Goal: Task Accomplishment & Management: Complete application form

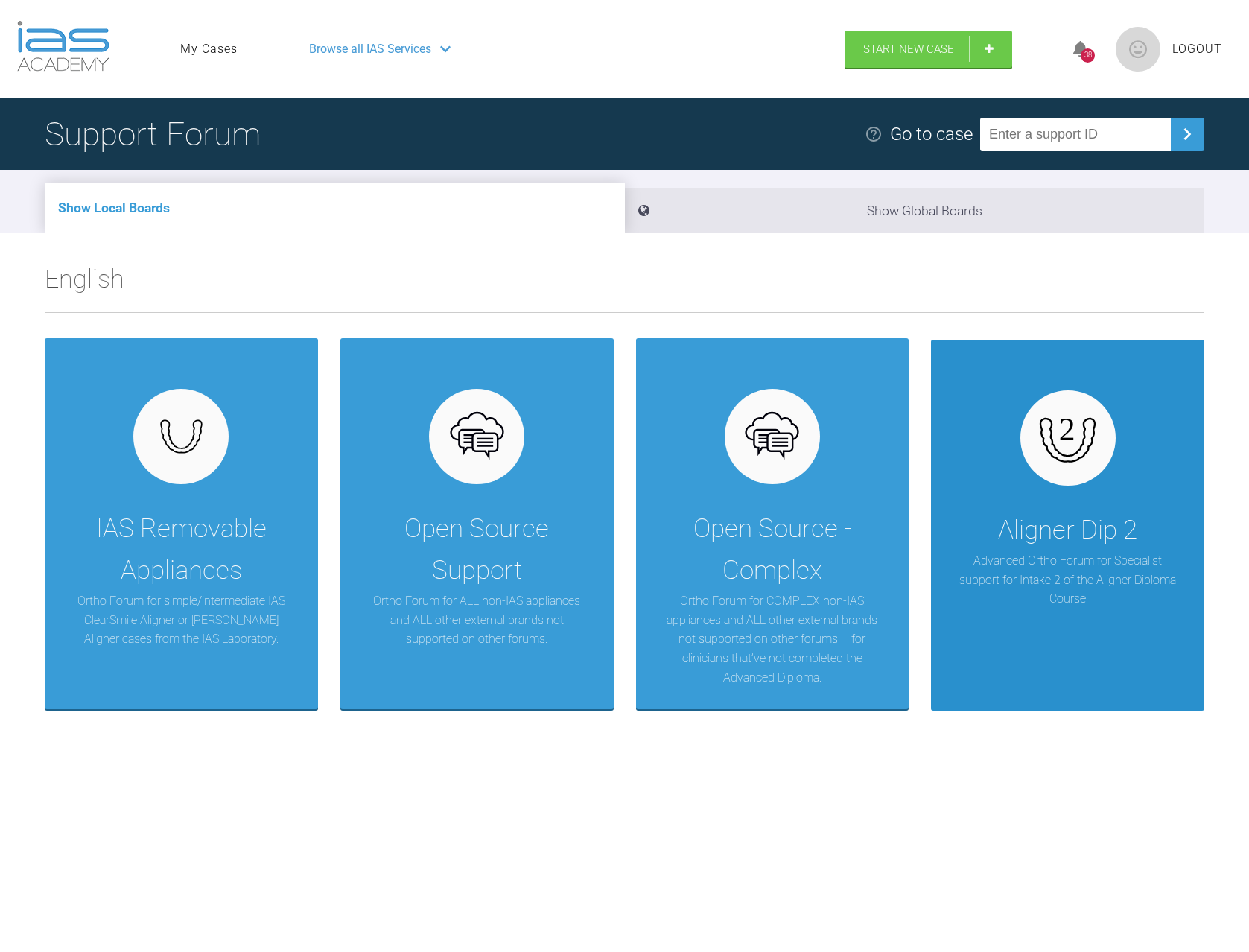
click at [1130, 569] on p "Advanced Ortho Forum for Specialist support for Intake 2 of the Aligner Diploma…" at bounding box center [1067, 580] width 229 height 57
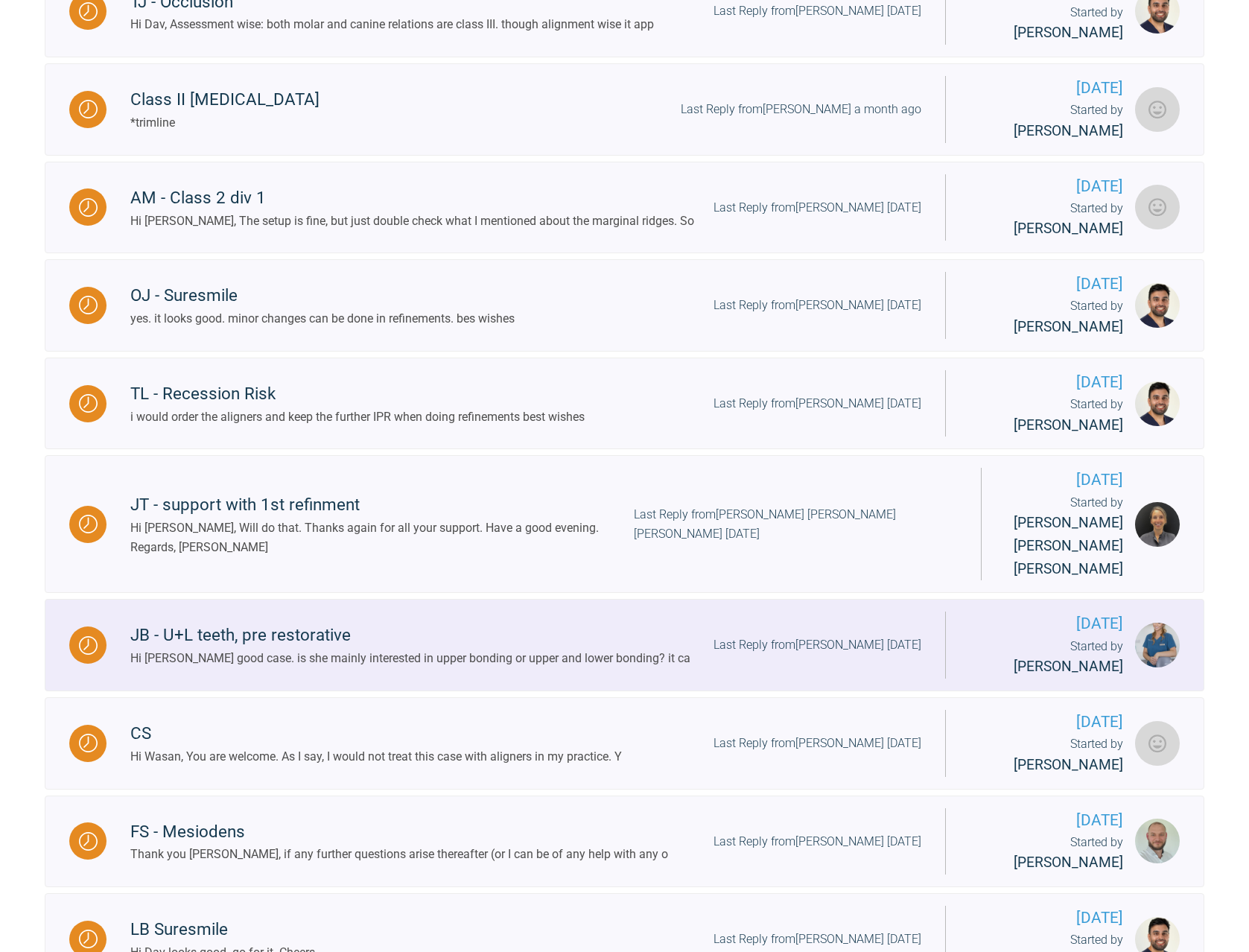
scroll to position [768, 0]
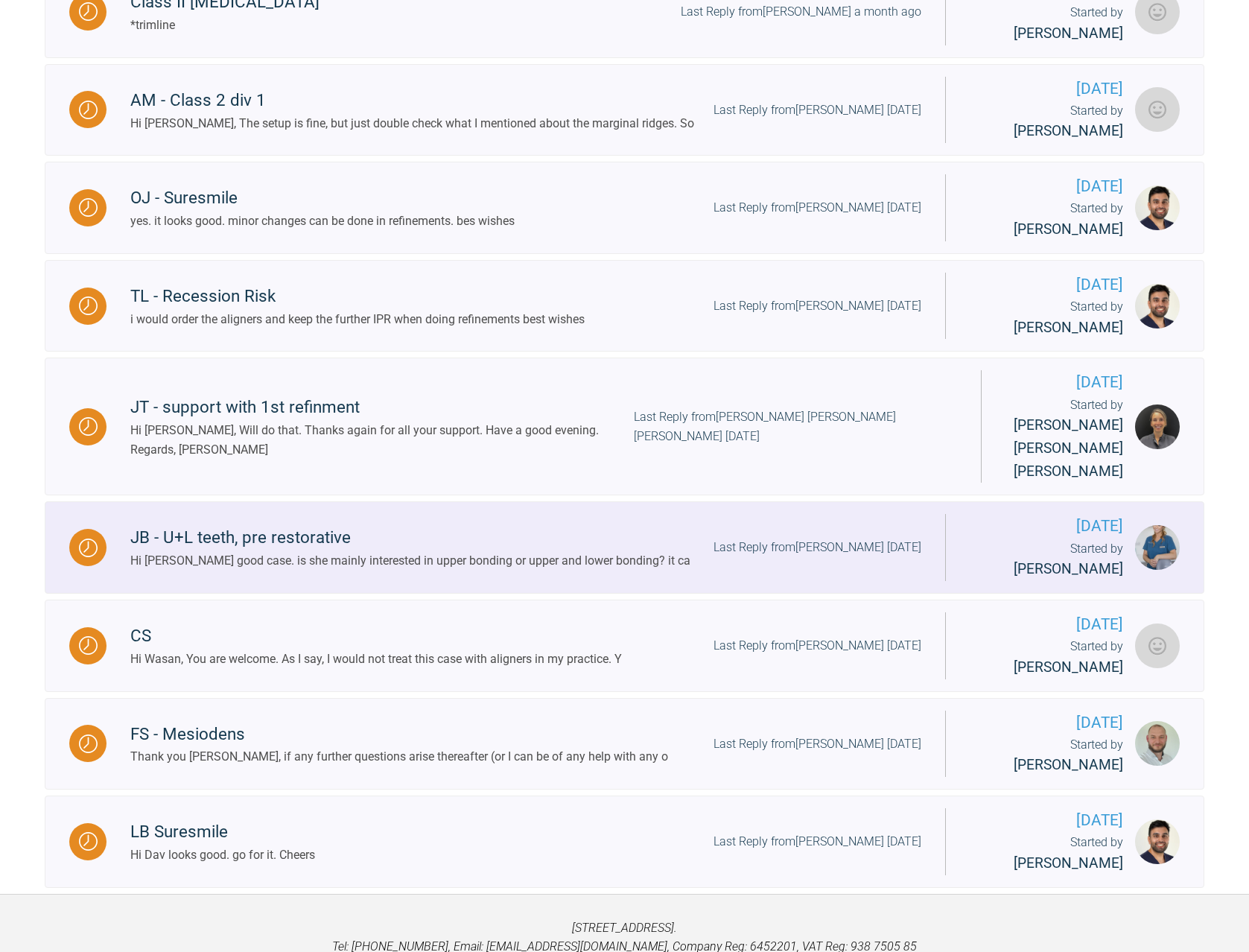
click at [233, 524] on div "JB - U+L teeth, pre restorative" at bounding box center [410, 538] width 560 height 27
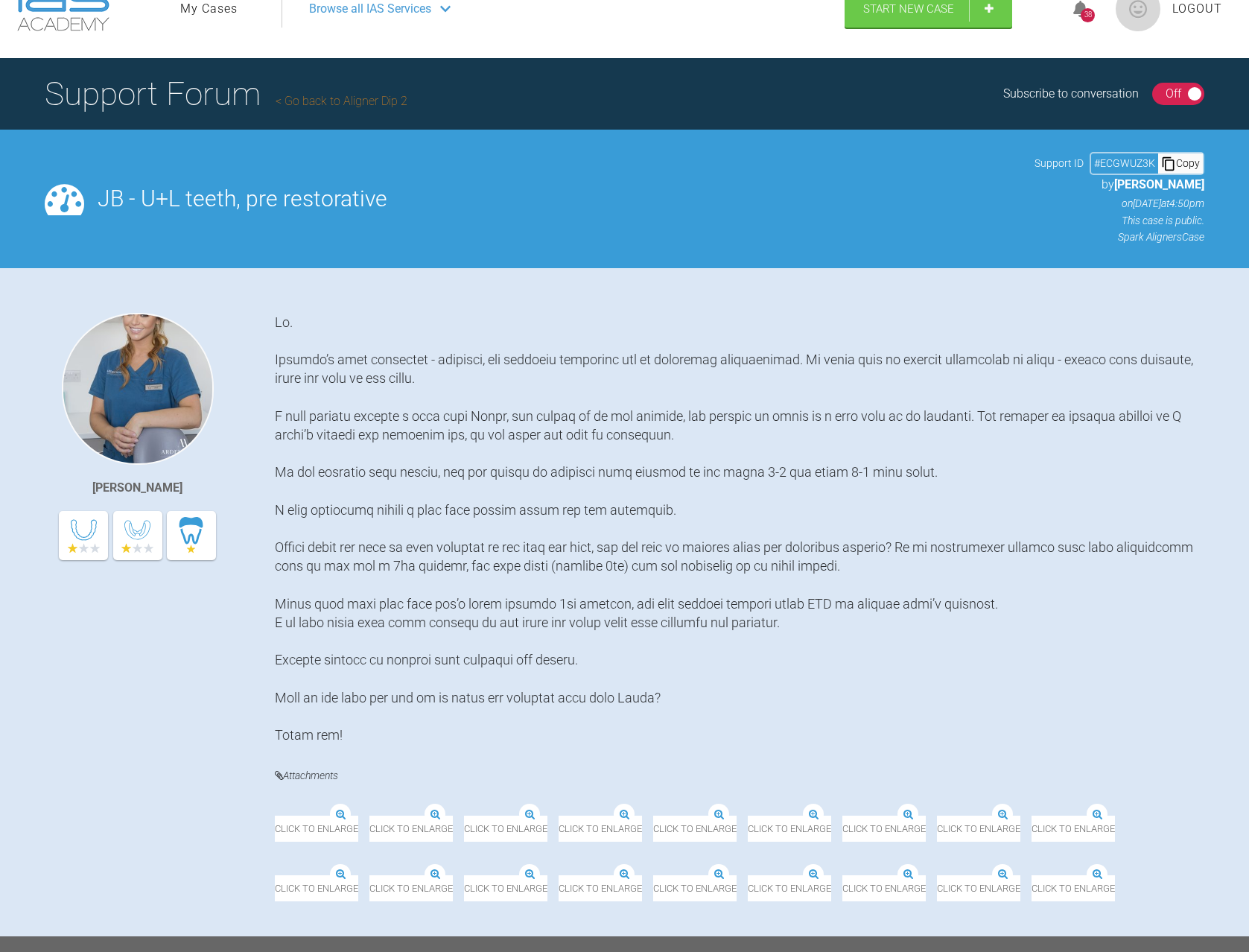
scroll to position [23, 0]
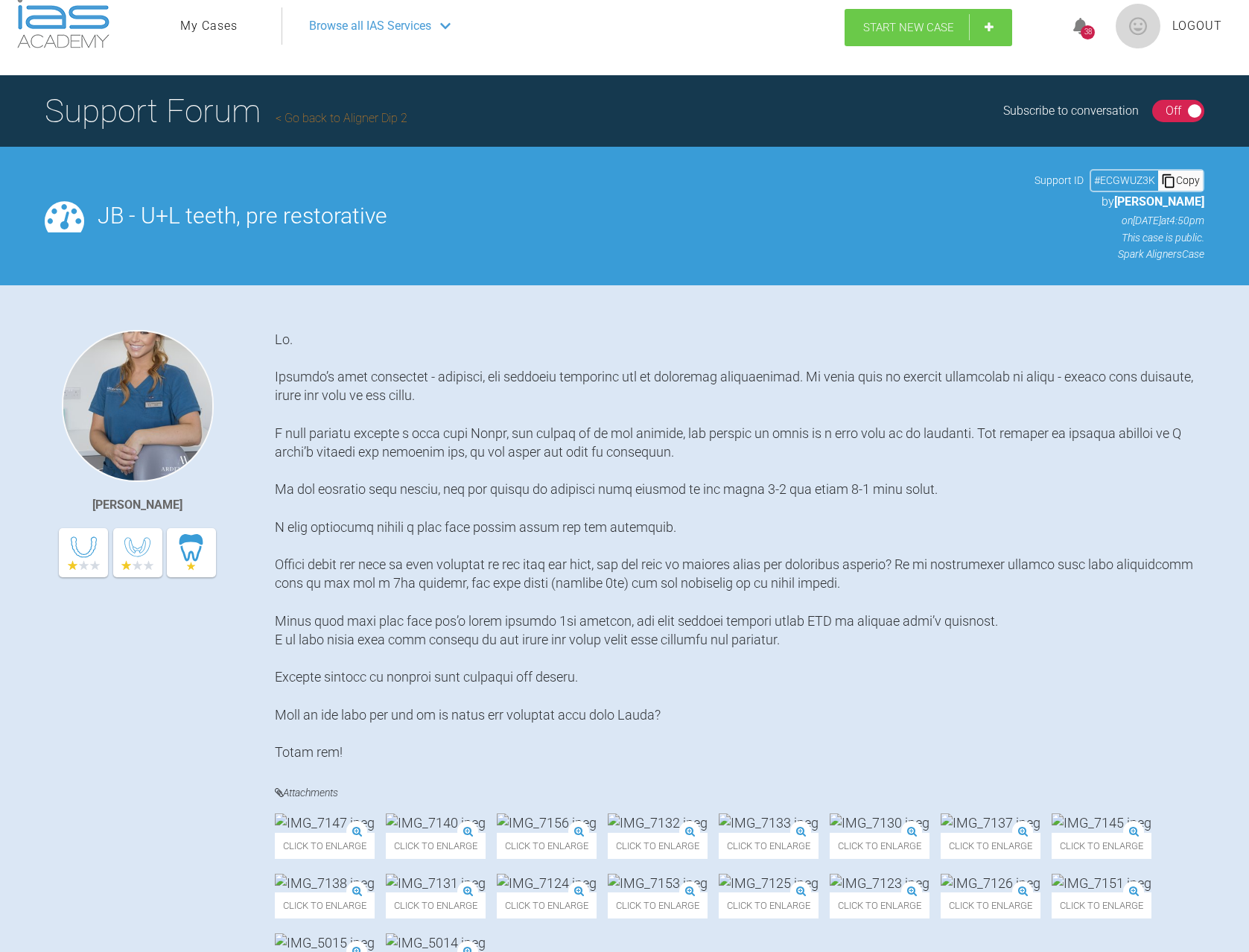
click at [959, 20] on link "Start New Case" at bounding box center [928, 27] width 168 height 37
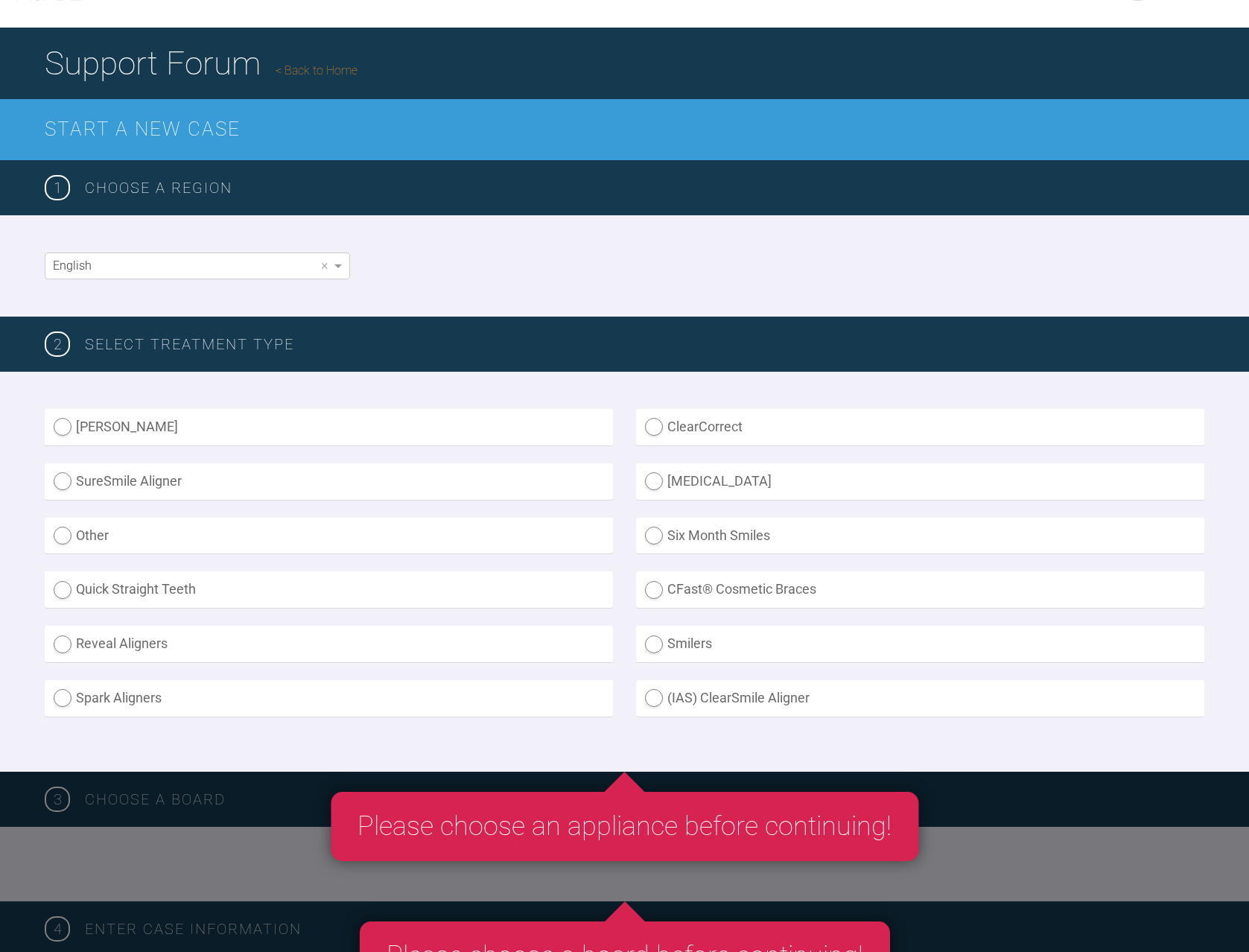
scroll to position [98, 0]
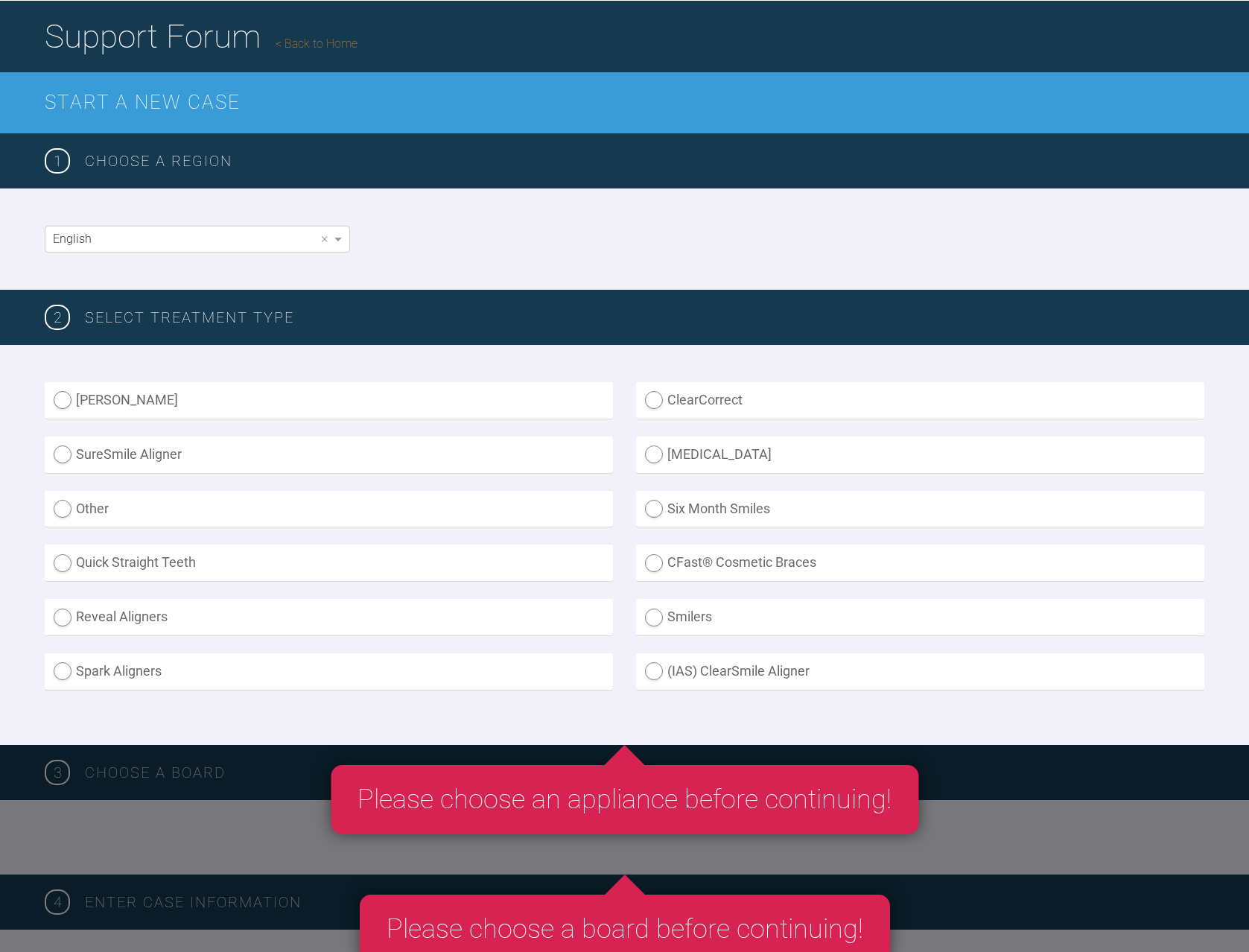
click at [659, 452] on label "[MEDICAL_DATA]" at bounding box center [919, 454] width 568 height 37
radio input "true"
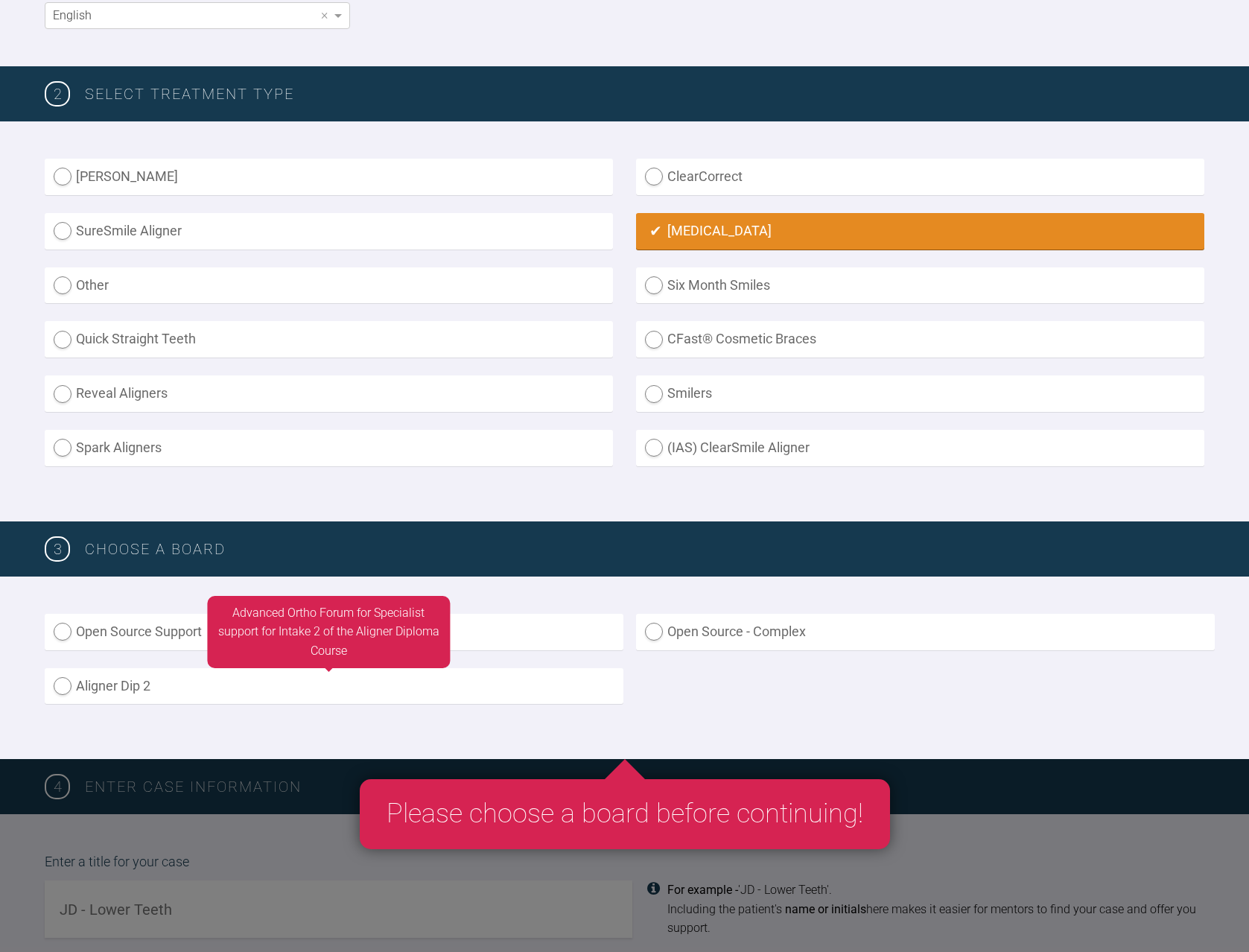
click at [444, 688] on label "Aligner Dip 2" at bounding box center [334, 686] width 578 height 37
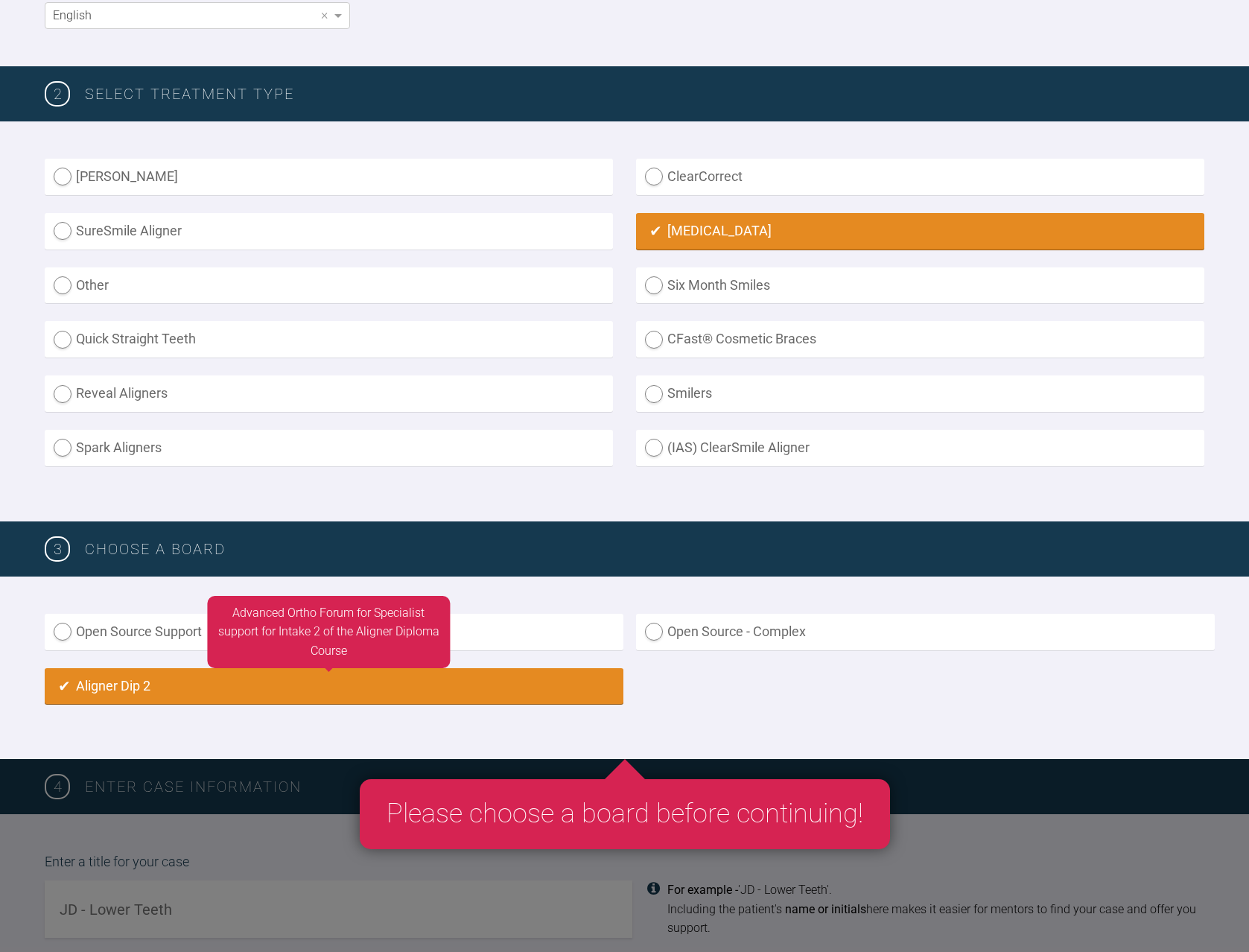
radio input "true"
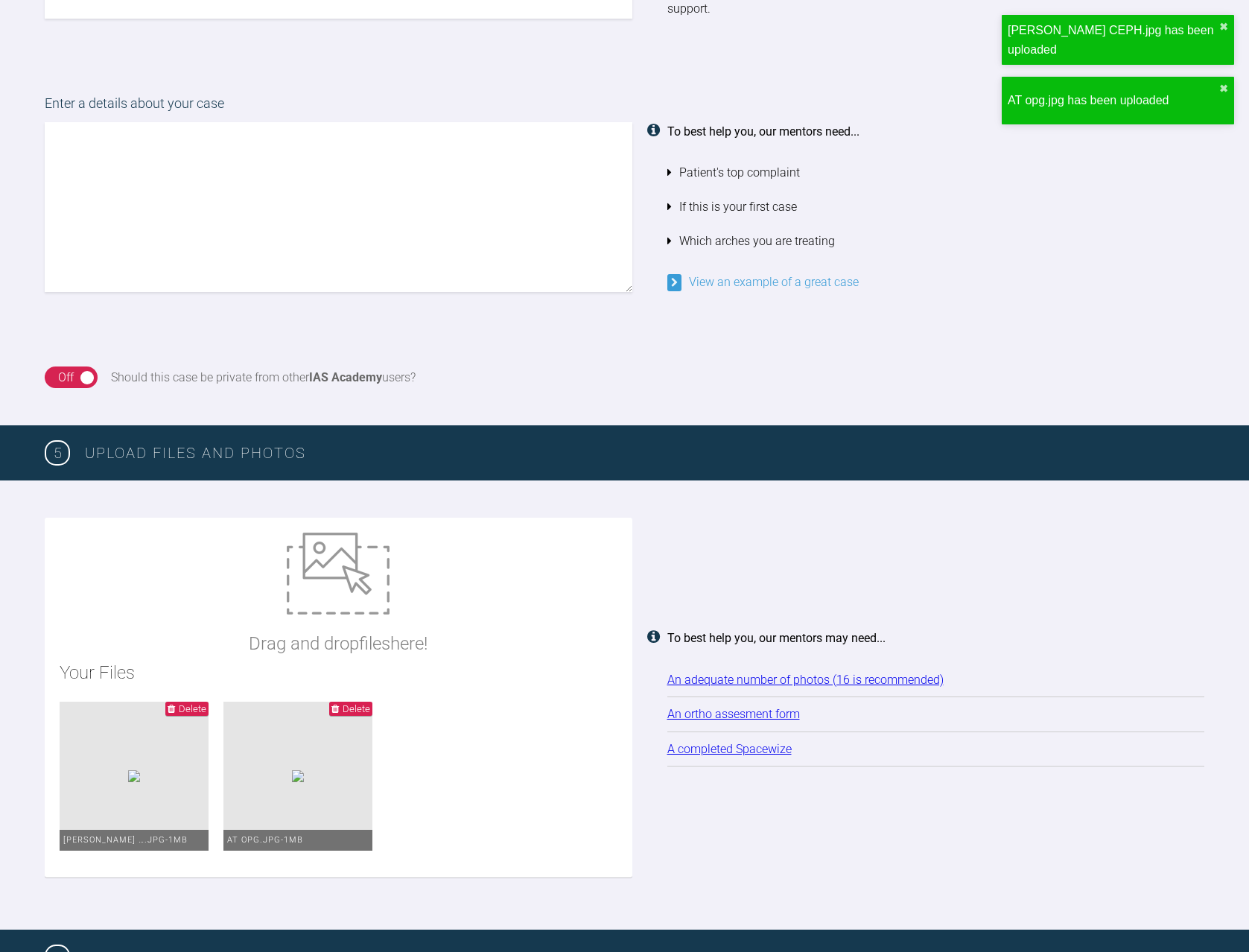
scroll to position [1214, 0]
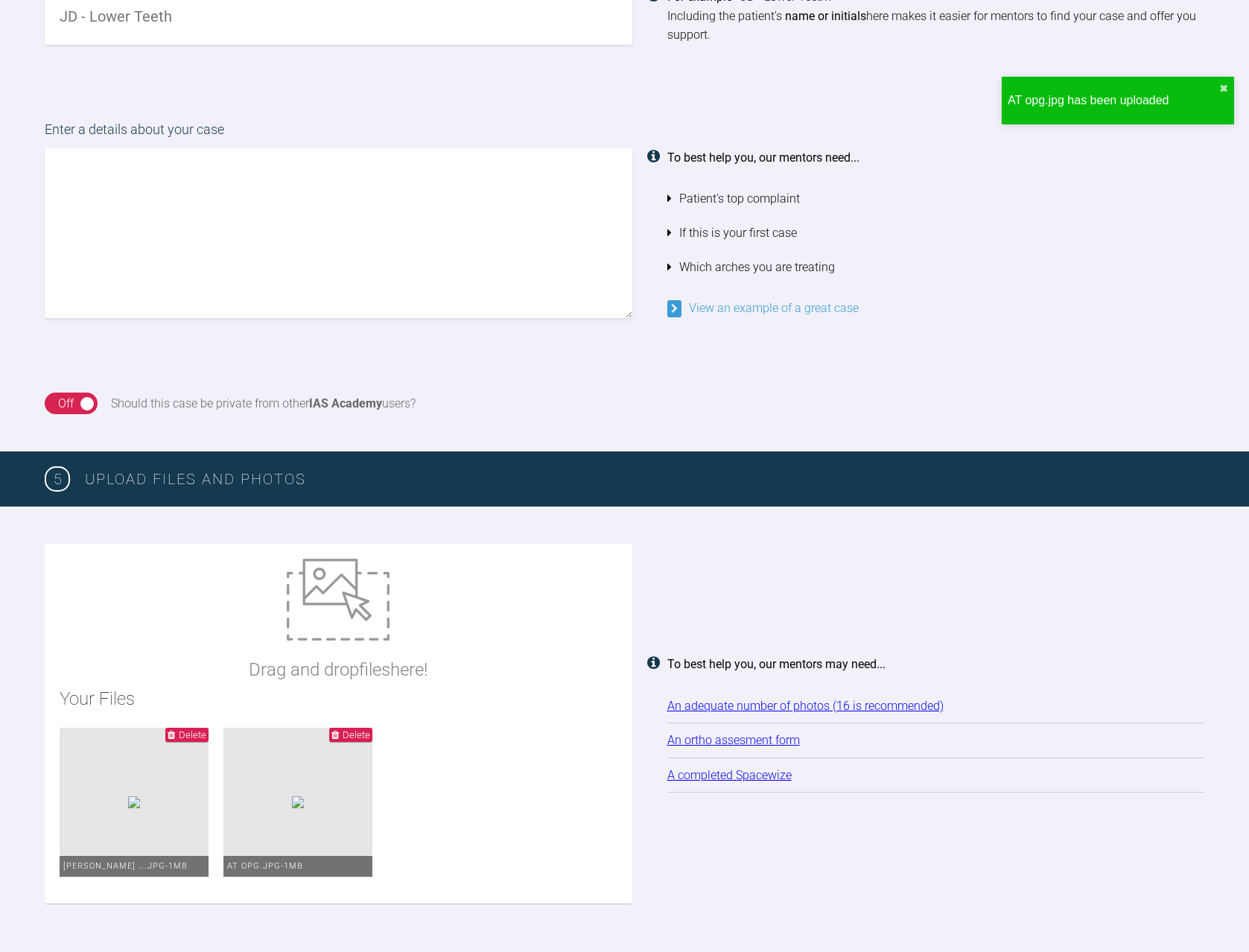
click at [269, 193] on textarea at bounding box center [339, 233] width 587 height 170
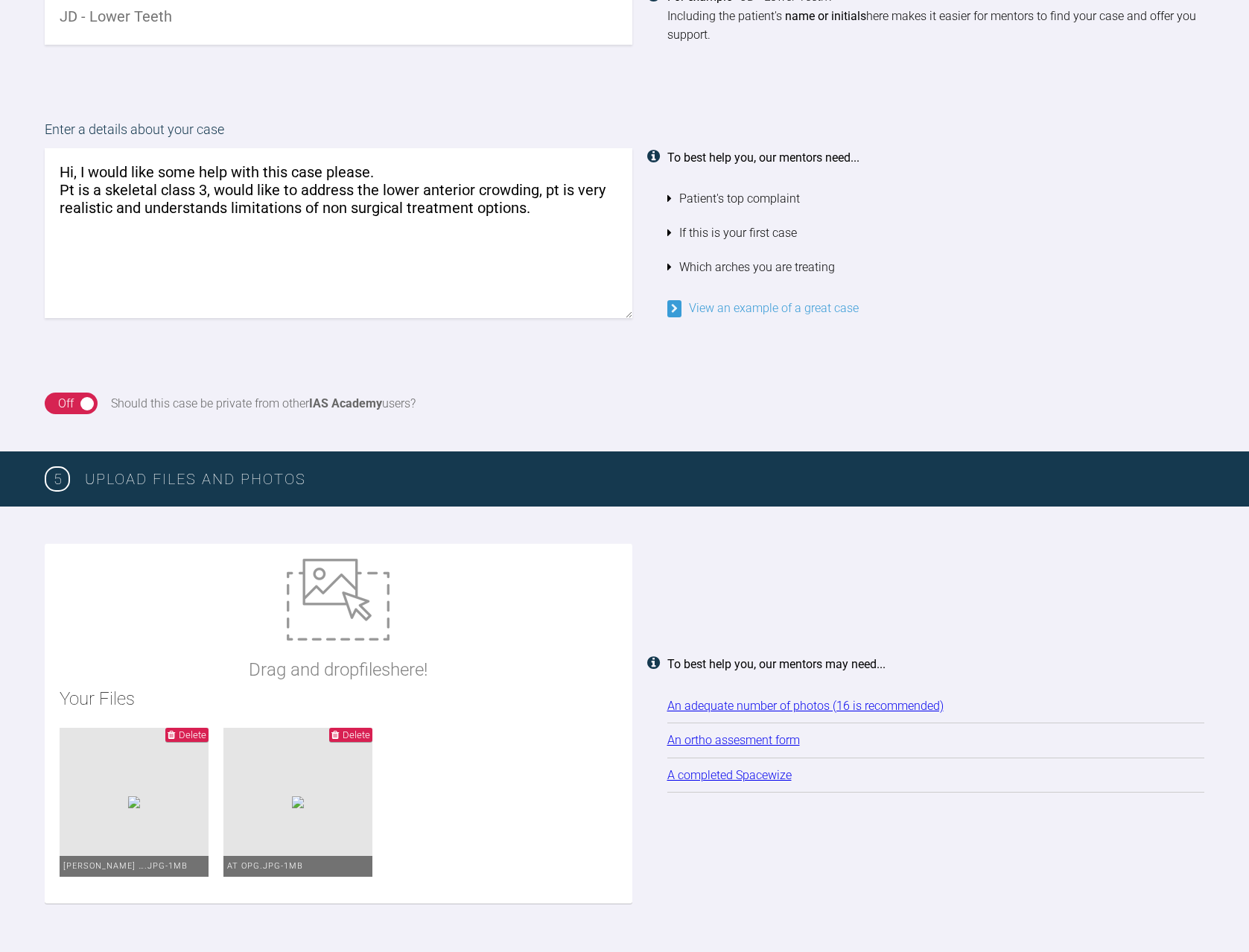
click at [543, 193] on textarea "Hi, I would like some help with this case please. Pt is a skeletal class 3, wou…" at bounding box center [339, 233] width 587 height 170
click at [560, 188] on textarea "Hi, I would like some help with this case please. Pt is a skeletal class 3, wou…" at bounding box center [339, 233] width 587 height 170
paste textarea "Chin deviation to the left Class 3 molars and canines"
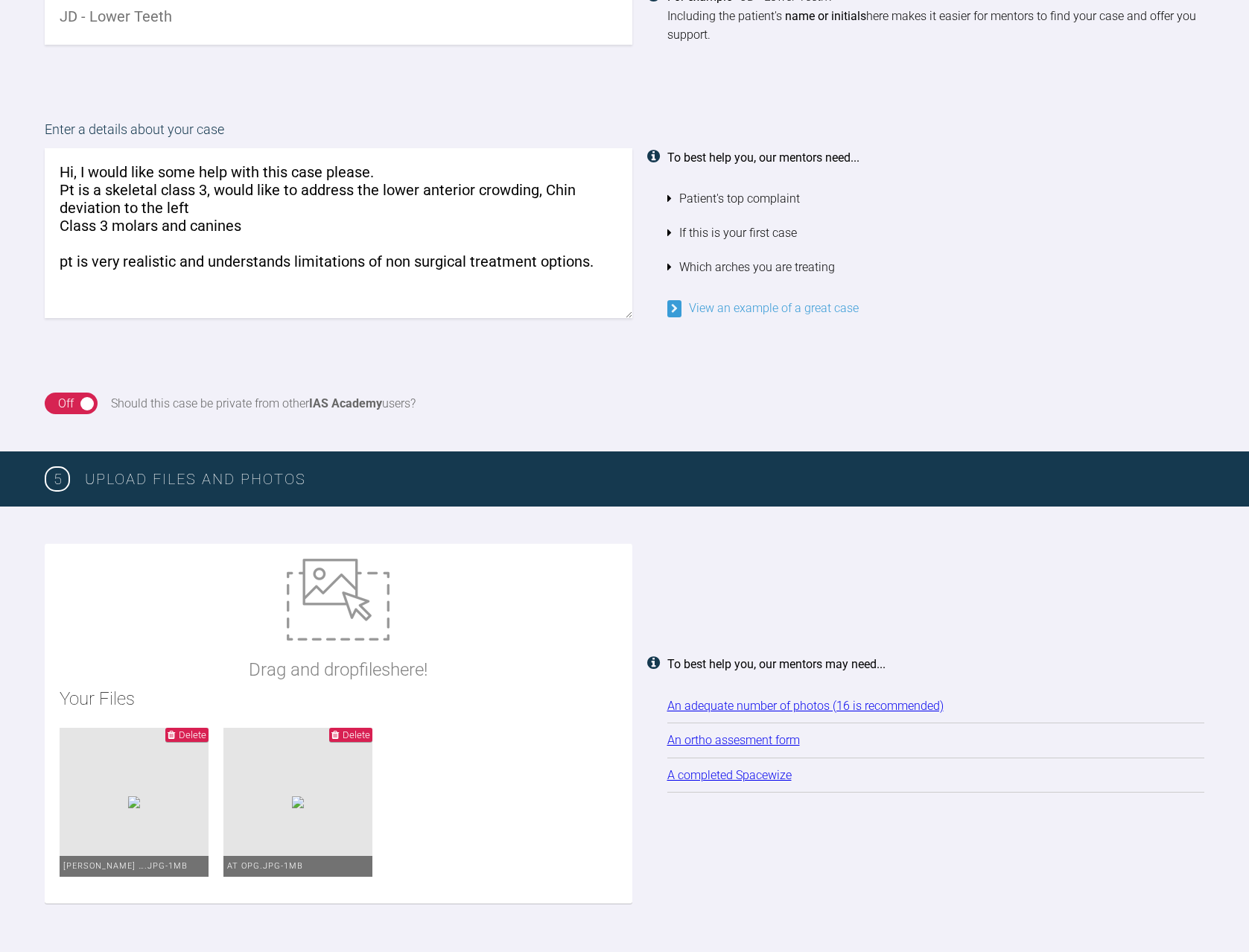
click at [62, 233] on textarea "Hi, I would like some help with this case please. Pt is a skeletal class 3, wou…" at bounding box center [339, 233] width 587 height 170
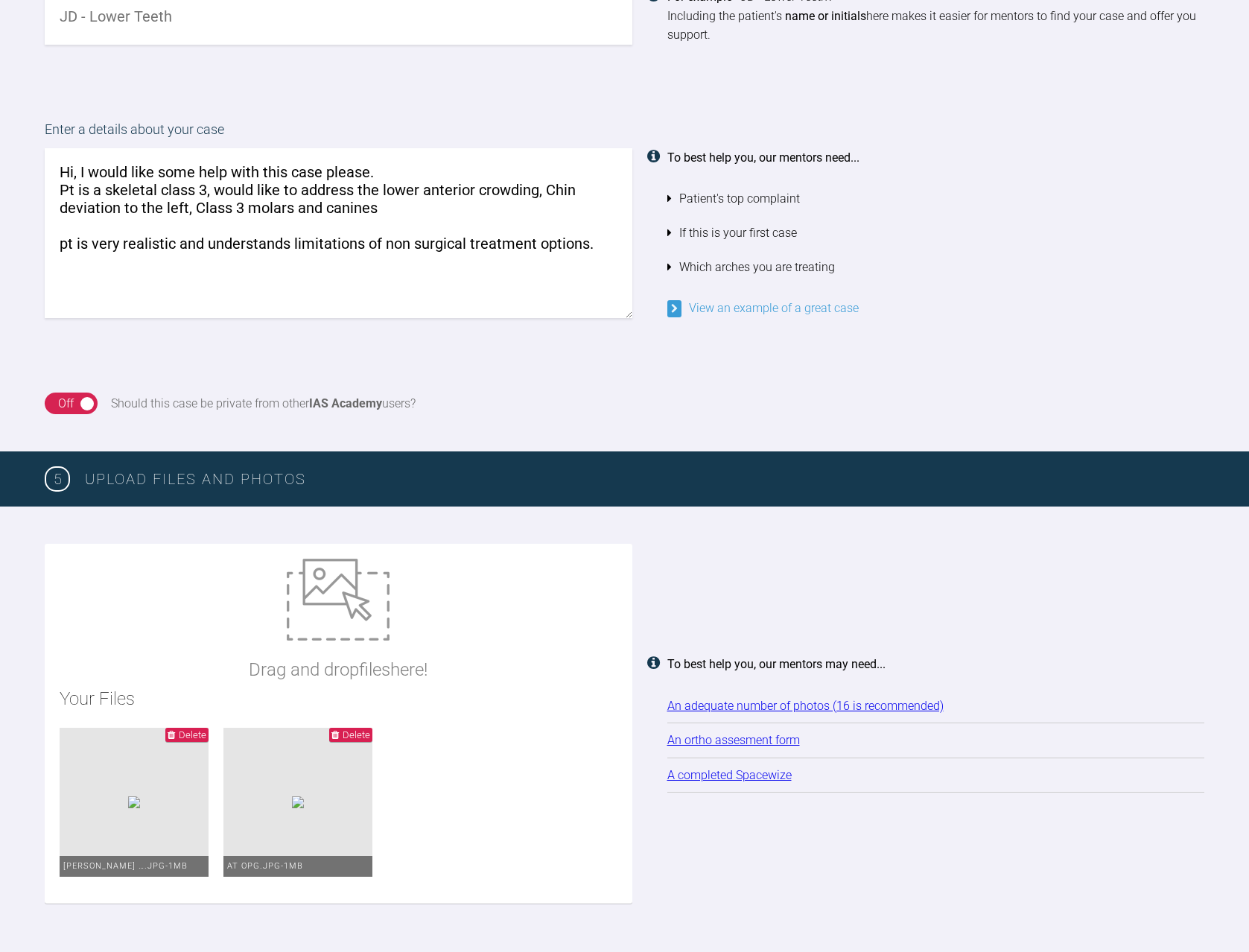
click at [423, 216] on textarea "Hi, I would like some help with this case please. Pt is a skeletal class 3, wou…" at bounding box center [339, 233] width 587 height 170
click at [411, 200] on textarea "Hi, I would like some help with this case please. Pt is a skeletal class 3, wou…" at bounding box center [339, 233] width 587 height 170
click at [128, 216] on textarea "Hi, I would like some help with this case please. Pt is a skeletal class 3, wou…" at bounding box center [339, 233] width 587 height 170
click at [120, 242] on textarea "Hi, I would like some help with this case please. Pt is a skeletal class 3, wou…" at bounding box center [339, 233] width 587 height 170
click at [273, 291] on textarea "Hi, I would like some help with this case please. Pt is a skeletal class 3, wou…" at bounding box center [339, 233] width 587 height 170
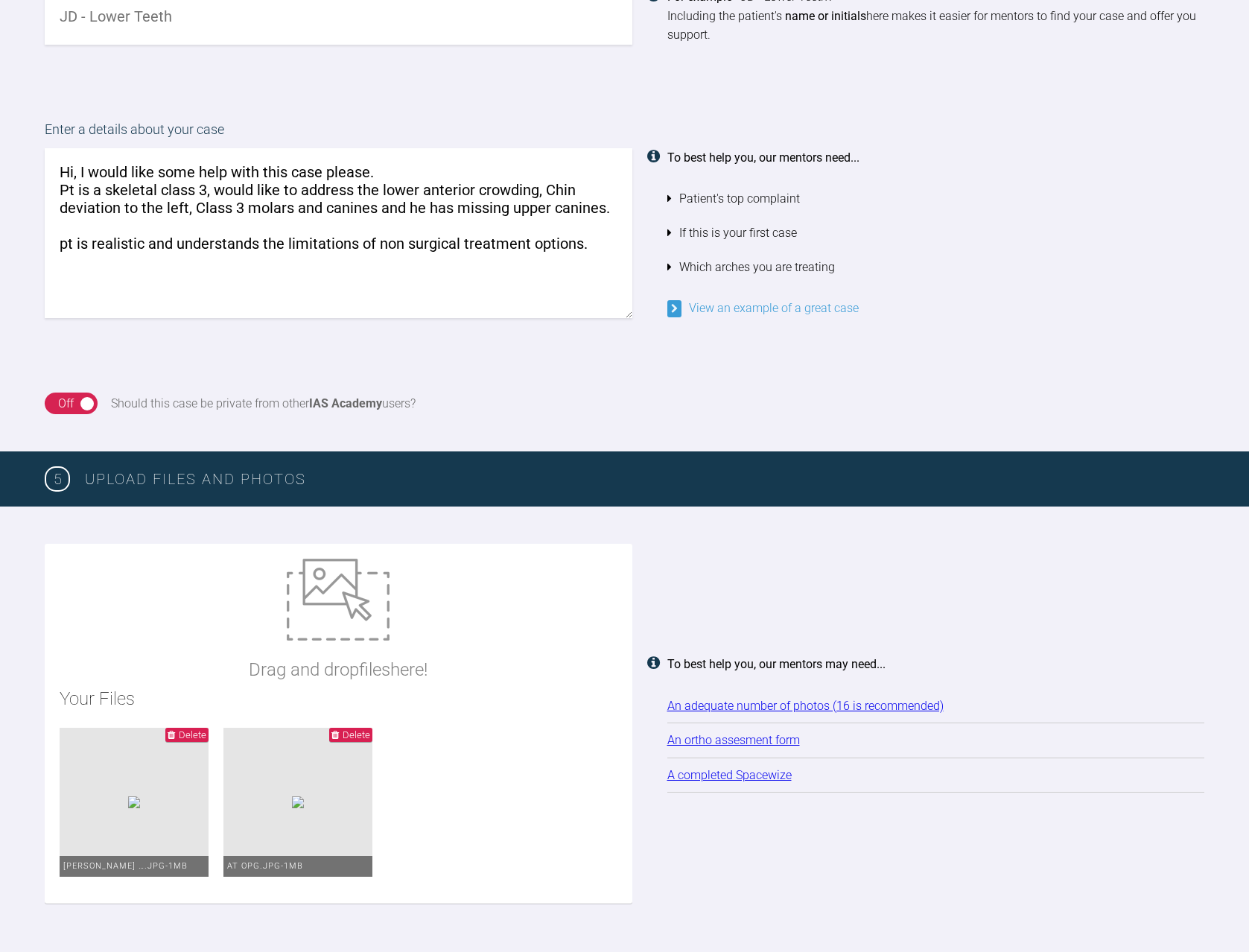
click at [594, 249] on textarea "Hi, I would like some help with this case please. Pt is a skeletal class 3, wou…" at bounding box center [339, 233] width 587 height 170
click at [381, 170] on textarea "Hi, I would like some help with this case please. Pt is a skeletal class 3, wou…" at bounding box center [339, 233] width 587 height 170
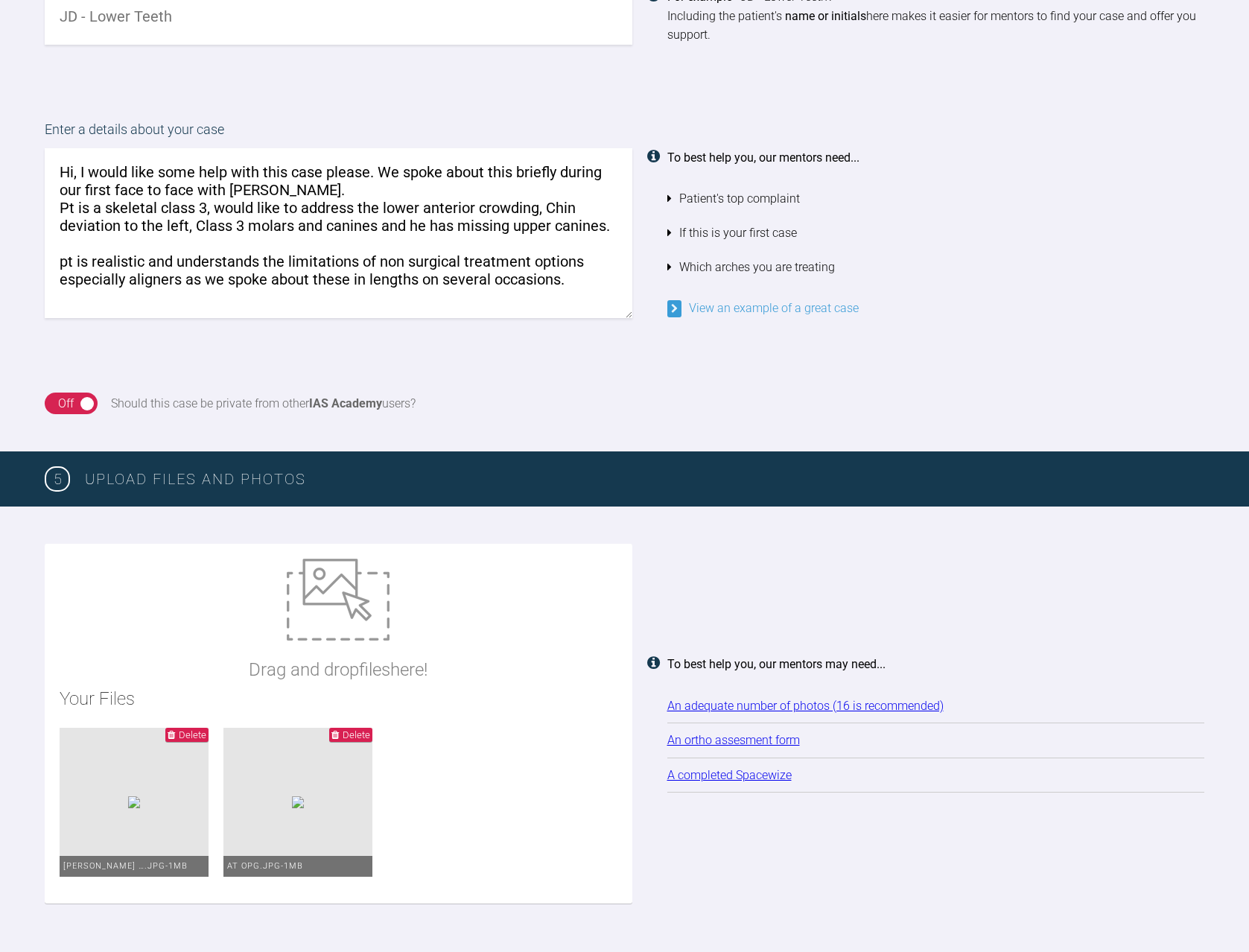
click at [525, 231] on textarea "Hi, I would like some help with this case please. We spoke about this briefly d…" at bounding box center [339, 233] width 587 height 170
click at [578, 305] on textarea "Hi, I would like some help with this case please. We spoke about this briefly d…" at bounding box center [339, 233] width 587 height 170
click at [193, 182] on textarea "Hi, I would like some help with this case please. We spoke about this briefly d…" at bounding box center [339, 233] width 587 height 170
click at [580, 292] on textarea "Hi, I would like some help with this case please. We spoke about this briefly d…" at bounding box center [339, 233] width 587 height 170
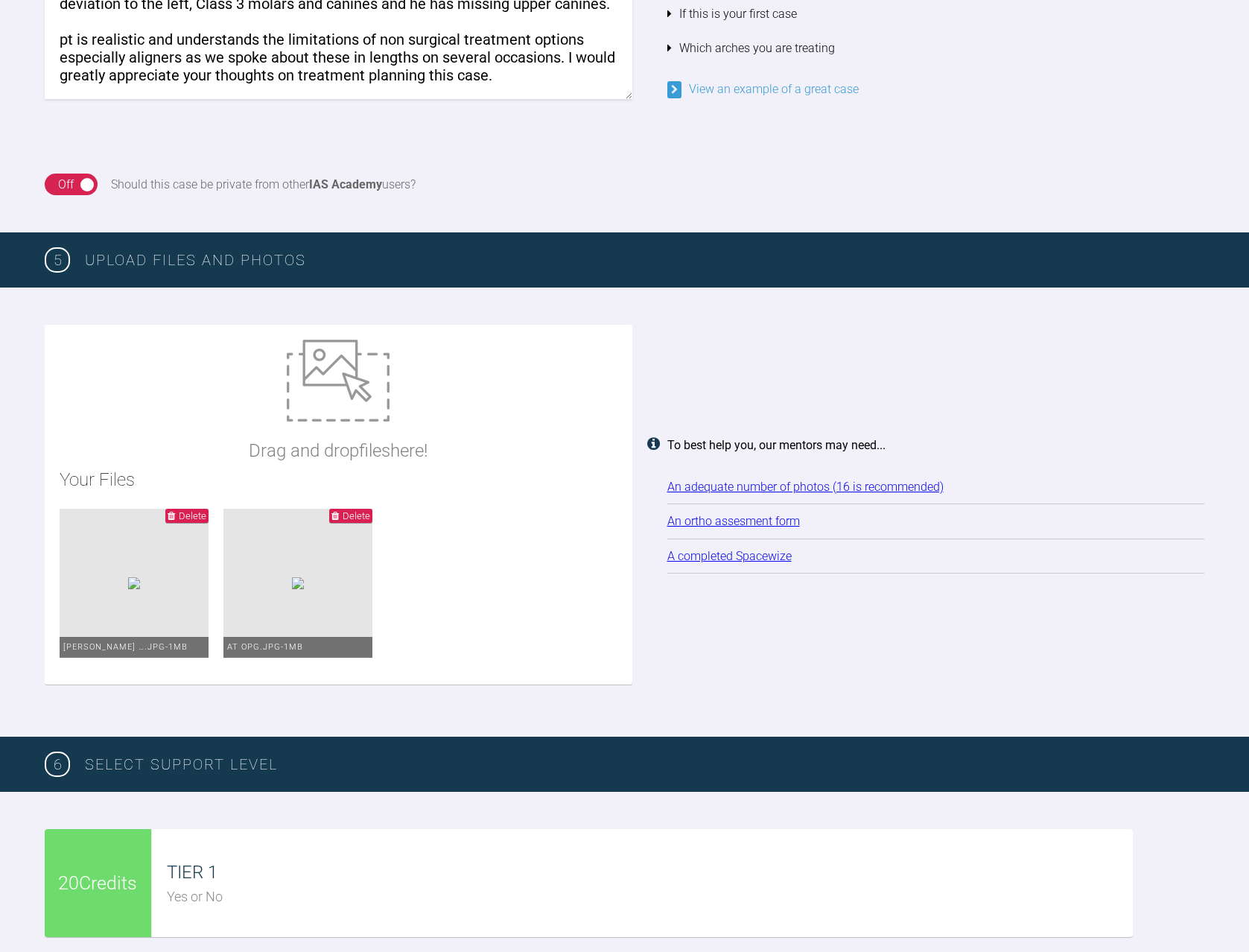
scroll to position [1438, 0]
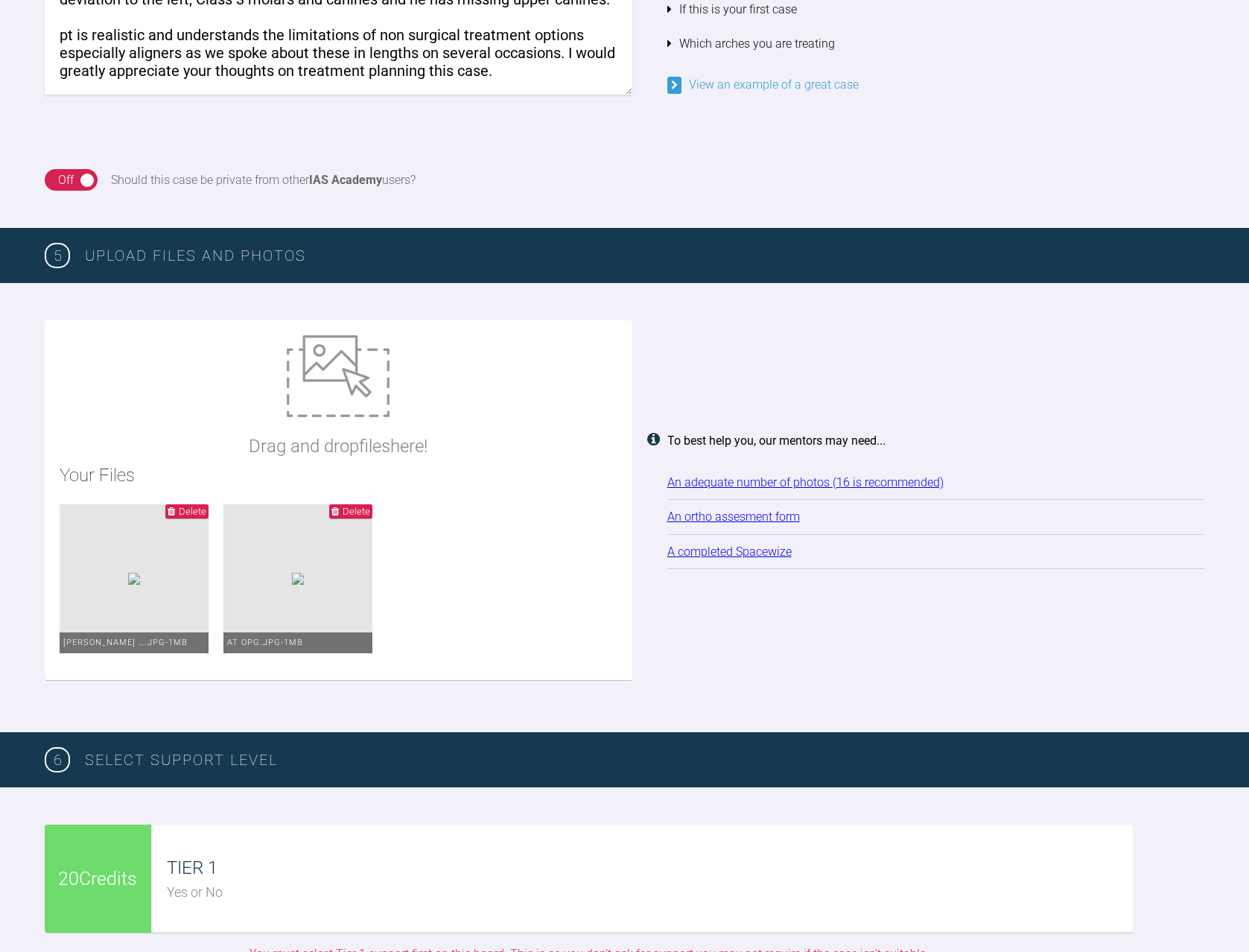
type textarea "Hi, I would like some help with this case please. We spoke about this briefly d…"
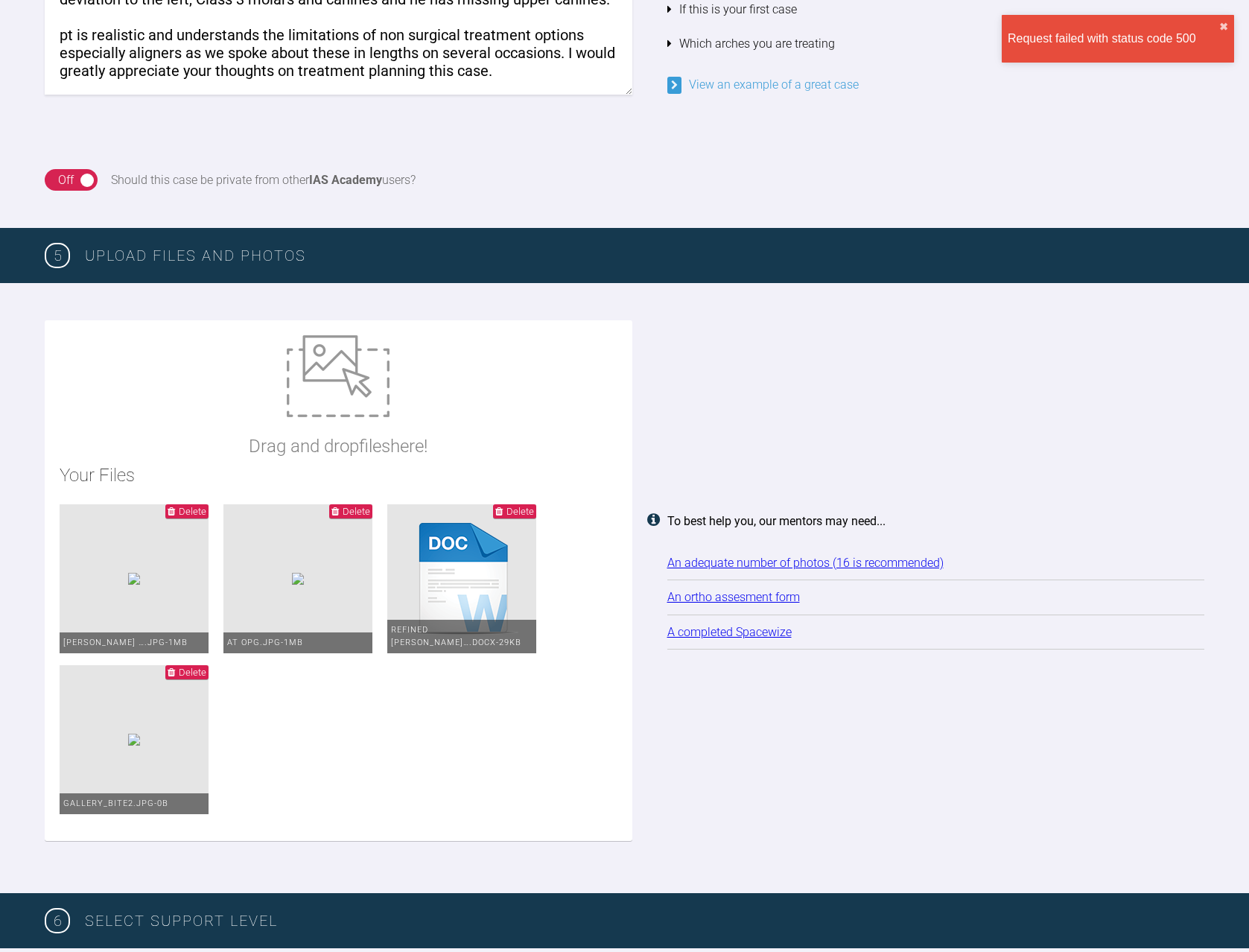
click at [207, 671] on span "Delete" at bounding box center [192, 672] width 28 height 11
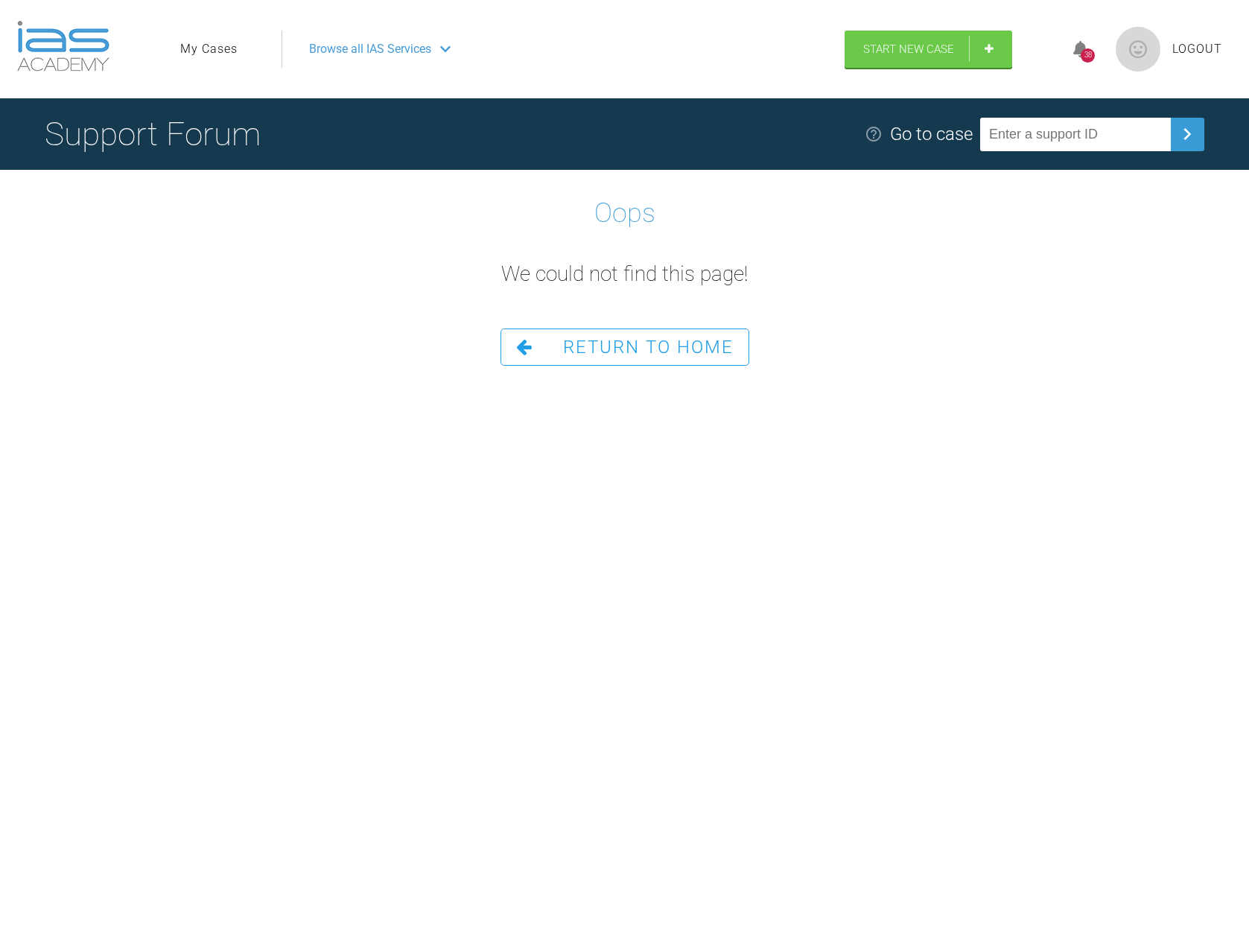
click at [586, 360] on link "Return To Home" at bounding box center [624, 347] width 249 height 37
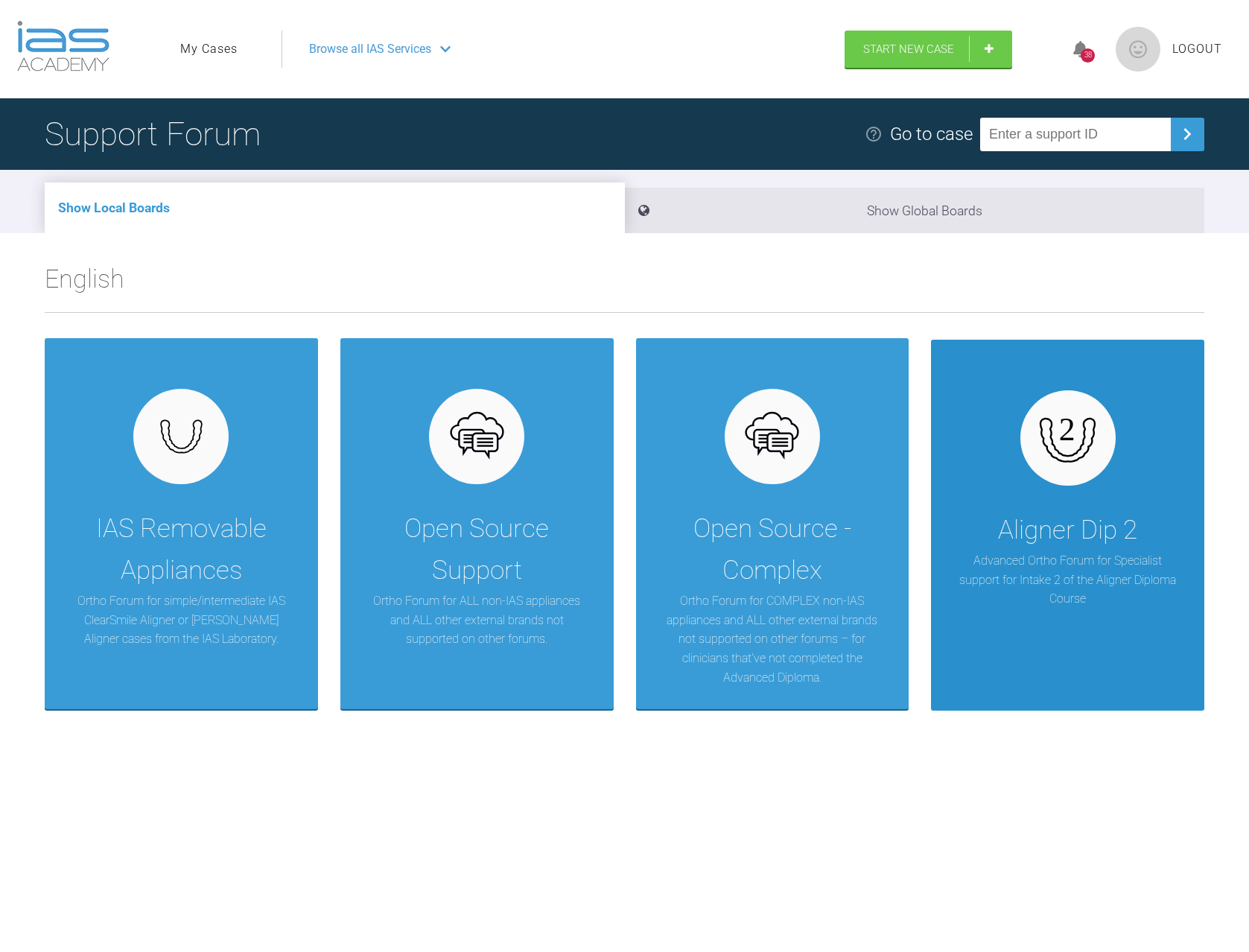
click at [1051, 539] on div "Aligner Dip 2" at bounding box center [1067, 530] width 139 height 41
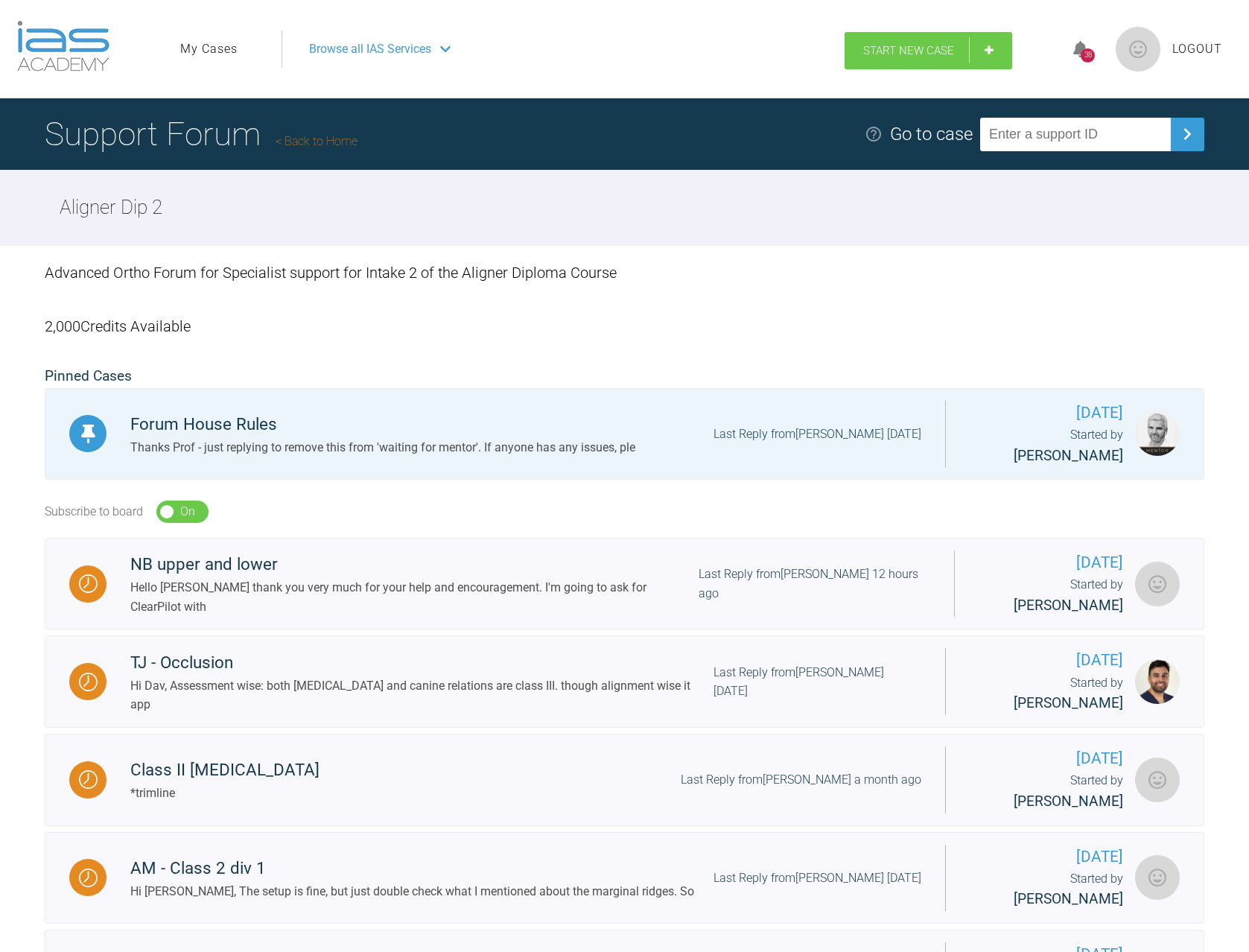
click at [926, 48] on span "Start New Case" at bounding box center [908, 50] width 91 height 13
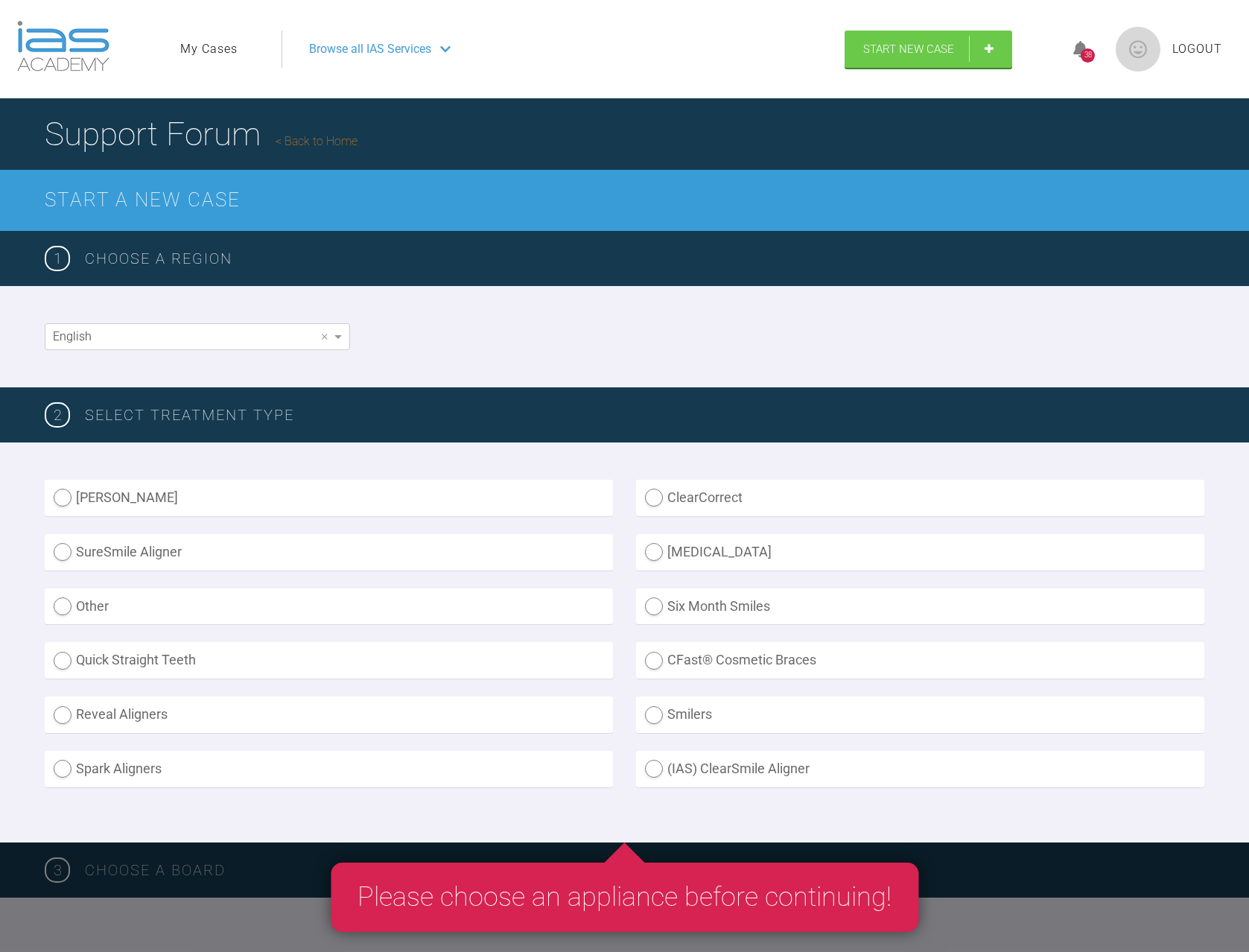
click at [652, 557] on label "[MEDICAL_DATA]" at bounding box center [919, 552] width 568 height 37
radio input "true"
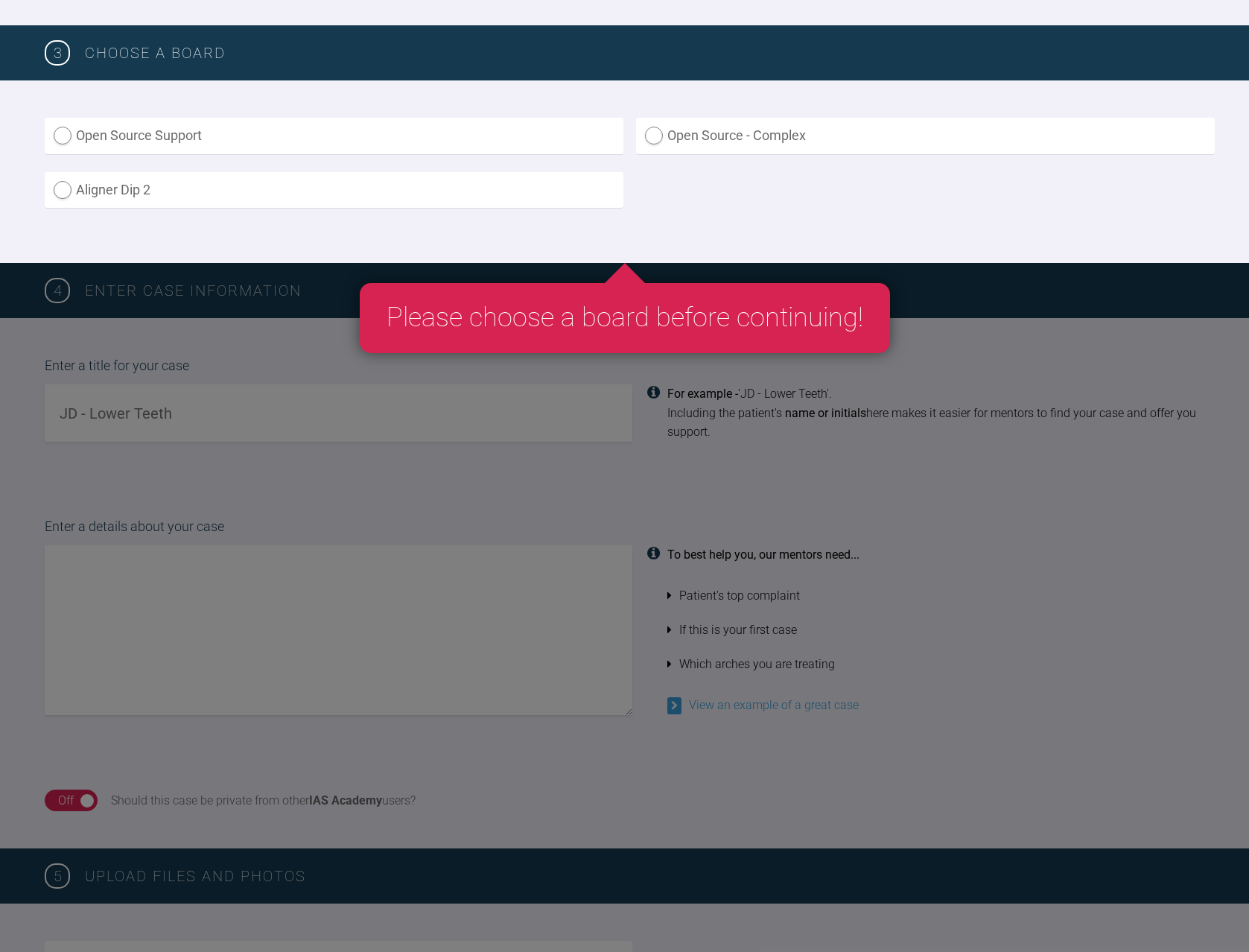
scroll to position [819, 0]
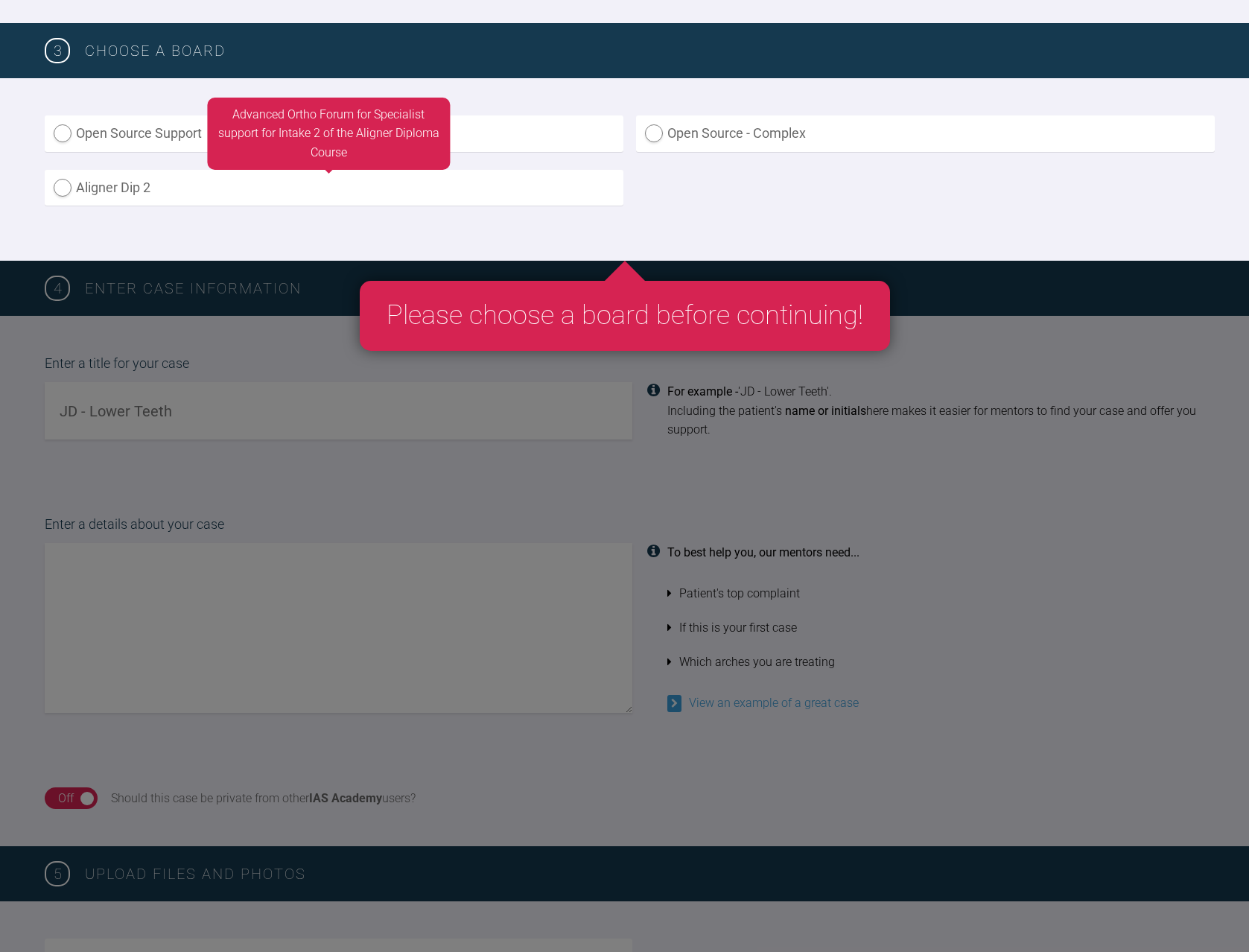
click at [63, 189] on label "Aligner Dip 2" at bounding box center [334, 188] width 578 height 37
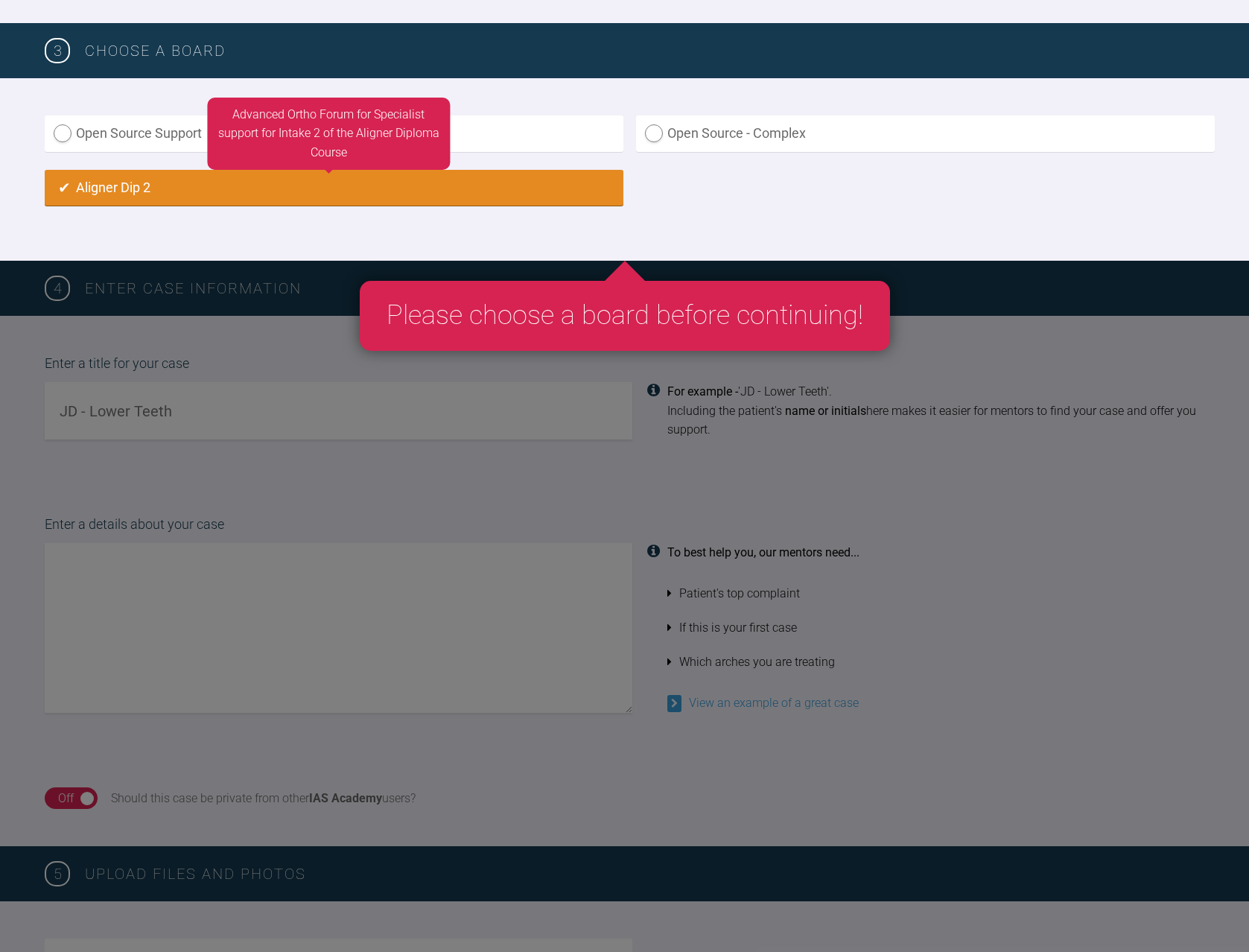
radio input "true"
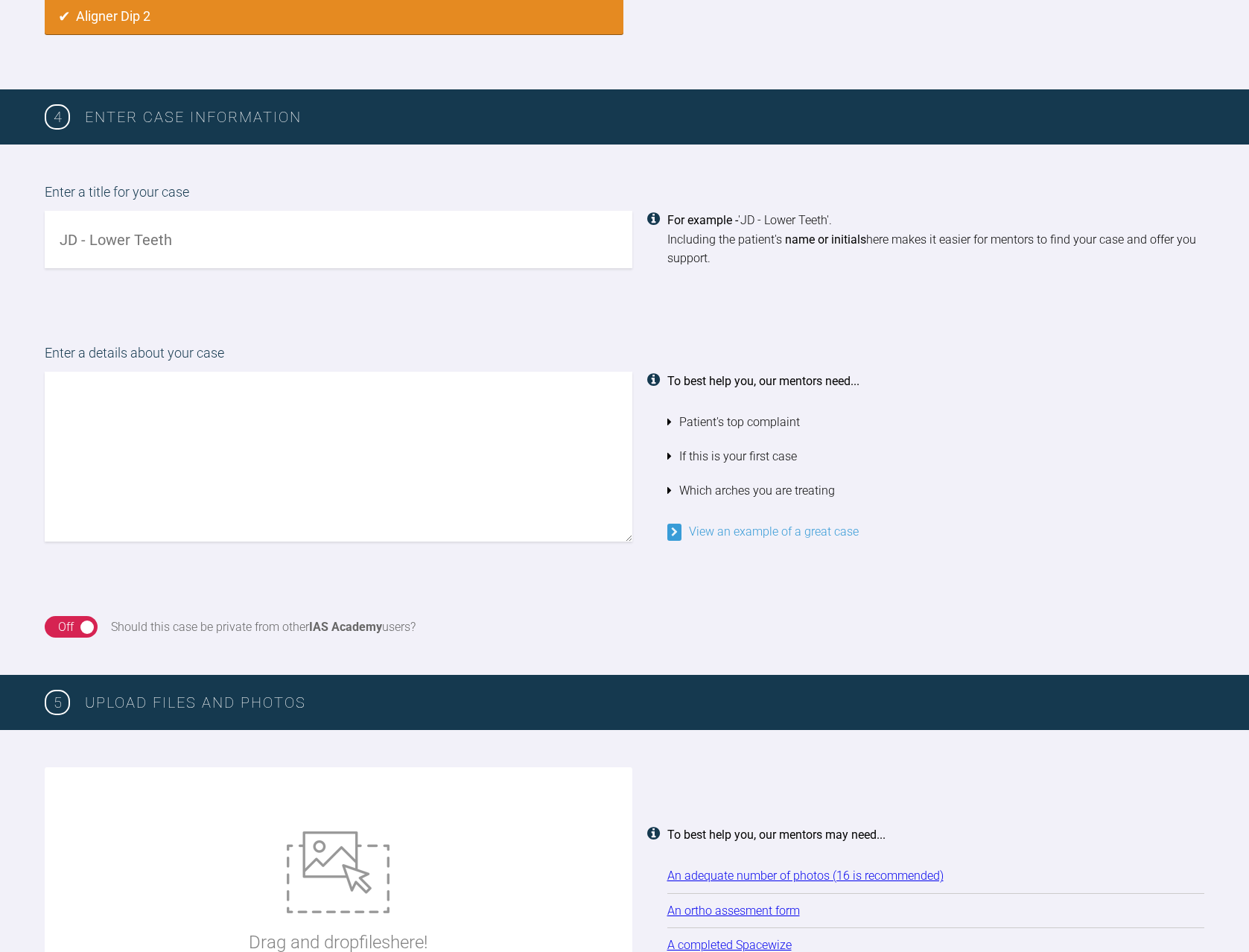
drag, startPoint x: 204, startPoint y: 239, endPoint x: 43, endPoint y: 238, distance: 161.0
click at [43, 238] on div "Enter a title for your case For example - 'JD - Lower Teeth'. Including the pat…" at bounding box center [624, 225] width 1249 height 161
type input "Andy - Class 3"
click at [64, 402] on textarea at bounding box center [339, 456] width 587 height 170
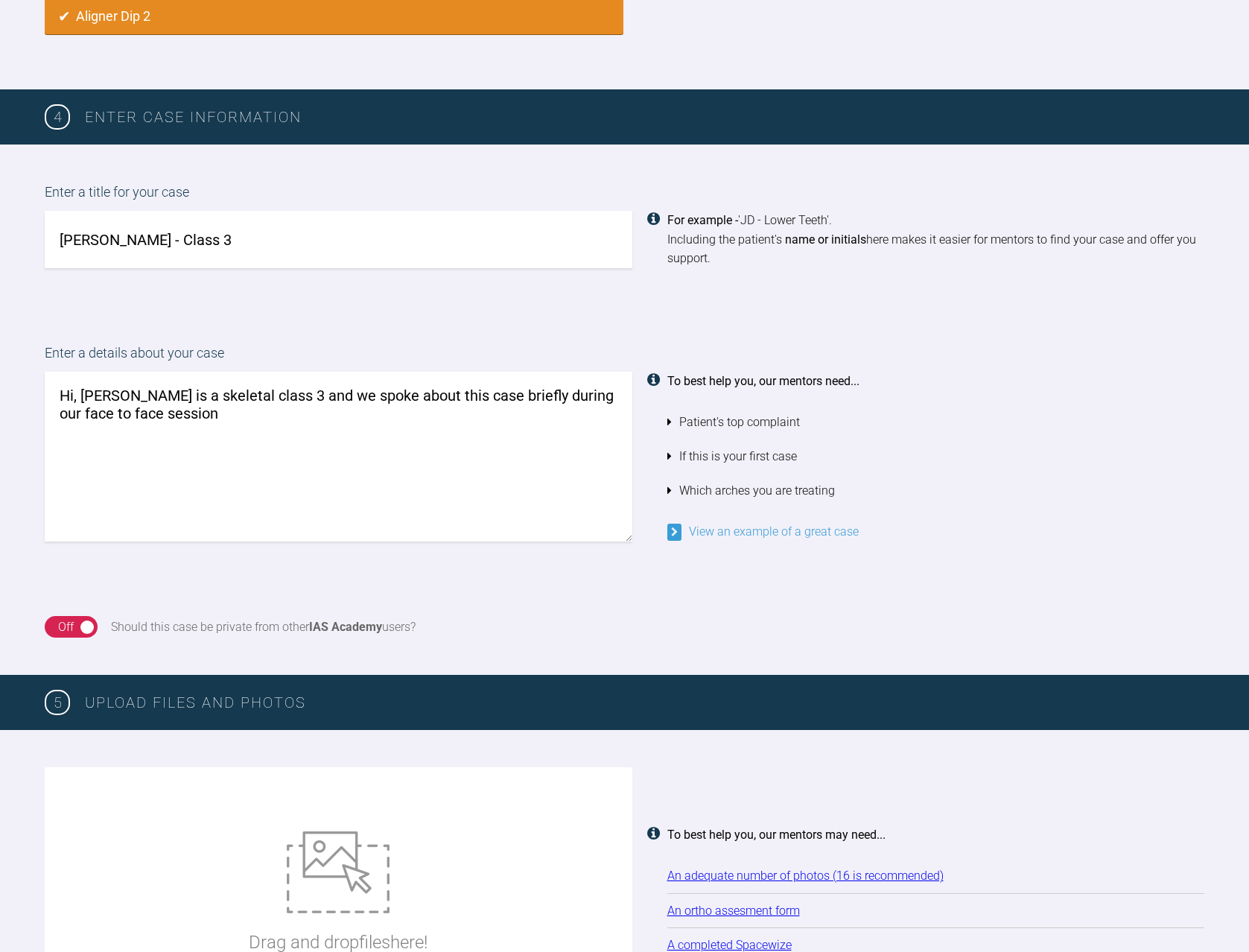
click at [533, 396] on textarea "Hi, Andy is a skeletal class 3 and we spoke about this case briefly during our …" at bounding box center [339, 456] width 587 height 170
drag, startPoint x: 540, startPoint y: 395, endPoint x: 562, endPoint y: 394, distance: 22.0
click at [562, 394] on textarea "Hi, Andy is a skeletal class 3 and we spoke about this case briefly during our …" at bounding box center [339, 456] width 587 height 170
click at [282, 425] on textarea "Hi, Andy is a skeletal class 3 and we spoke about this case briefly during the …" at bounding box center [339, 456] width 587 height 170
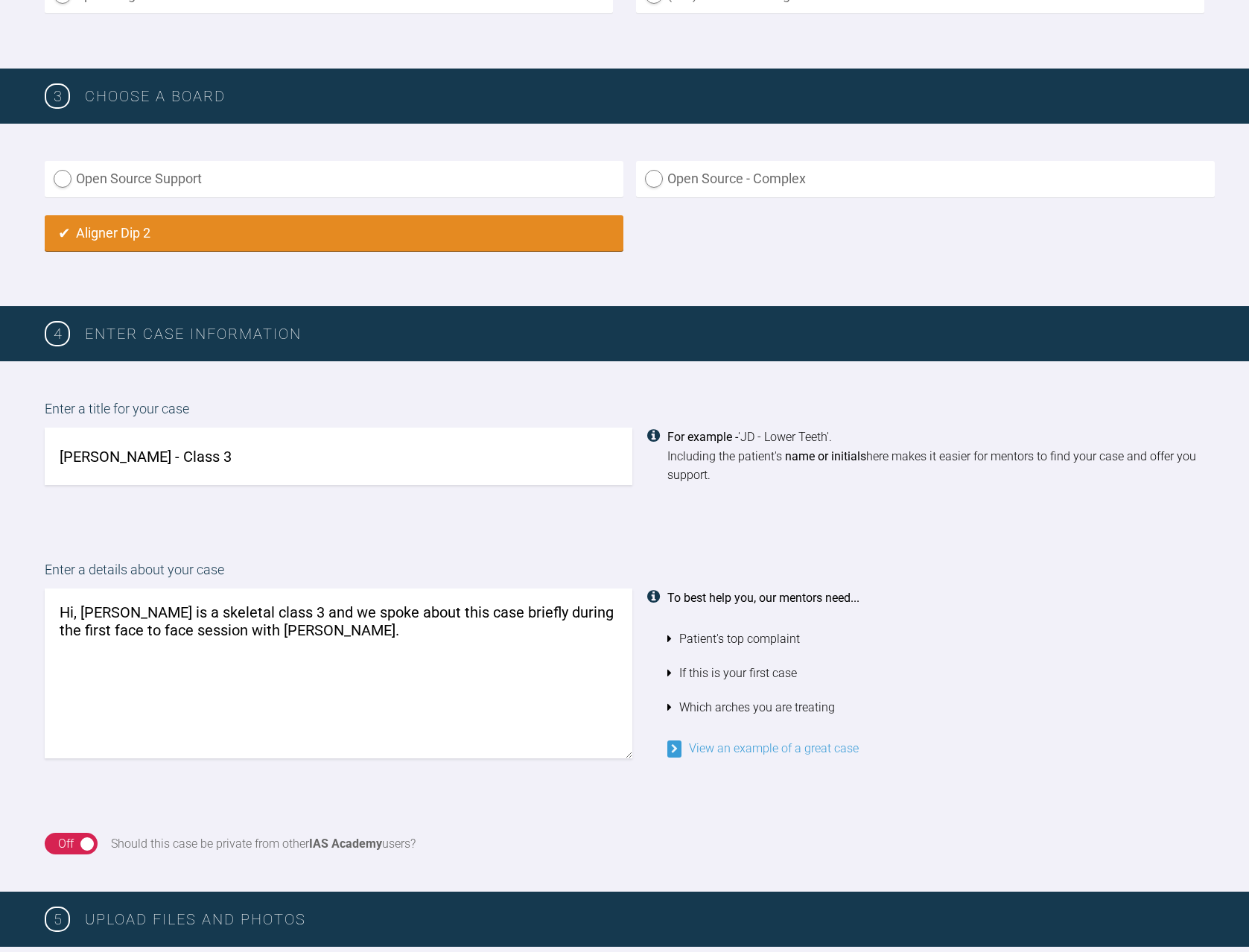
scroll to position [773, 0]
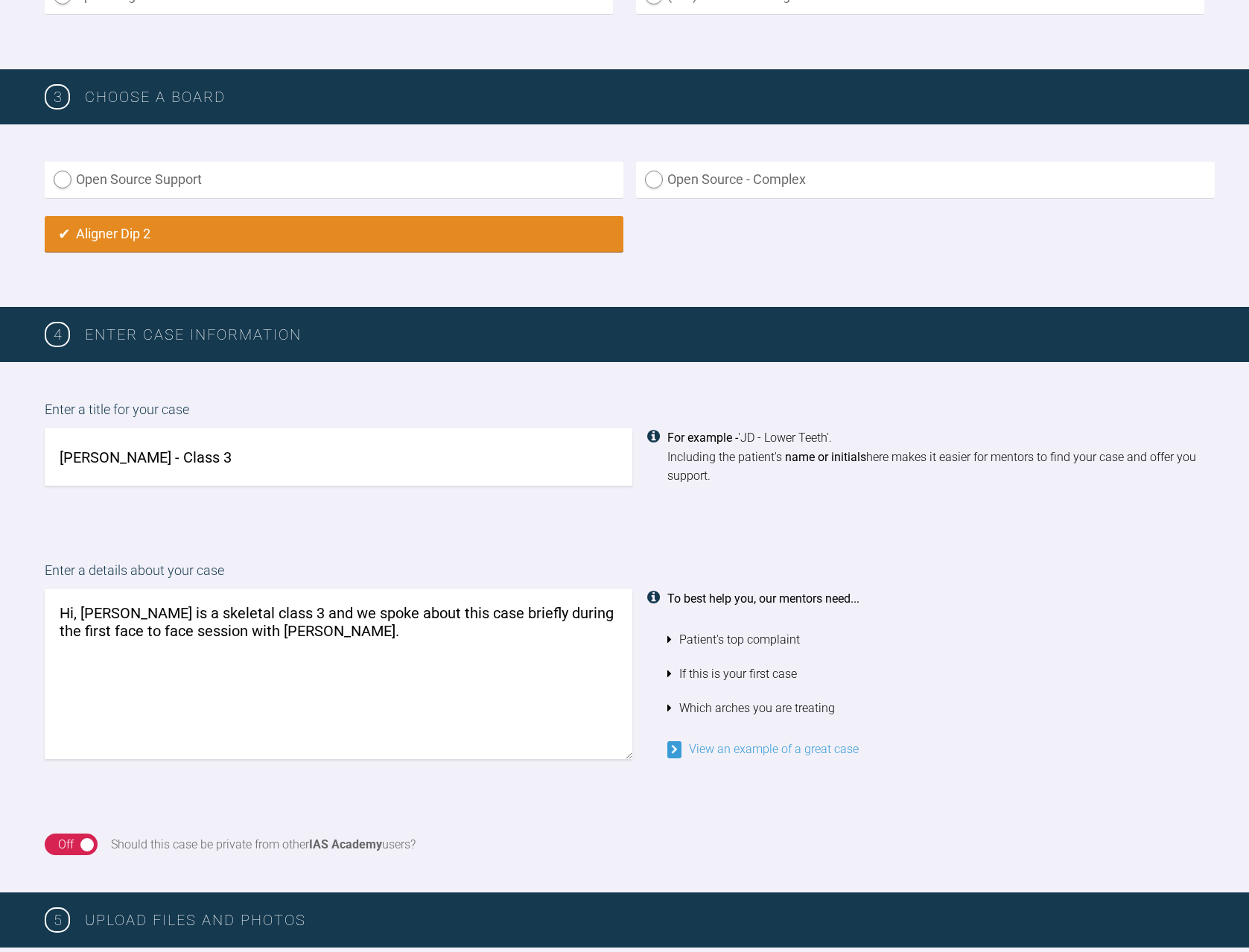
click at [288, 652] on textarea "Hi, Andy is a skeletal class 3 and we spoke about this case briefly during the …" at bounding box center [339, 674] width 587 height 170
paste textarea "Skeletal class 3 Lower anterior crowding Chin deviation to the left Class 3 mol…"
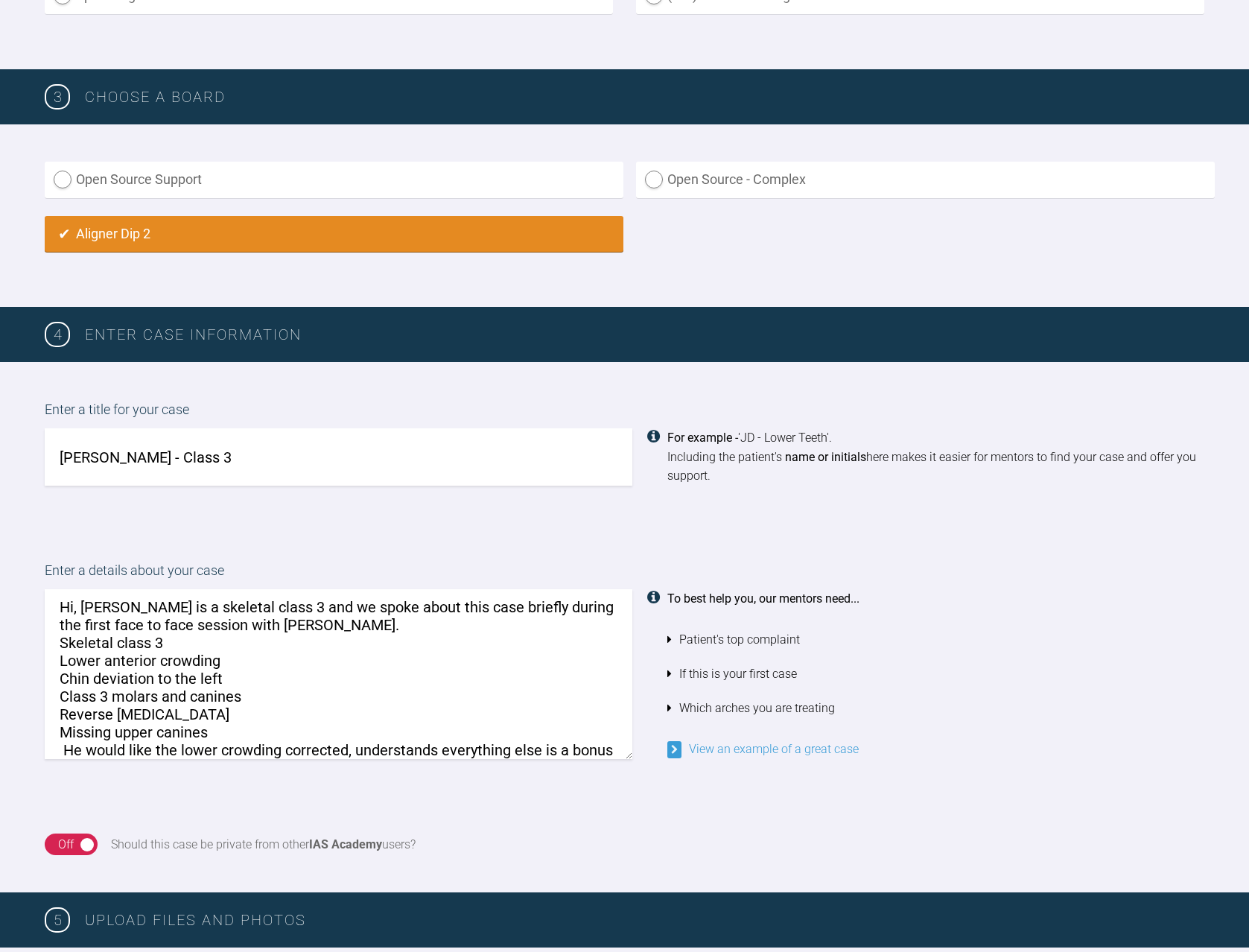
scroll to position [24, 0]
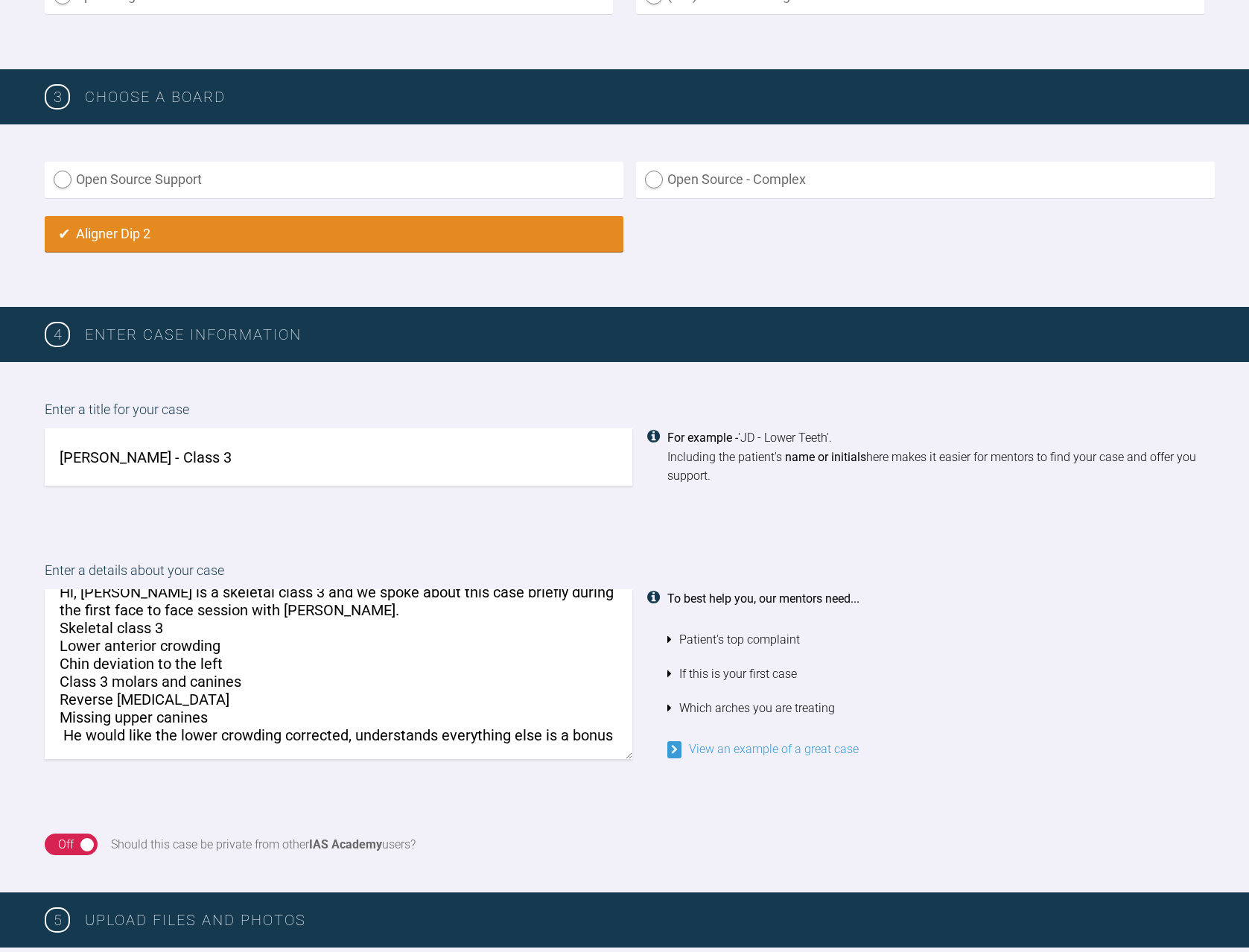
click at [64, 736] on textarea "Hi, Andy is a skeletal class 3 and we spoke about this case briefly during the …" at bounding box center [339, 674] width 587 height 170
click at [107, 744] on textarea "Hi, Andy is a skeletal class 3 and we spoke about this case briefly during the …" at bounding box center [339, 674] width 587 height 170
click at [121, 752] on textarea "Hi, Andy is a skeletal class 3 and we spoke about this case briefly during the …" at bounding box center [339, 674] width 587 height 170
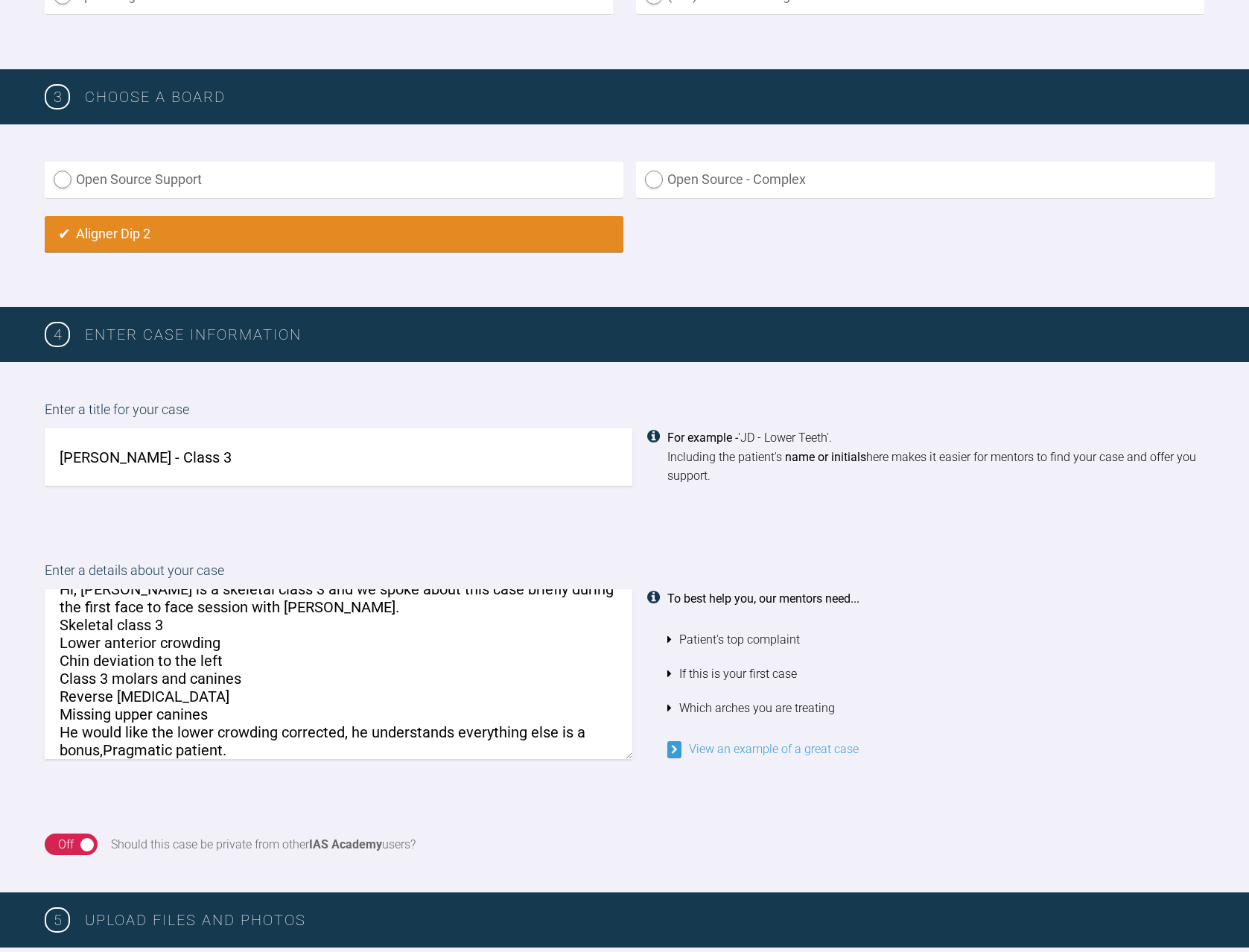
click at [106, 753] on textarea "Hi, Andy is a skeletal class 3 and we spoke about this case briefly during the …" at bounding box center [339, 674] width 587 height 170
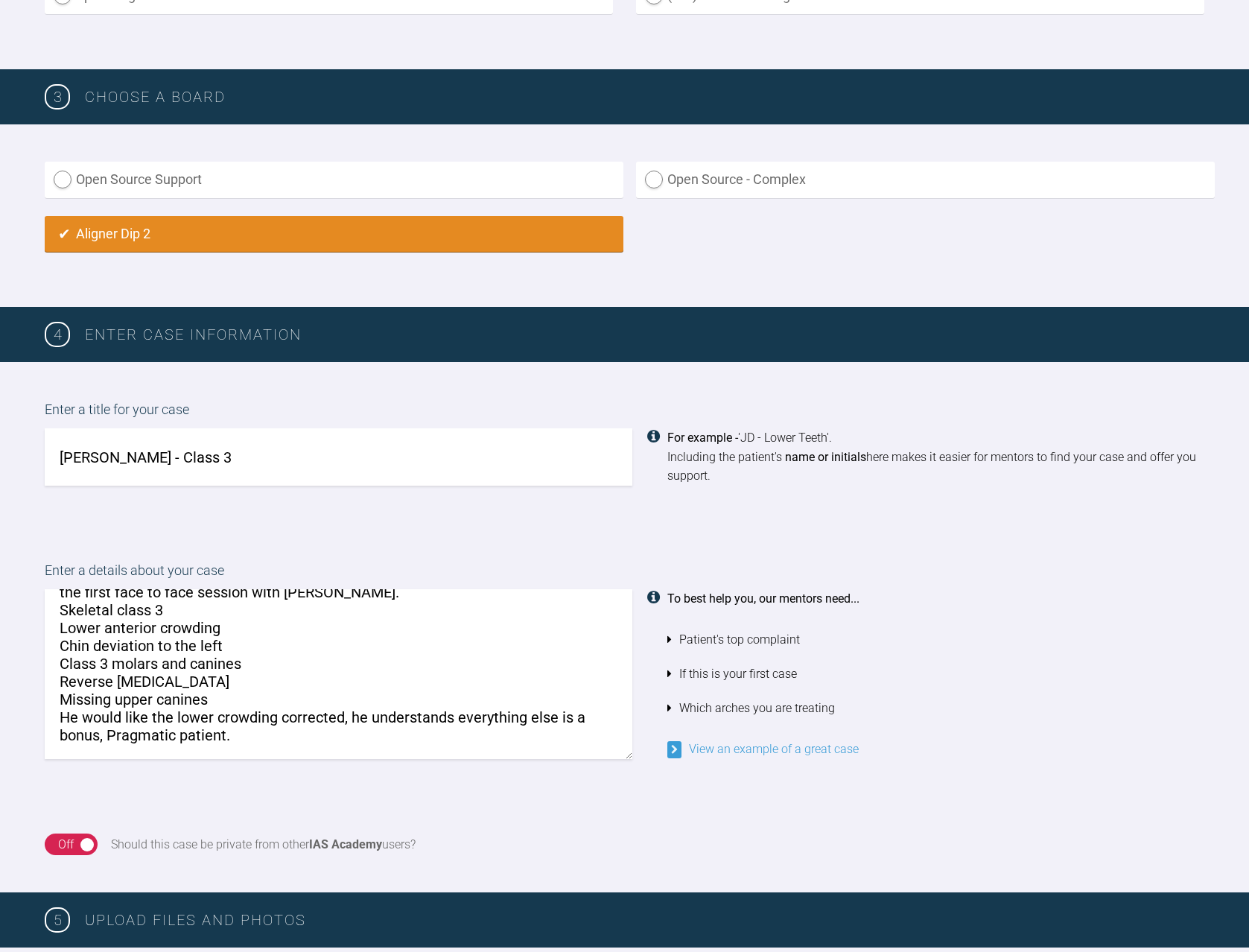
click at [250, 741] on textarea "Hi, Andy is a skeletal class 3 and we spoke about this case briefly during the …" at bounding box center [339, 674] width 587 height 170
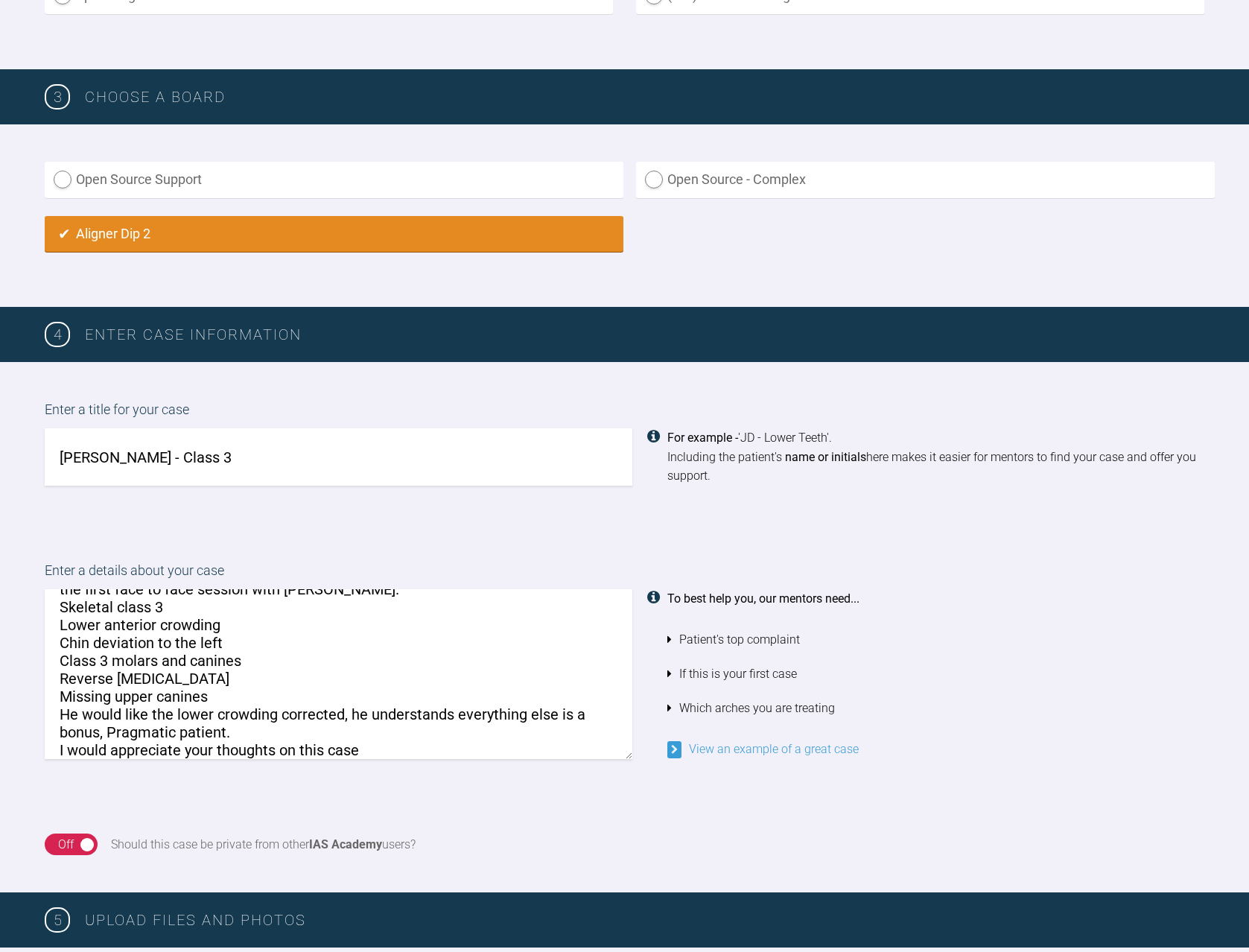
click at [369, 746] on textarea "Hi, Andy is a skeletal class 3 and we spoke about this case briefly during the …" at bounding box center [339, 674] width 587 height 170
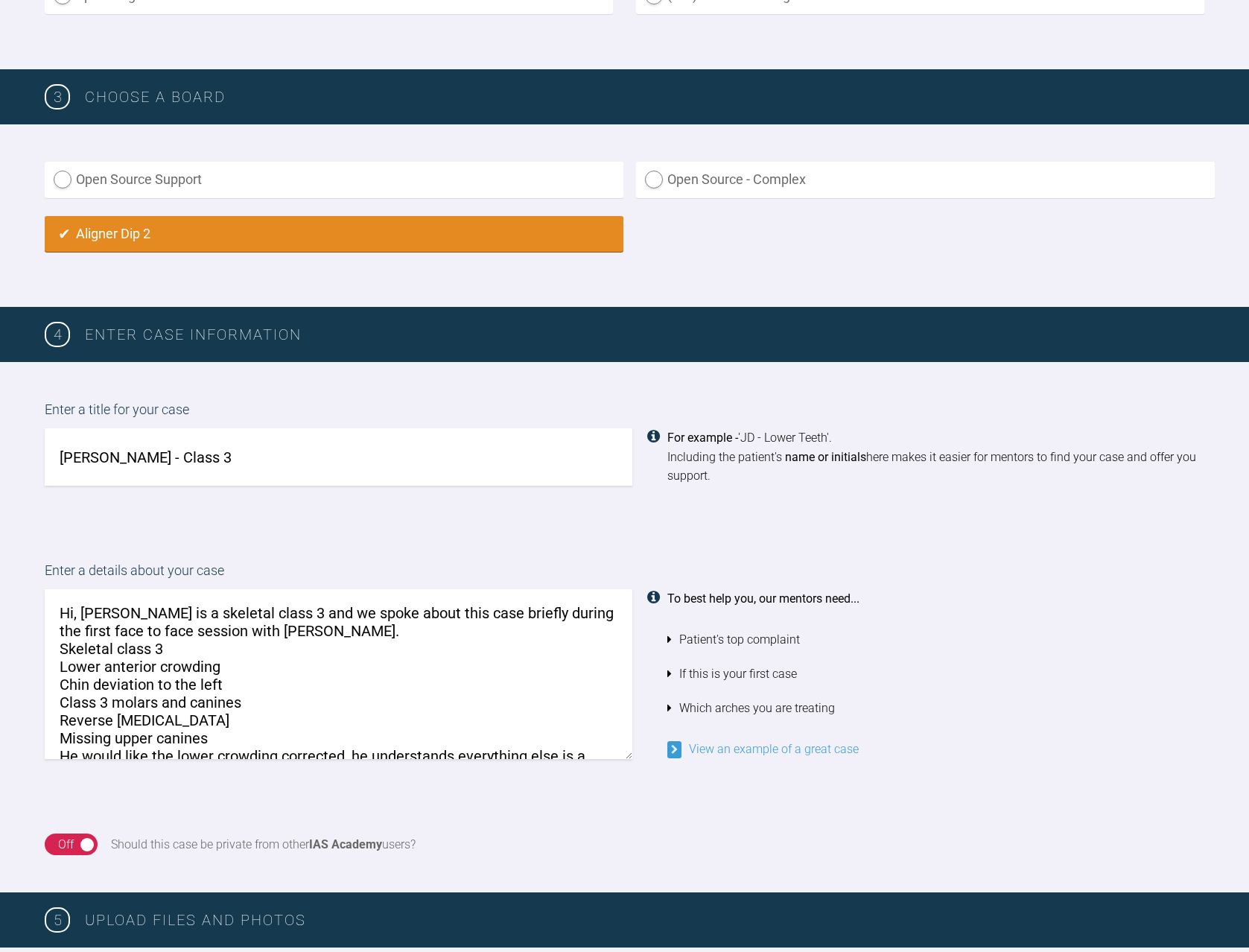
scroll to position [57, 0]
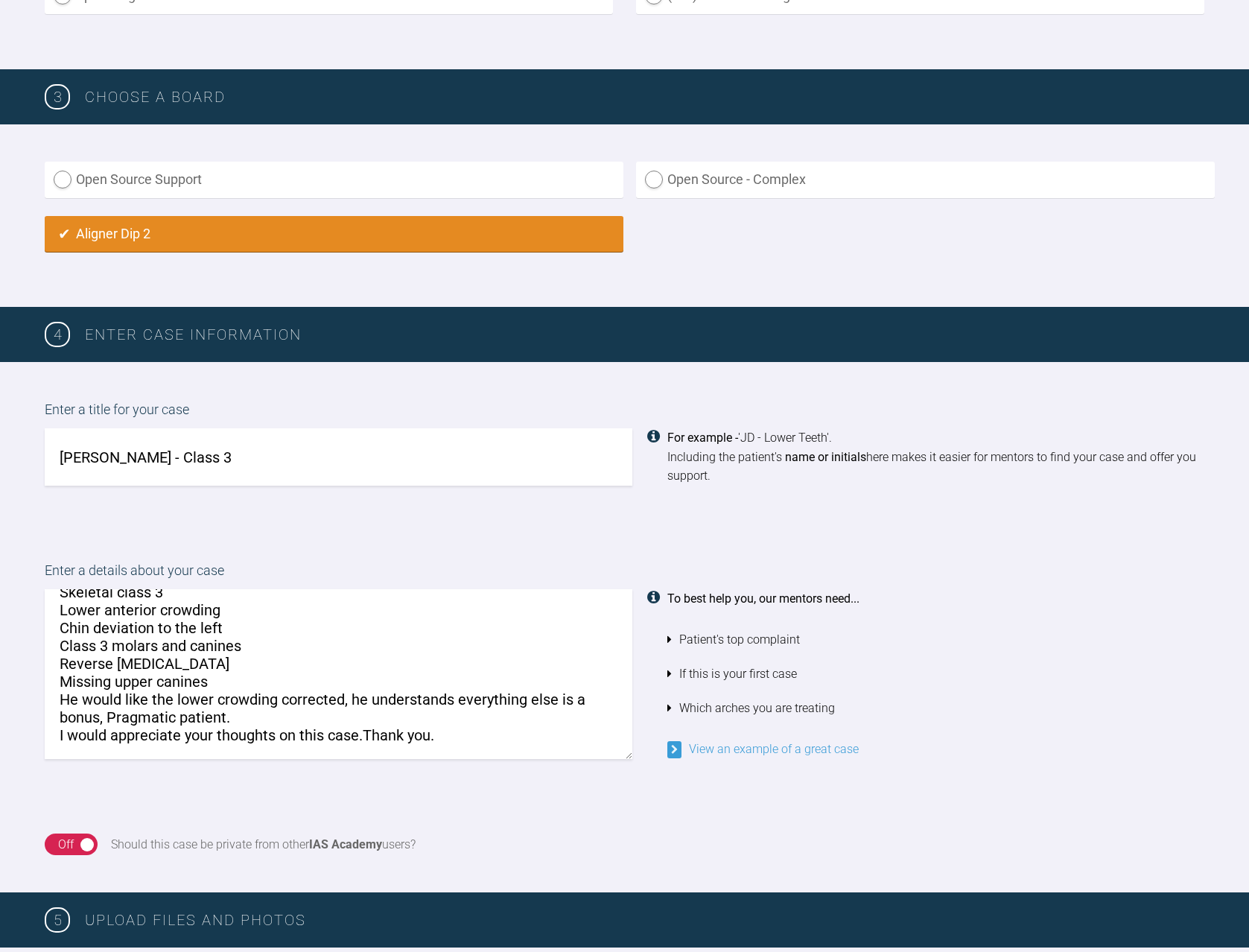
click at [239, 713] on textarea "Hi, Andy is a skeletal class 3 and we spoke about this case briefly during the …" at bounding box center [339, 674] width 587 height 170
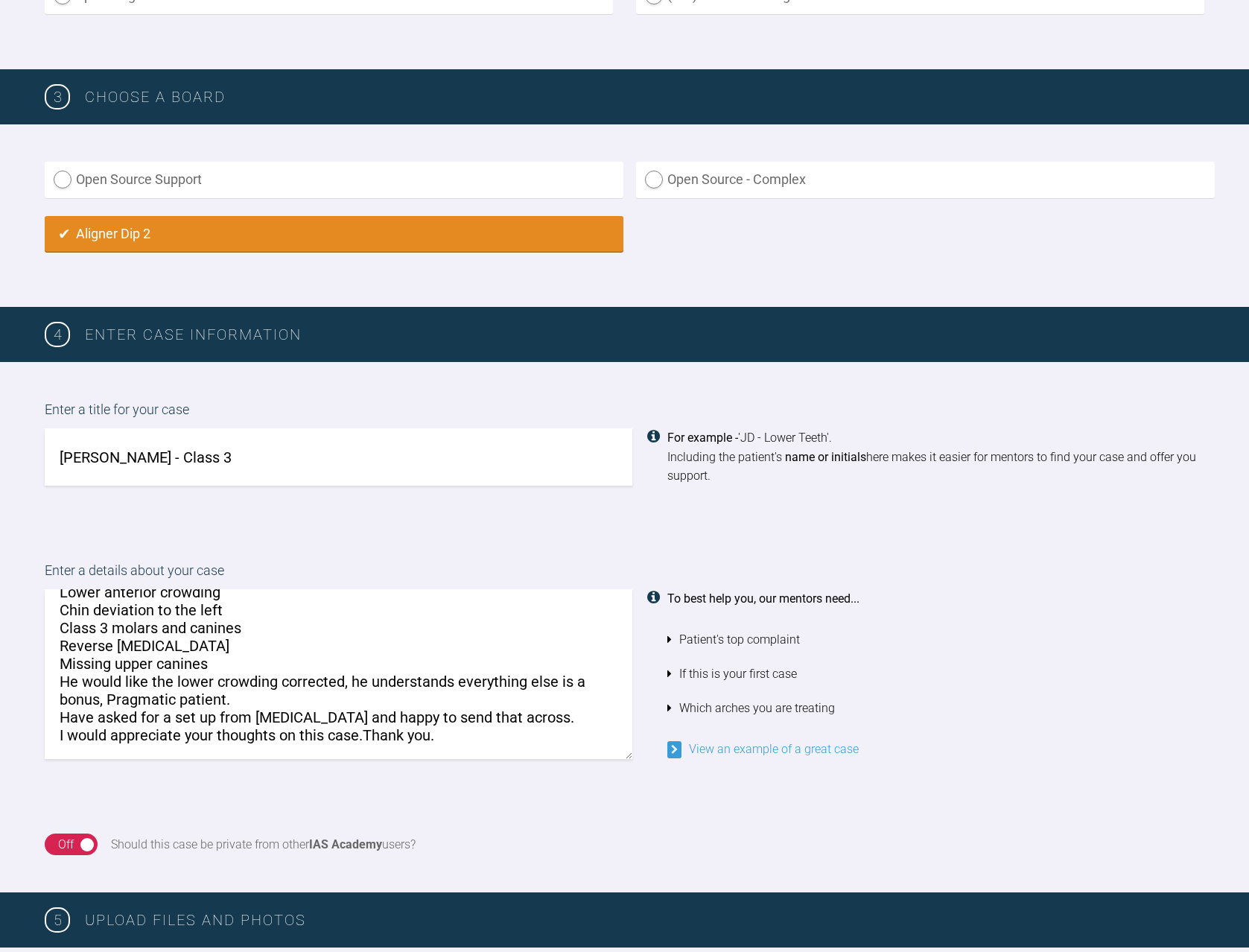
click at [365, 736] on textarea "Hi, Andy is a skeletal class 3 and we spoke about this case briefly during the …" at bounding box center [339, 674] width 587 height 170
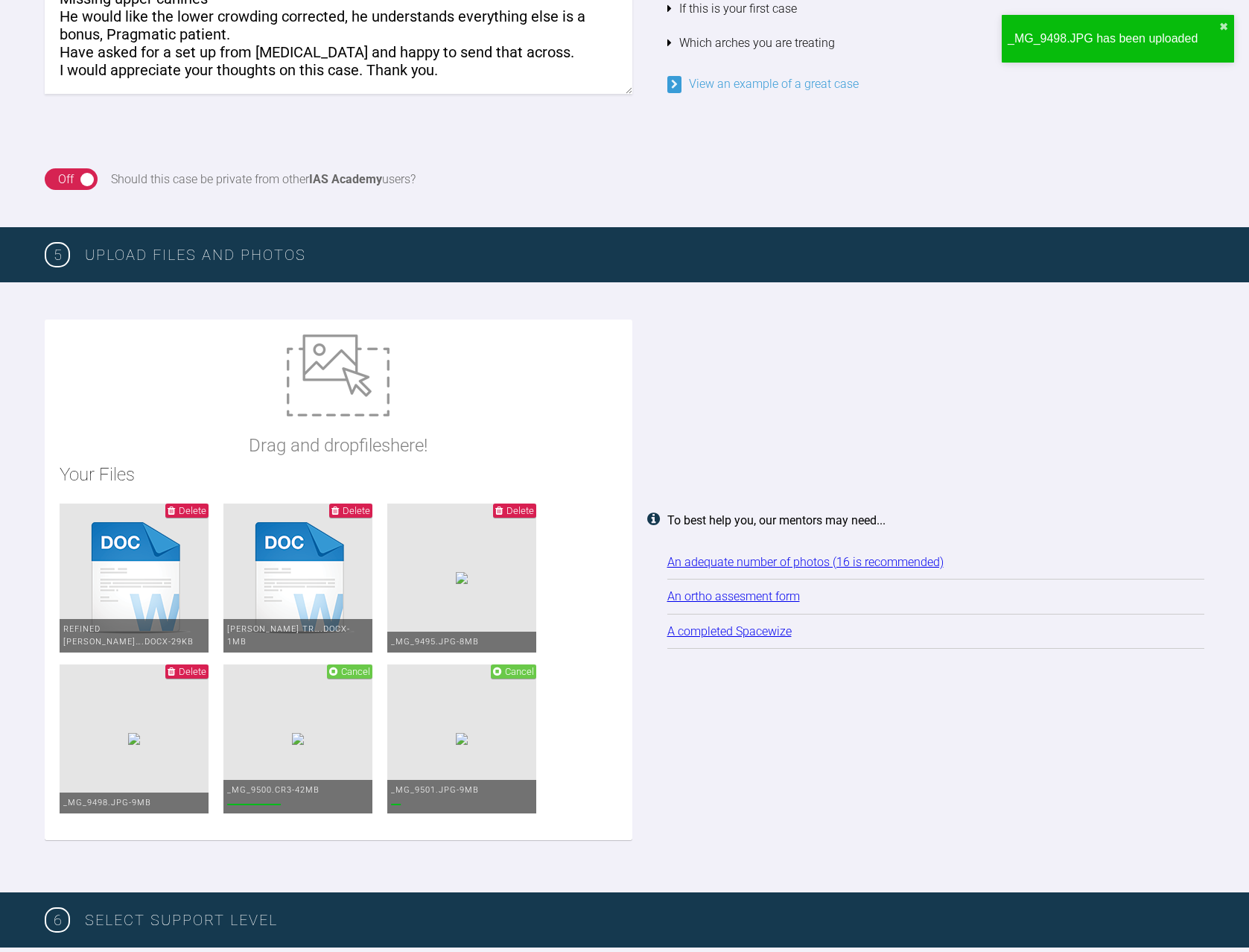
scroll to position [1443, 0]
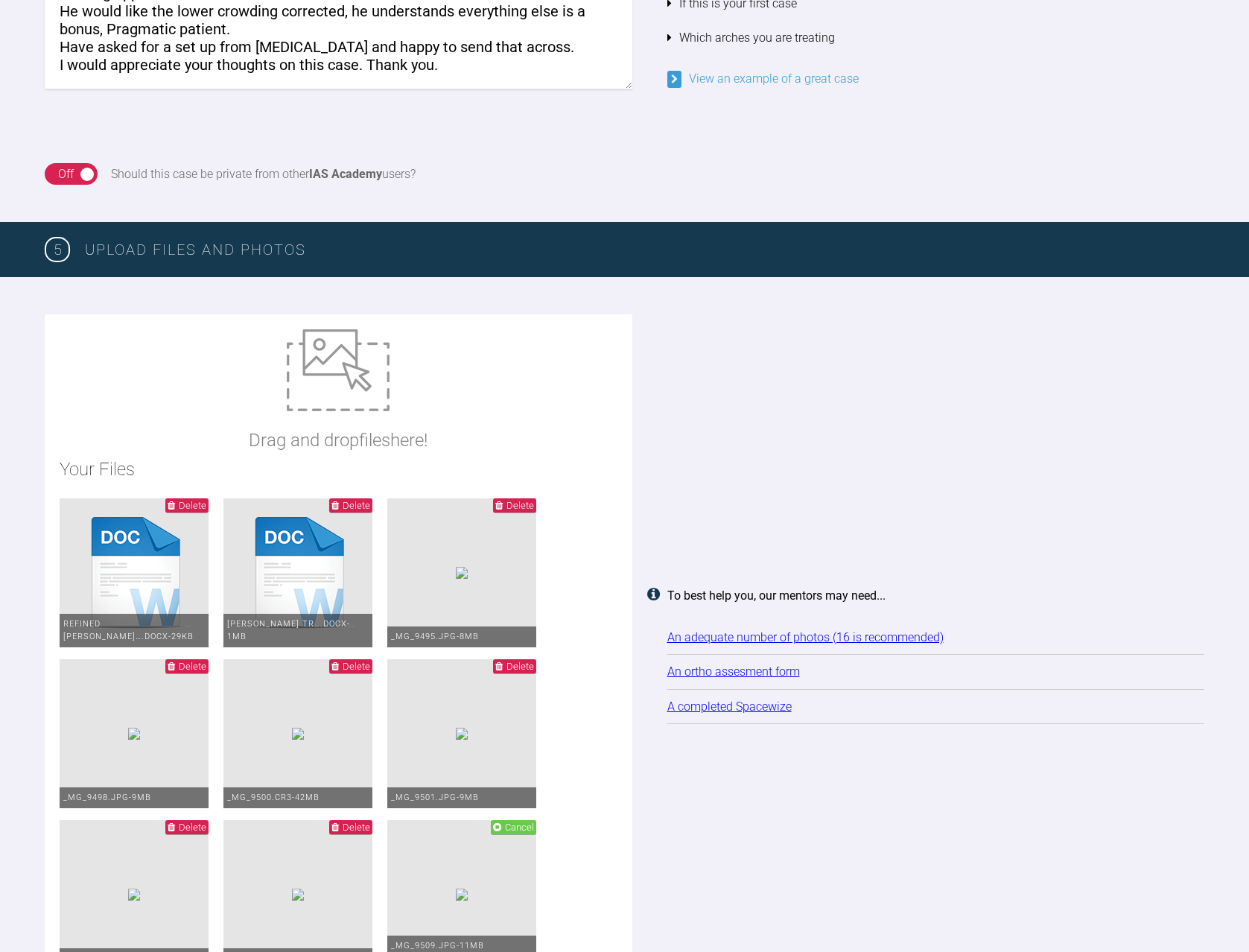
click at [355, 666] on span "Delete" at bounding box center [356, 666] width 28 height 11
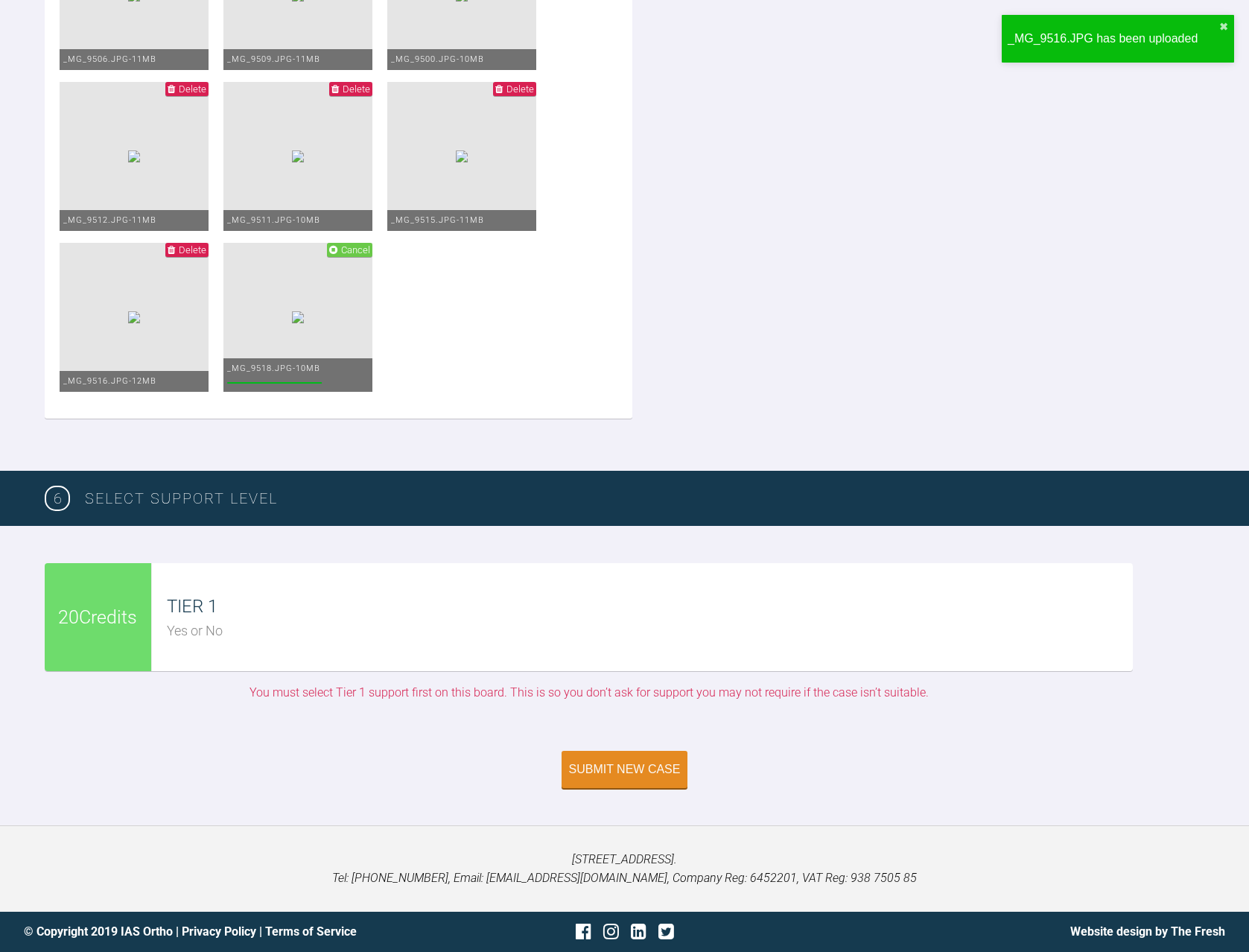
scroll to position [2503, 0]
click at [370, 245] on span "Delete" at bounding box center [356, 250] width 28 height 11
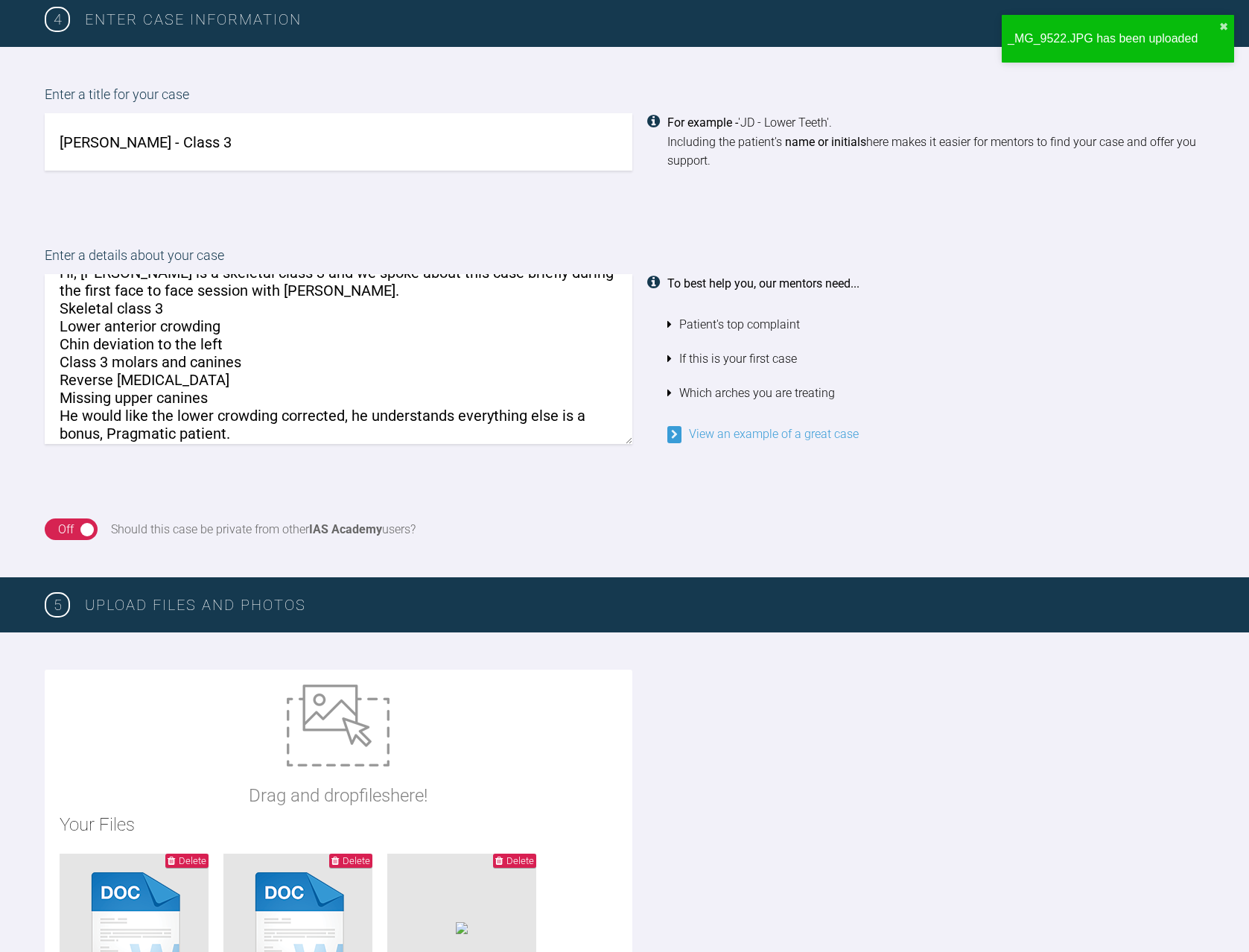
scroll to position [0, 0]
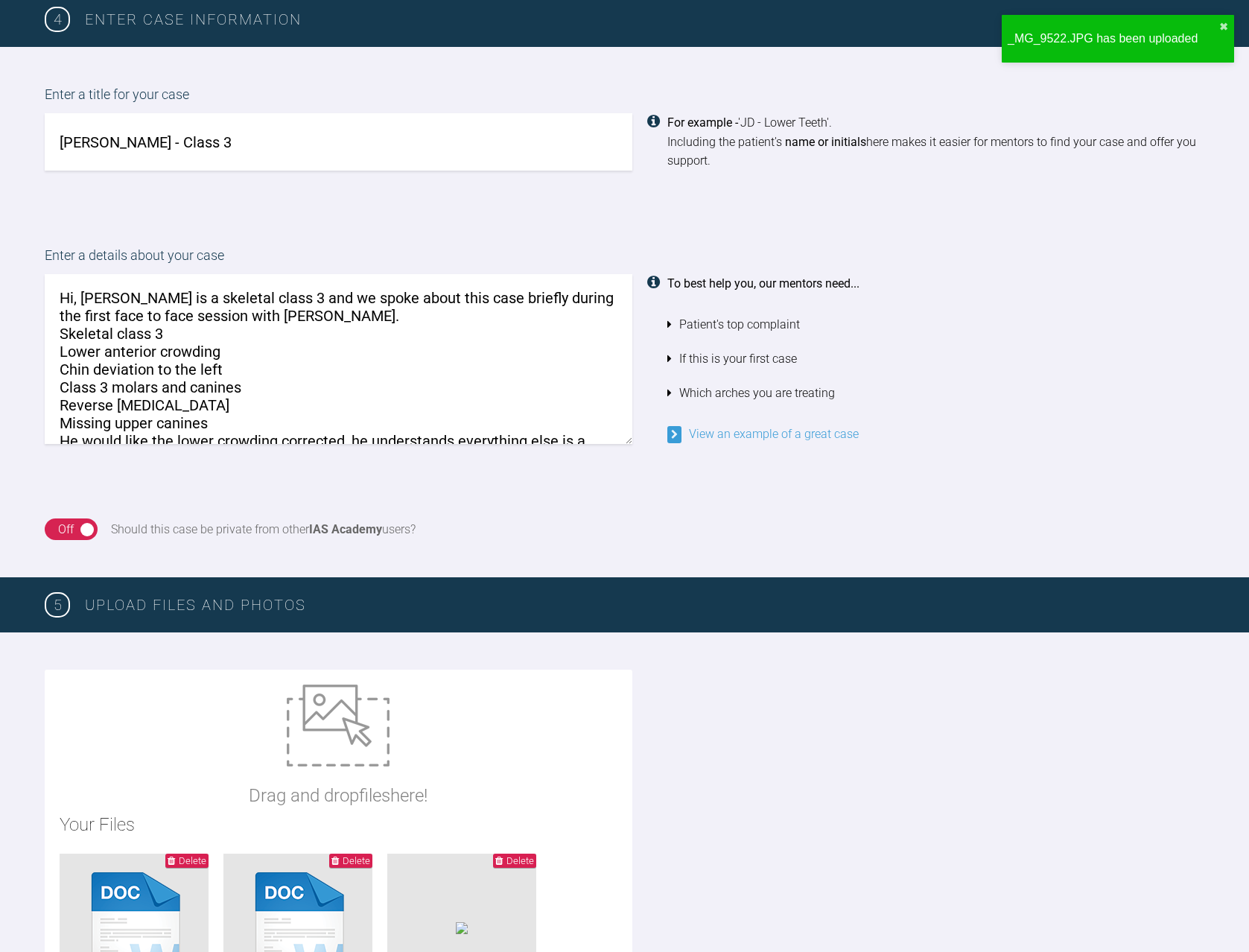
click at [295, 312] on textarea "Hi, Andy is a skeletal class 3 and we spoke about this case briefly during the …" at bounding box center [339, 358] width 587 height 170
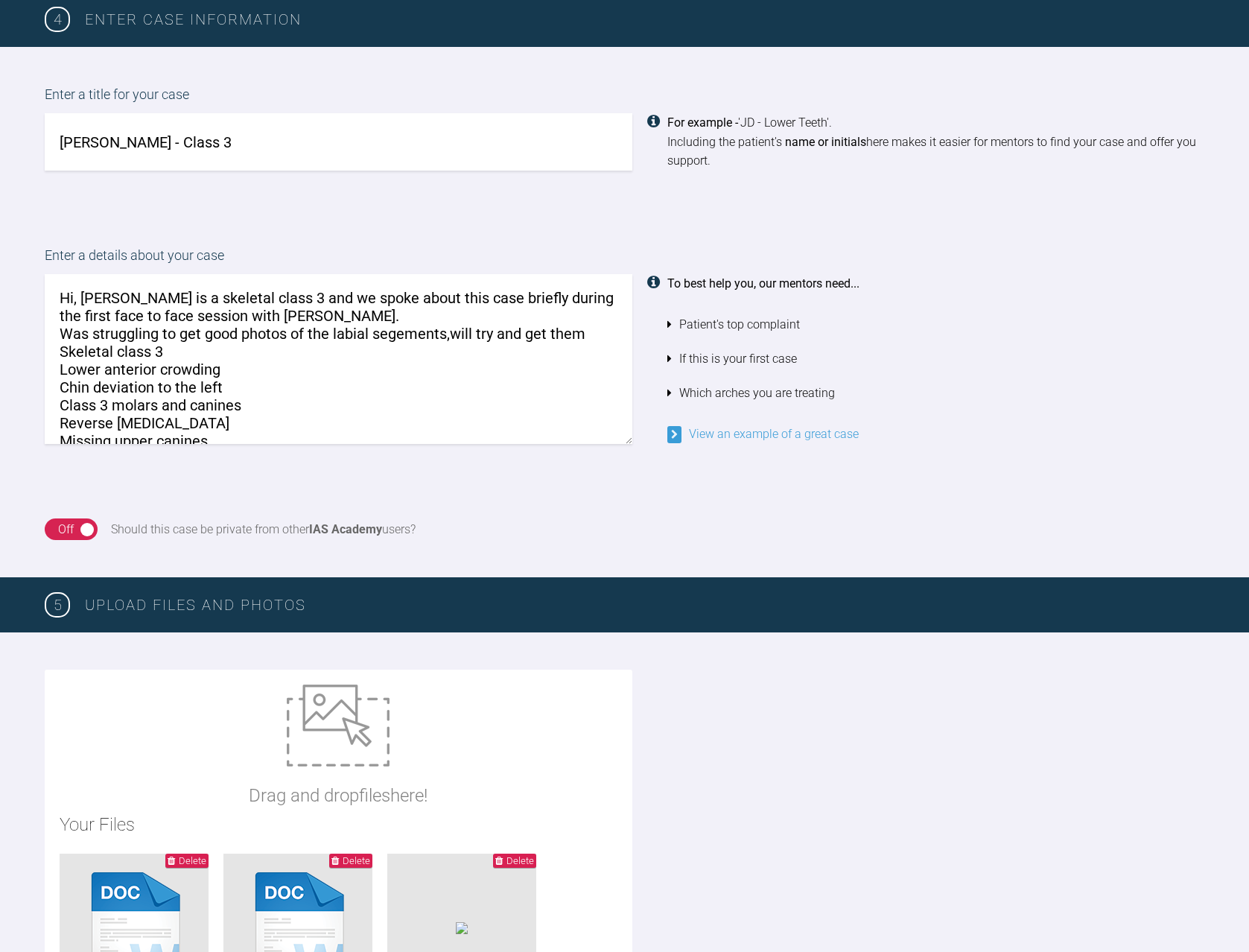
click at [449, 331] on textarea "Hi, Andy is a skeletal class 3 and we spoke about this case briefly during the …" at bounding box center [339, 358] width 587 height 170
click at [600, 330] on textarea "Hi, Andy is a skeletal class 3 and we spoke about this case briefly during the …" at bounding box center [339, 358] width 587 height 170
click at [313, 357] on textarea "Hi, Andy is a skeletal class 3 and we spoke about this case briefly during the …" at bounding box center [339, 358] width 587 height 170
click at [309, 355] on textarea "Hi, Andy is a skeletal class 3 and we spoke about this case briefly during the …" at bounding box center [339, 358] width 587 height 170
drag, startPoint x: 389, startPoint y: 351, endPoint x: 56, endPoint y: 339, distance: 333.2
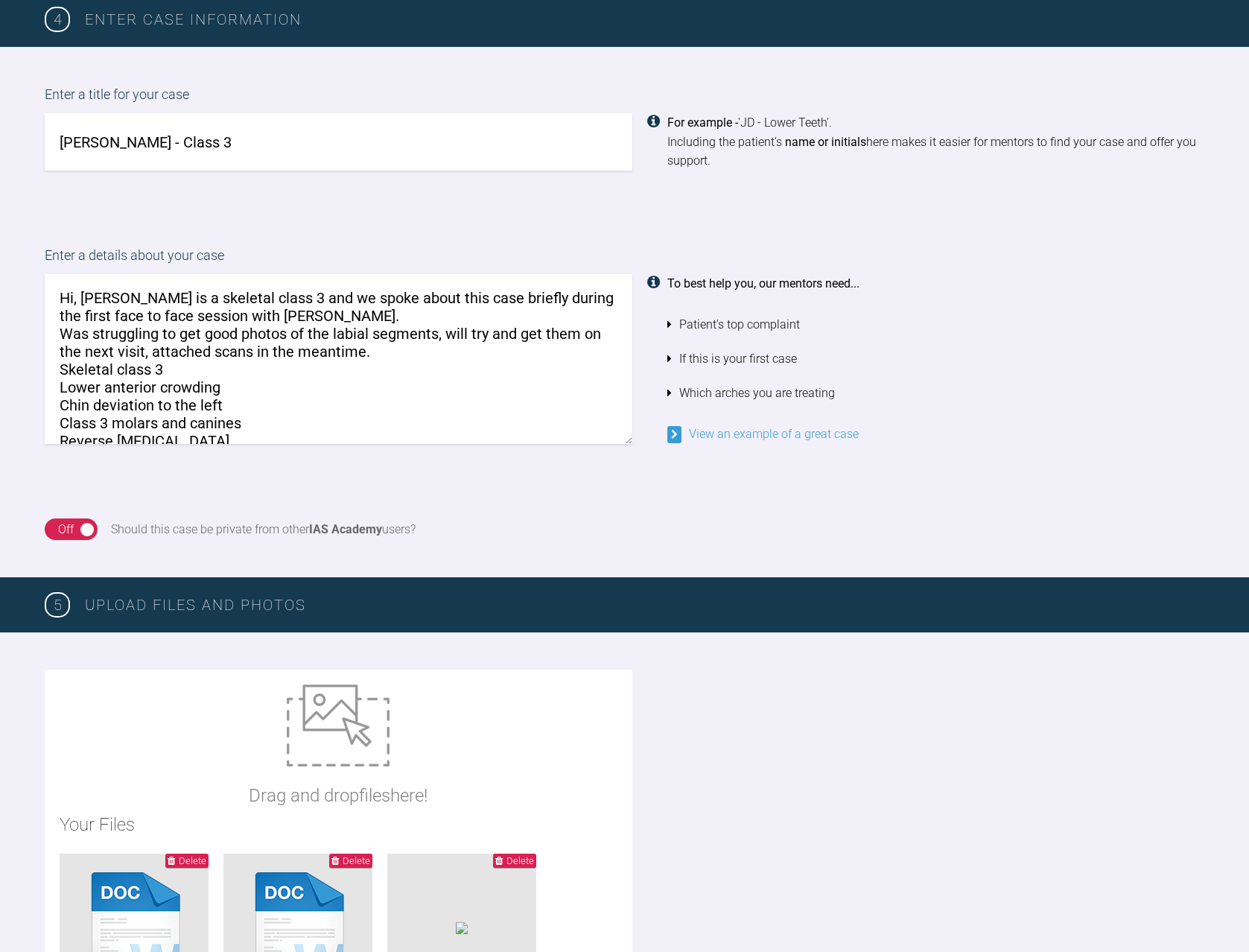
click at [56, 339] on textarea "Hi, Andy is a skeletal class 3 and we spoke about this case briefly during the …" at bounding box center [339, 358] width 587 height 170
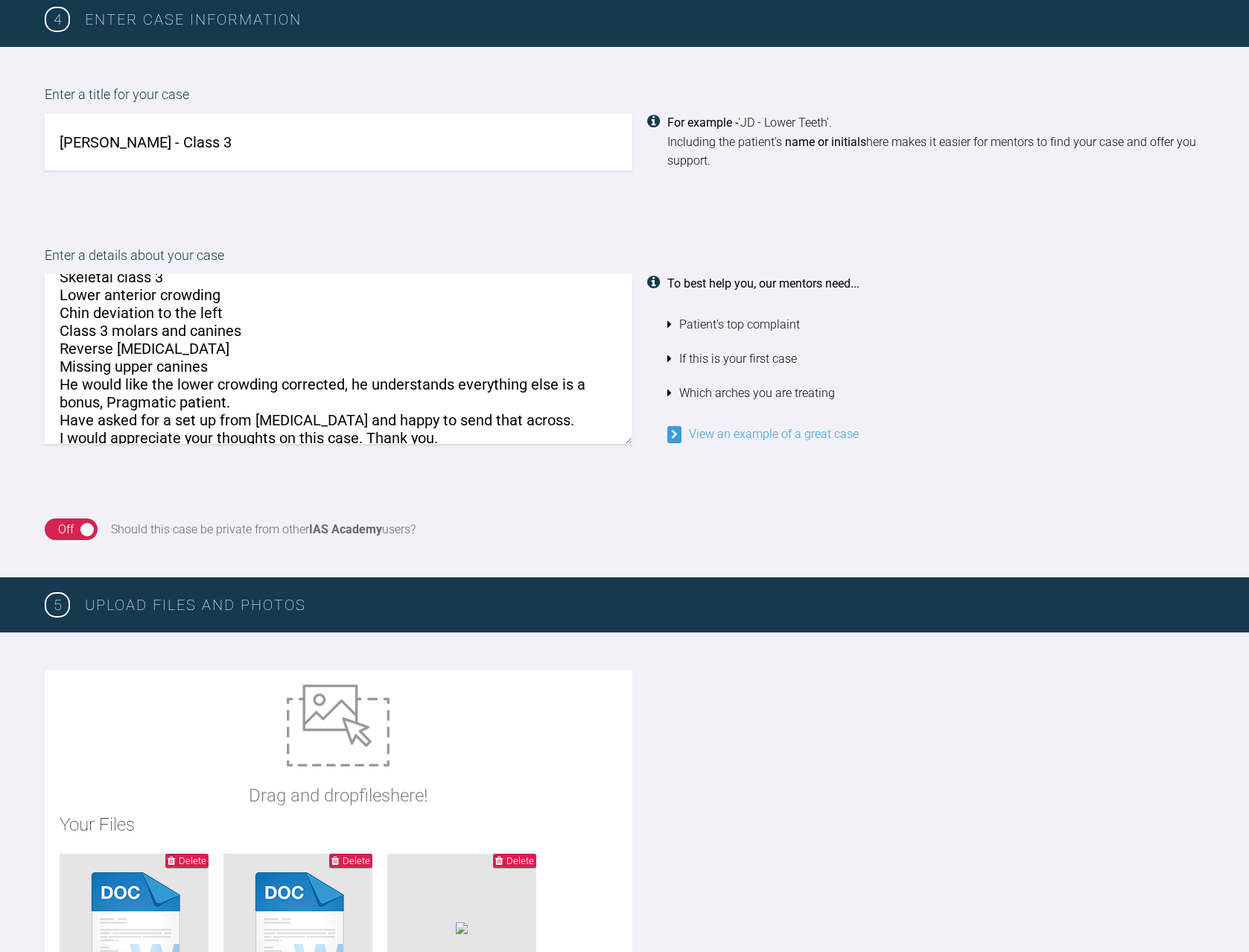
scroll to position [93, 0]
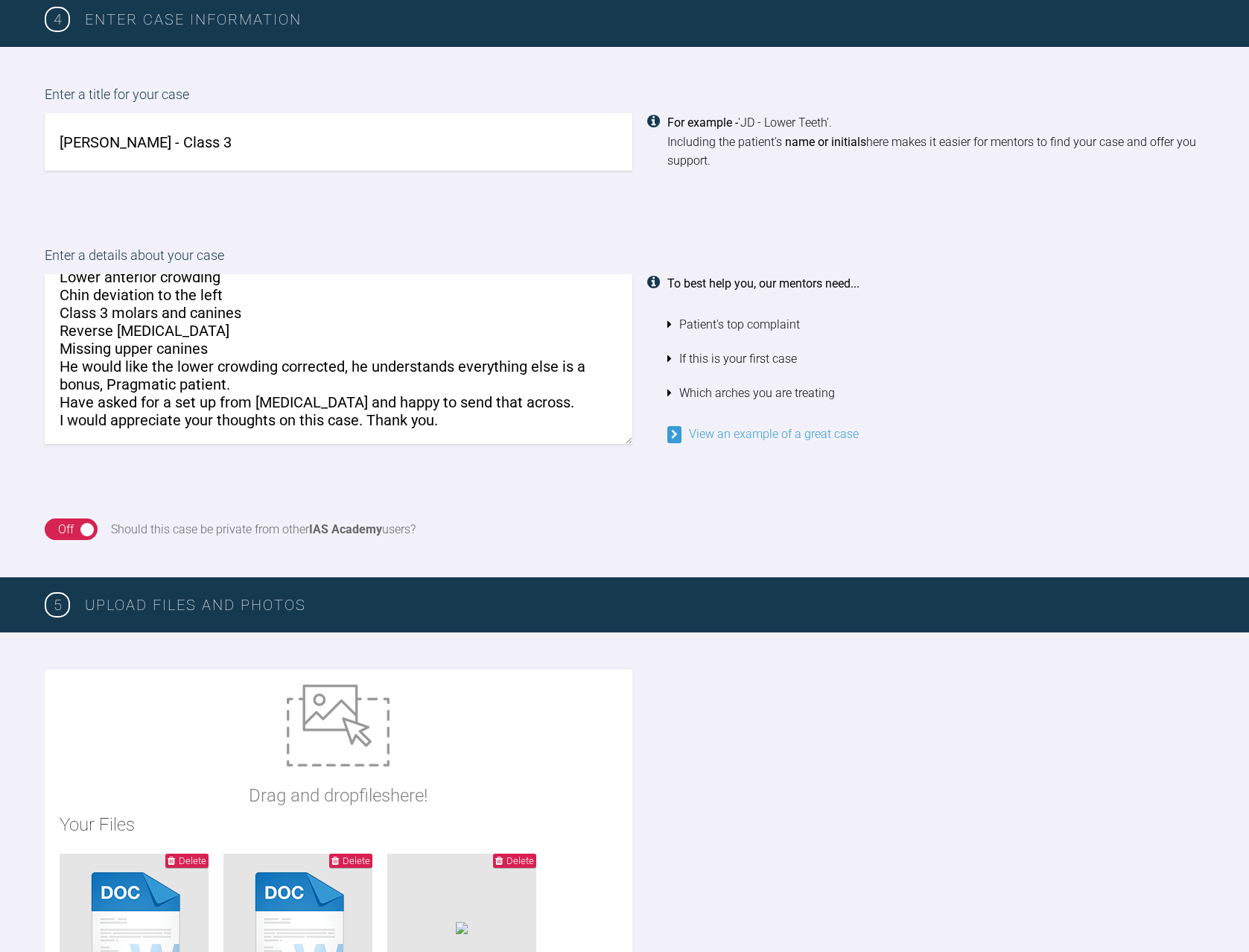
click at [243, 383] on textarea "Hi, Andy is a skeletal class 3 and we spoke about this case briefly during the …" at bounding box center [339, 358] width 587 height 170
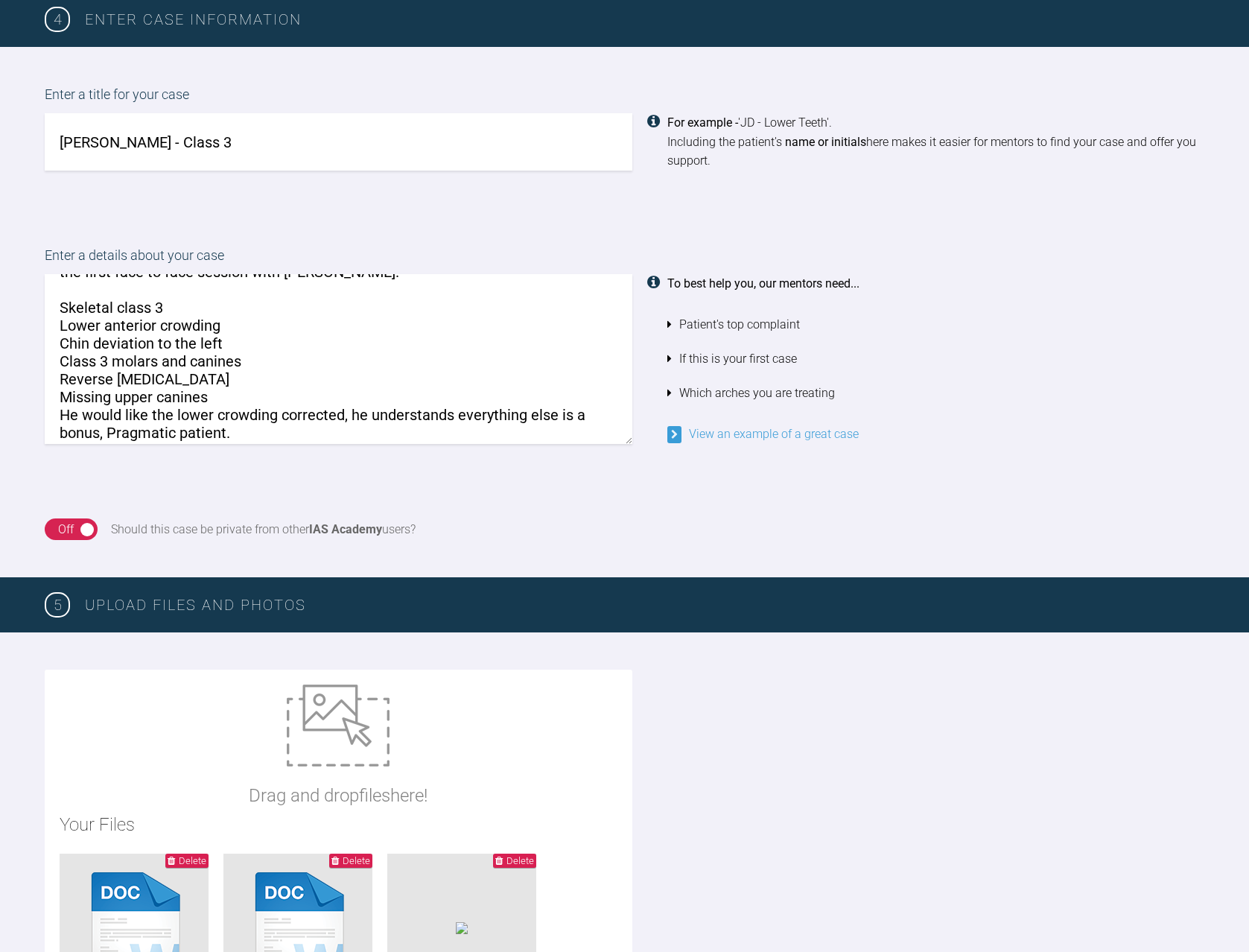
scroll to position [18, 0]
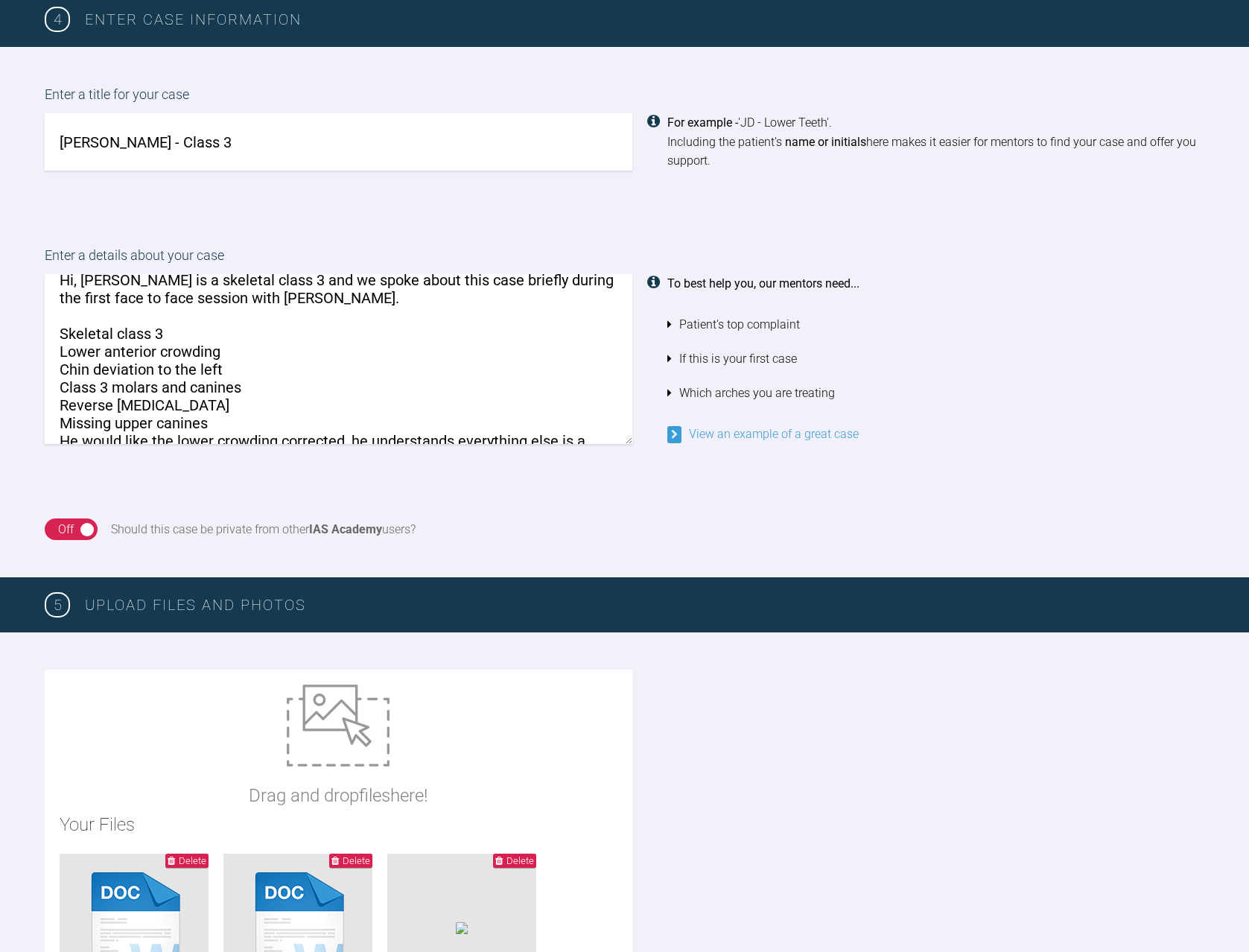
click at [68, 312] on textarea "Hi, Andy is a skeletal class 3 and we spoke about this case briefly during the …" at bounding box center [339, 358] width 587 height 170
paste textarea "Was struggling to get good photos of the labial segments, will try and get them…"
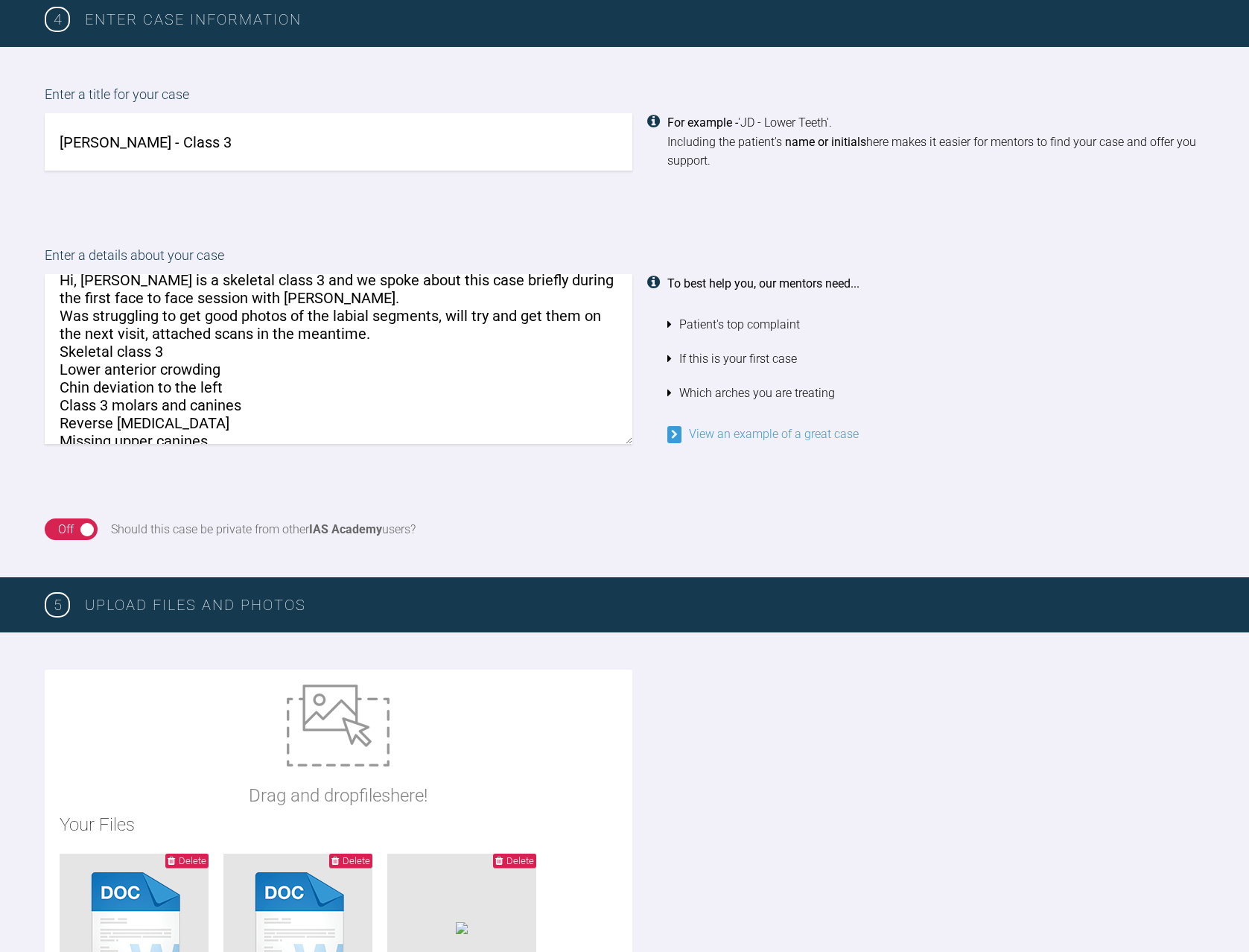
click at [69, 319] on textarea "Hi, Andy is a skeletal class 3 and we spoke about this case briefly during the …" at bounding box center [339, 358] width 587 height 170
click at [485, 359] on textarea "Hi, Andy is a skeletal class 3 and we spoke about this case briefly during the …" at bounding box center [339, 358] width 587 height 170
click at [275, 300] on textarea "Hi, Andy is a skeletal class 3 and we spoke about this case briefly during the …" at bounding box center [339, 358] width 587 height 170
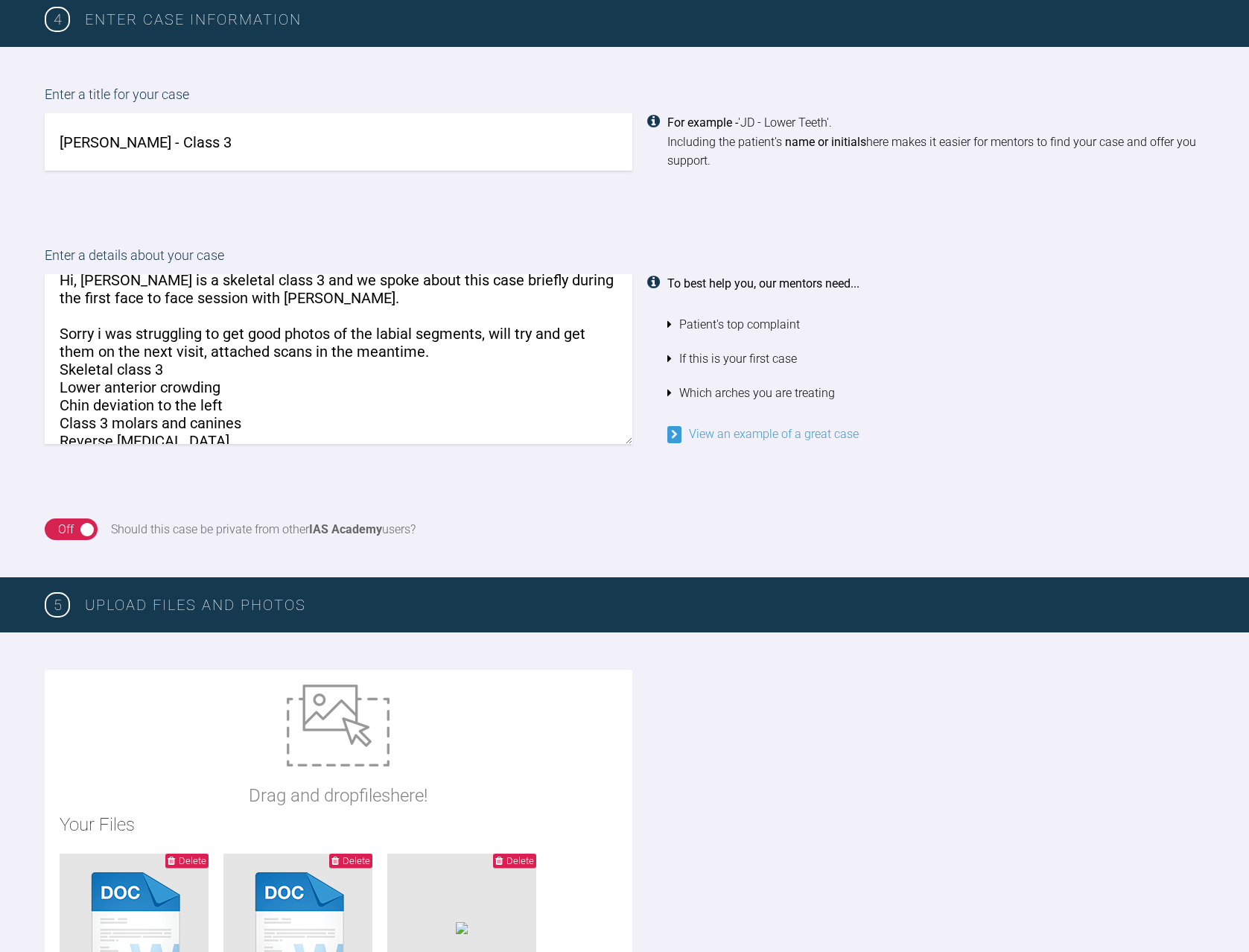
click at [457, 354] on textarea "Hi, Andy is a skeletal class 3 and we spoke about this case briefly during the …" at bounding box center [339, 358] width 587 height 170
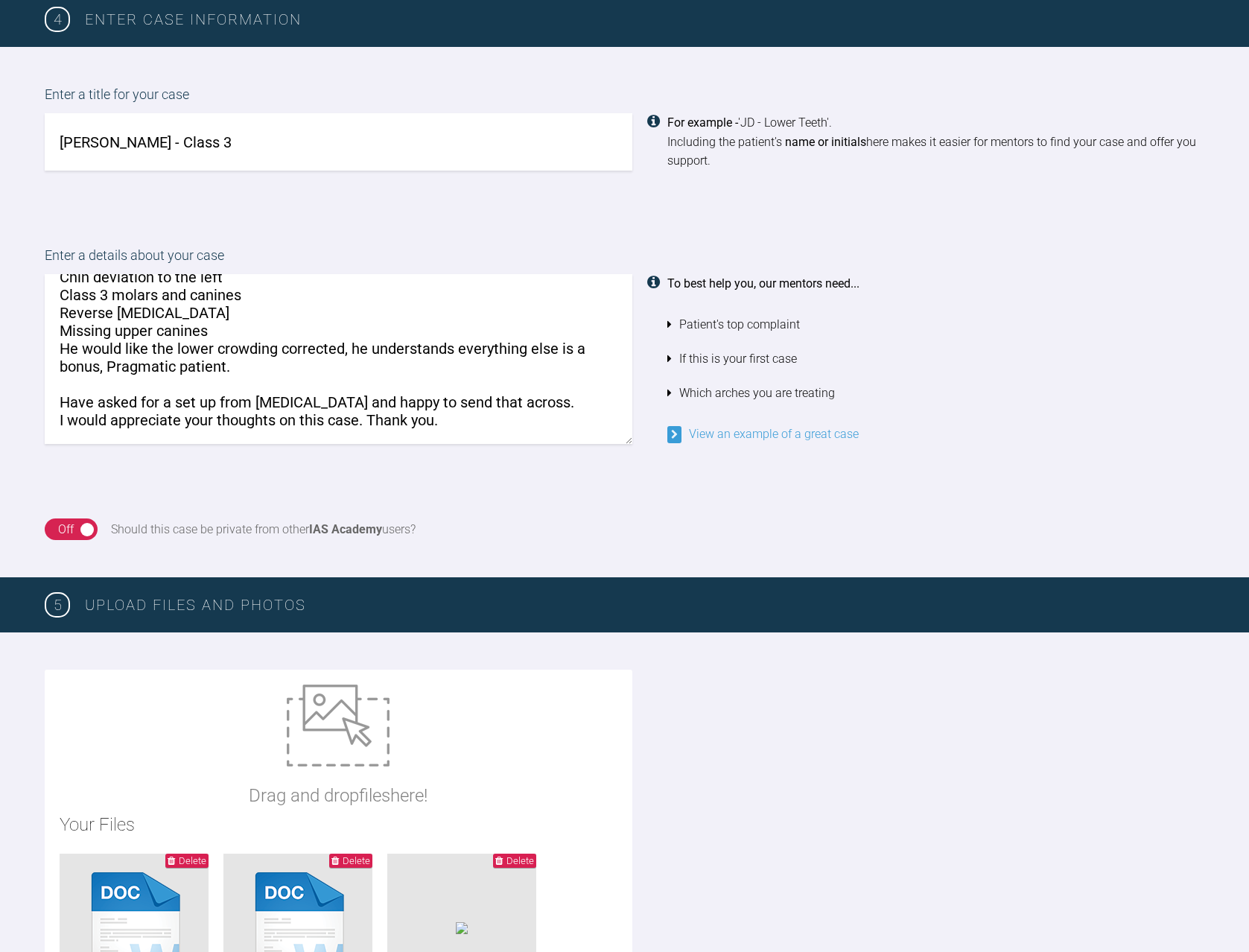
scroll to position [1162, 0]
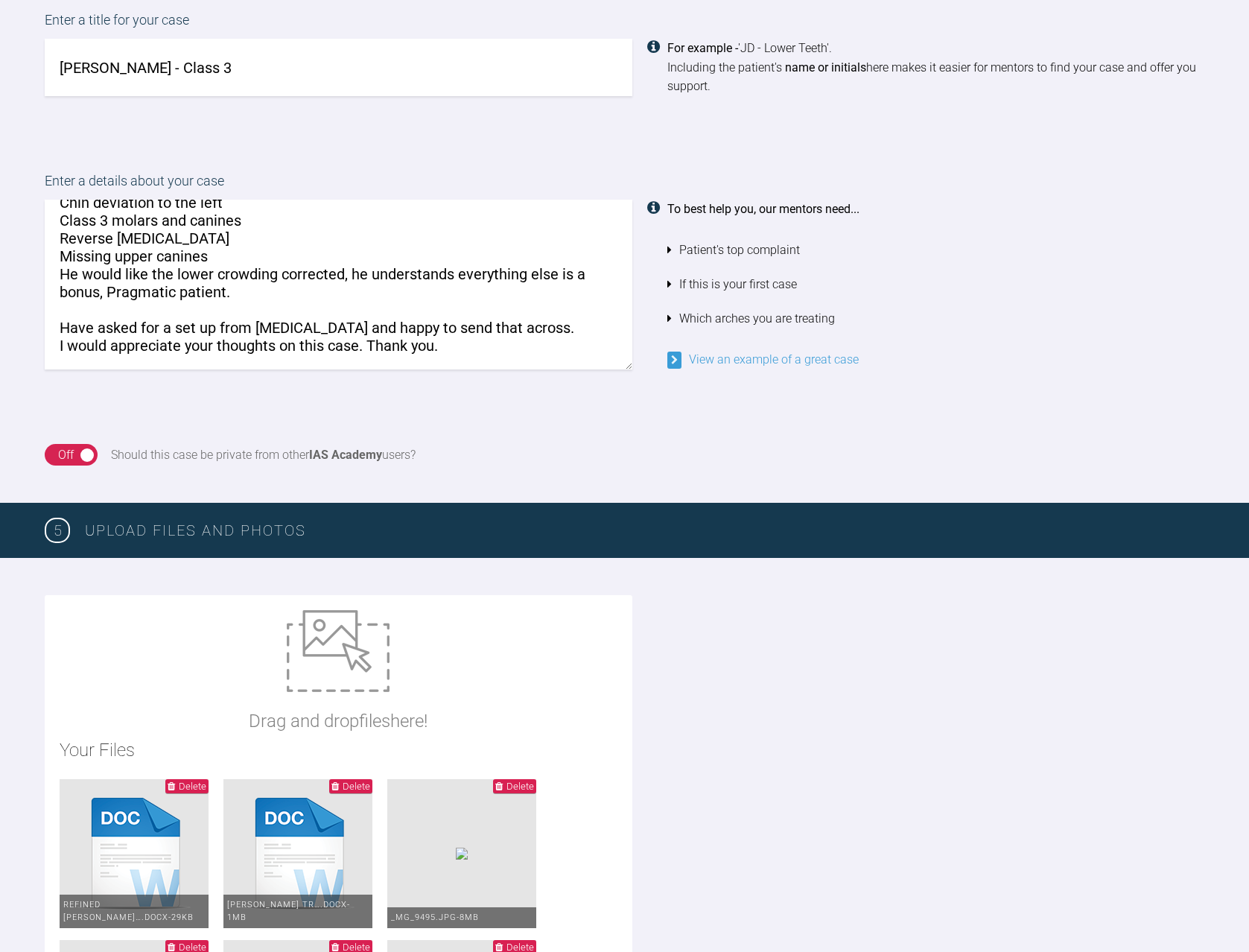
click at [459, 344] on textarea "Hi, Andy is a skeletal class 3 and we spoke about this case briefly during the …" at bounding box center [339, 284] width 587 height 170
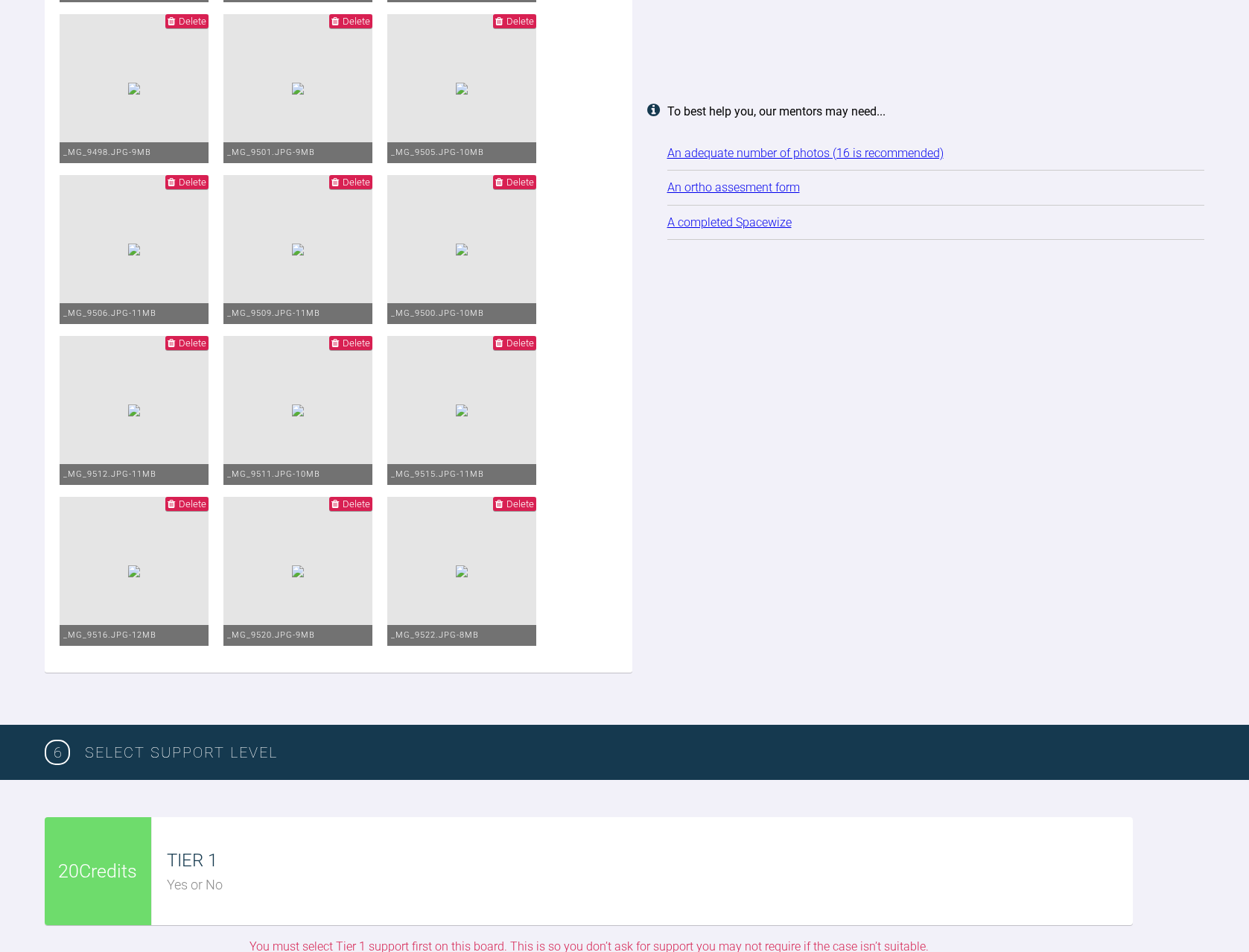
scroll to position [2131, 0]
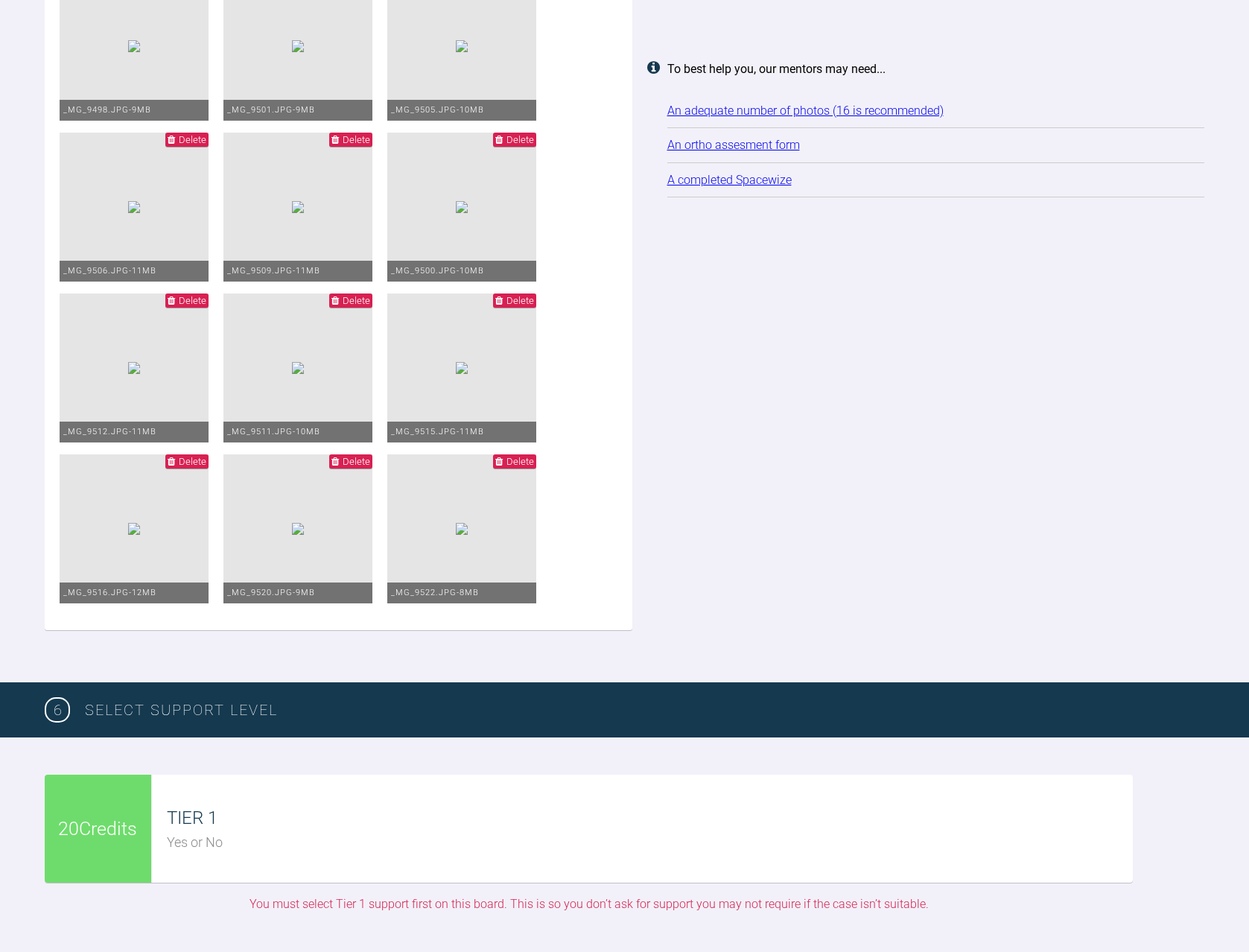
type textarea "Hi, Andy is a skeletal class 3 and we spoke about this case briefly during the …"
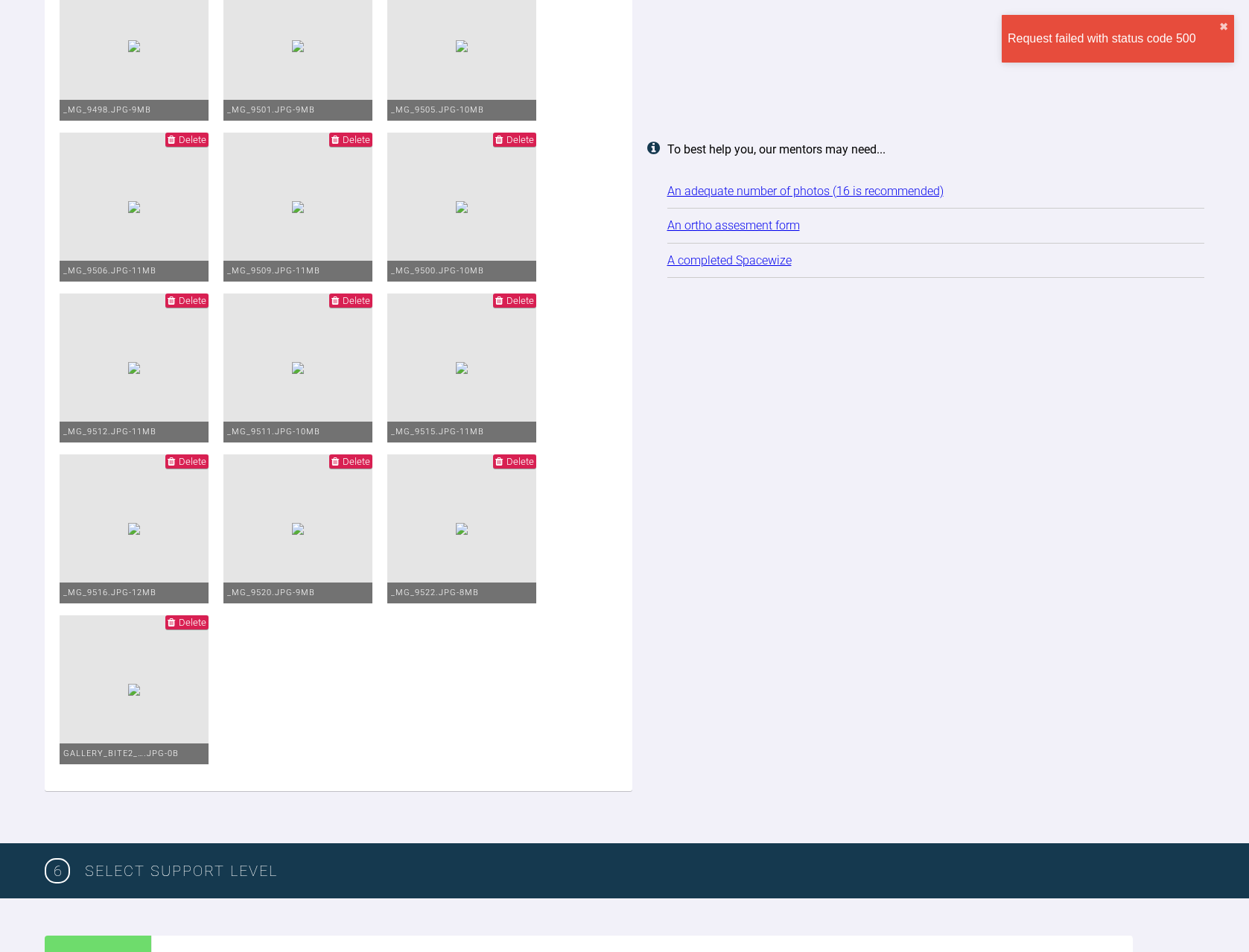
click at [207, 628] on span "Delete" at bounding box center [192, 622] width 28 height 11
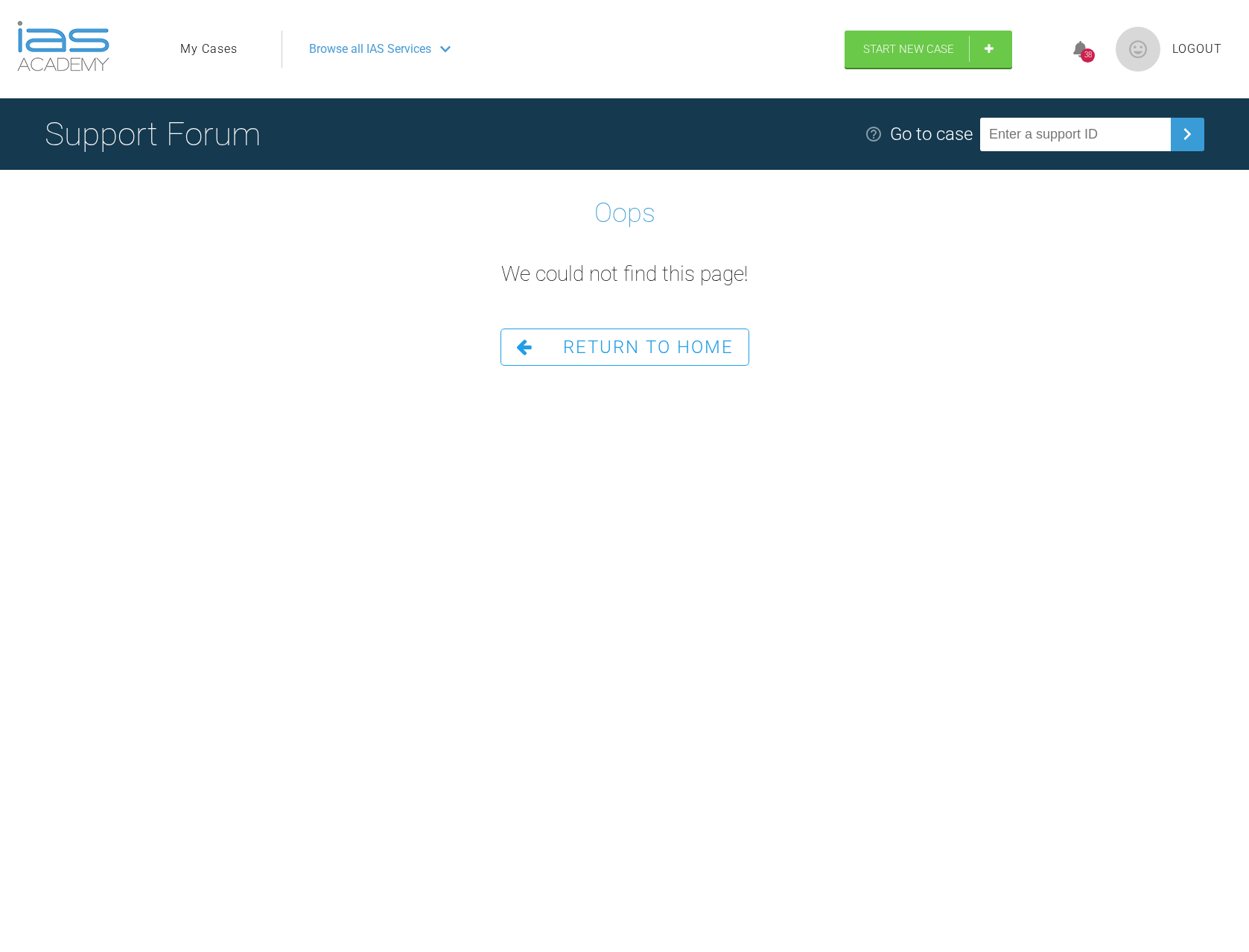
click at [617, 348] on span "Return To Home" at bounding box center [648, 347] width 171 height 21
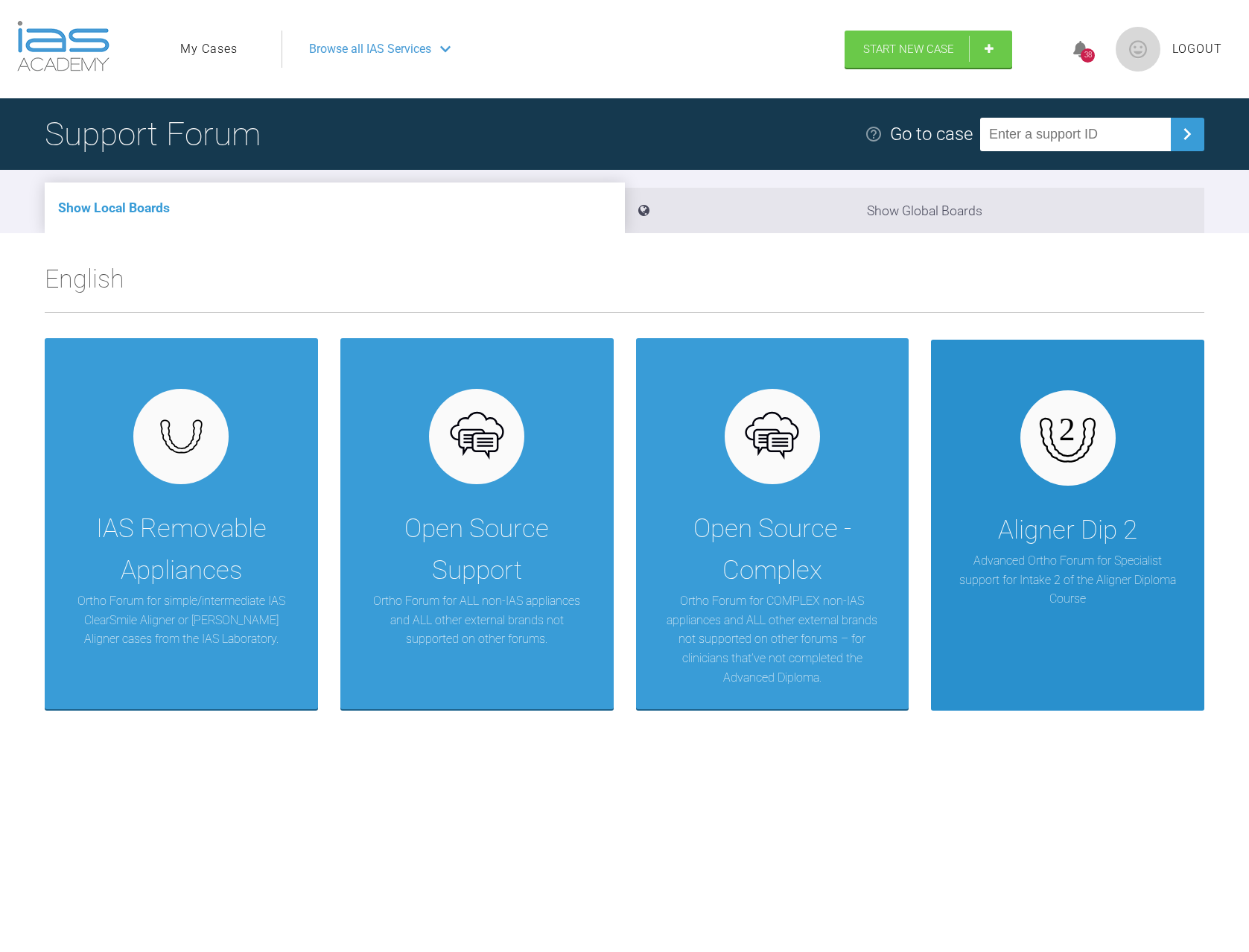
click at [1142, 543] on div "Aligner Dip 2 Advanced Ortho Forum for Specialist support for Intake 2 of the A…" at bounding box center [1068, 524] width 273 height 371
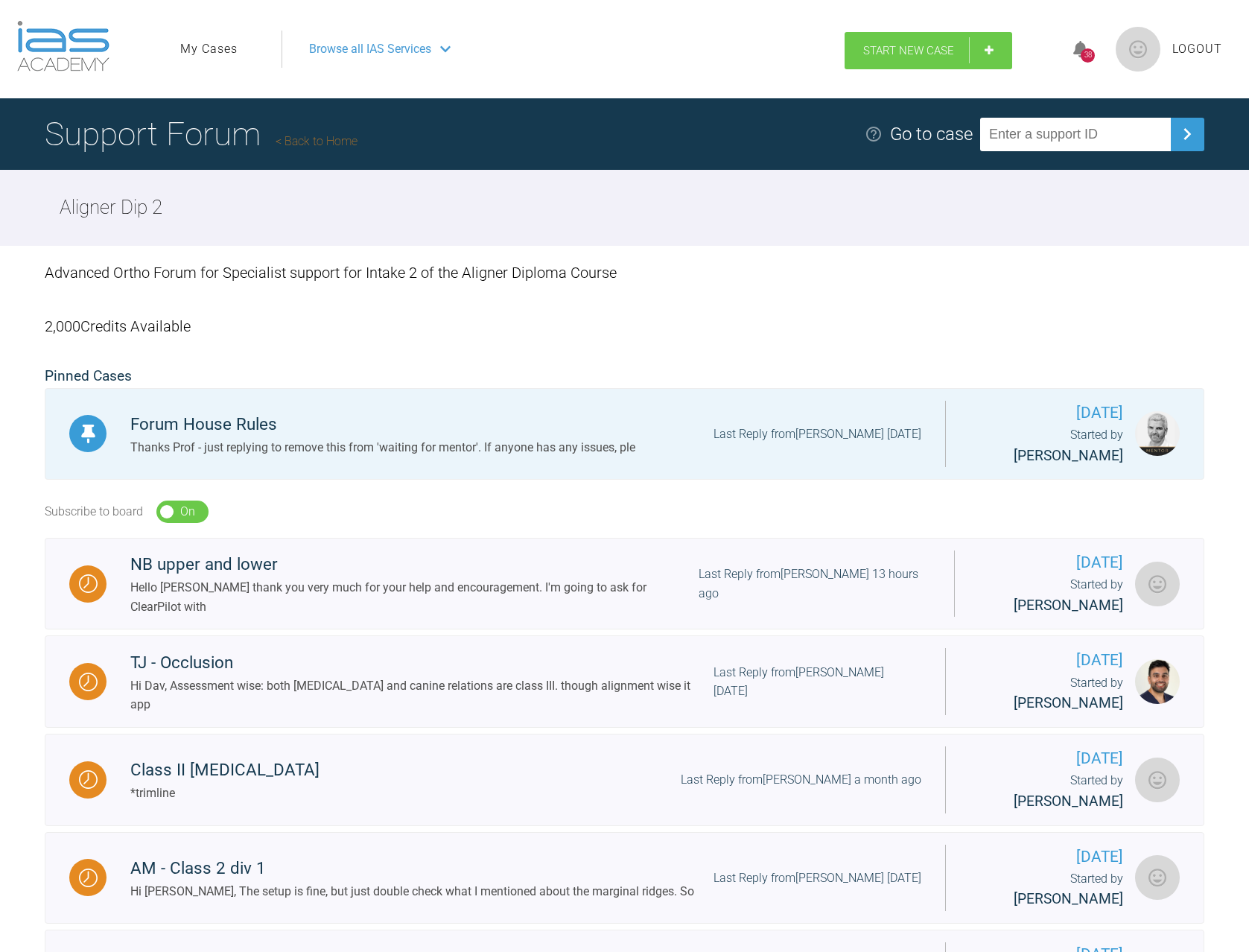
click at [903, 56] on span "Start New Case" at bounding box center [908, 50] width 91 height 13
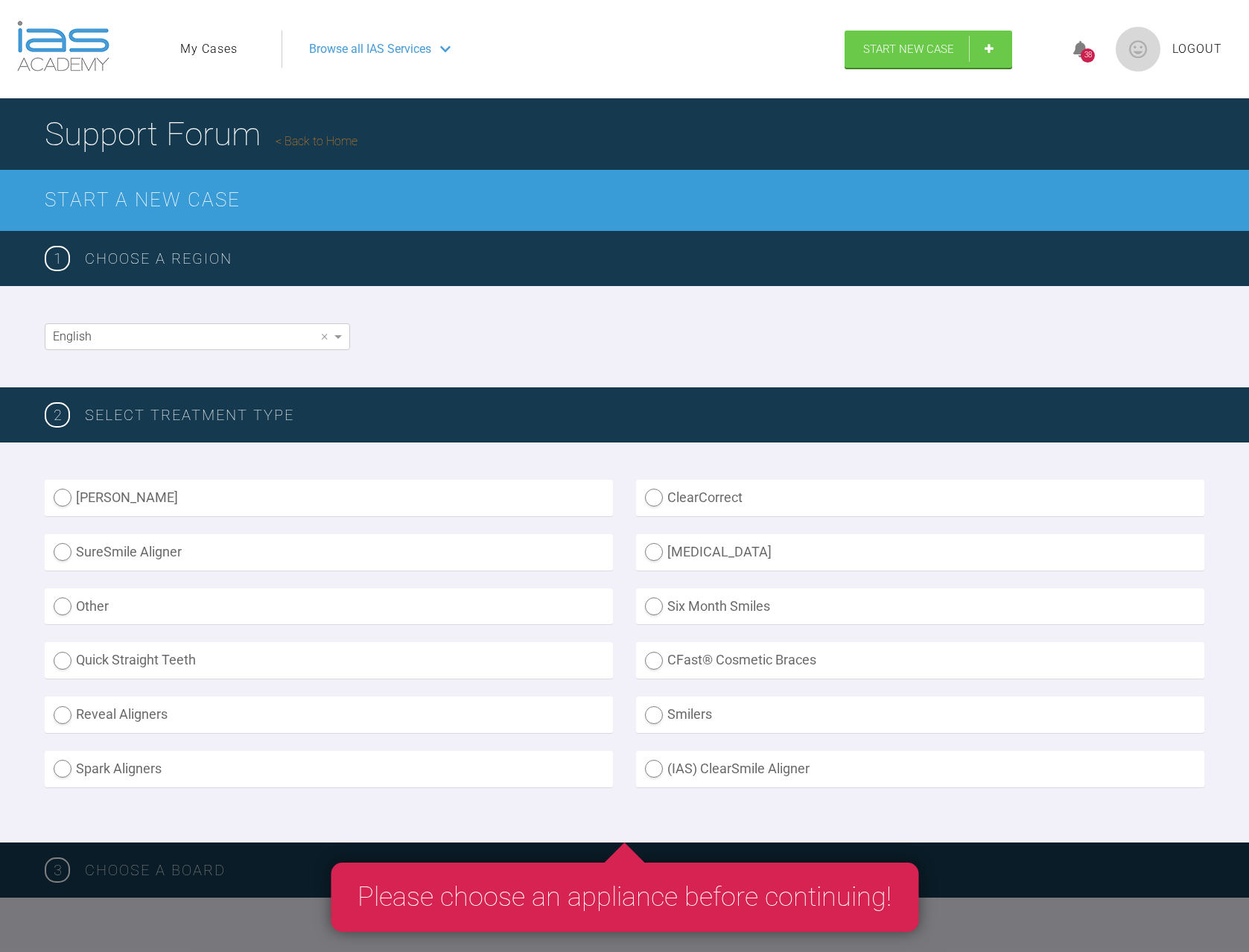
click at [656, 548] on label "Invisalign" at bounding box center [919, 552] width 568 height 37
radio input "true"
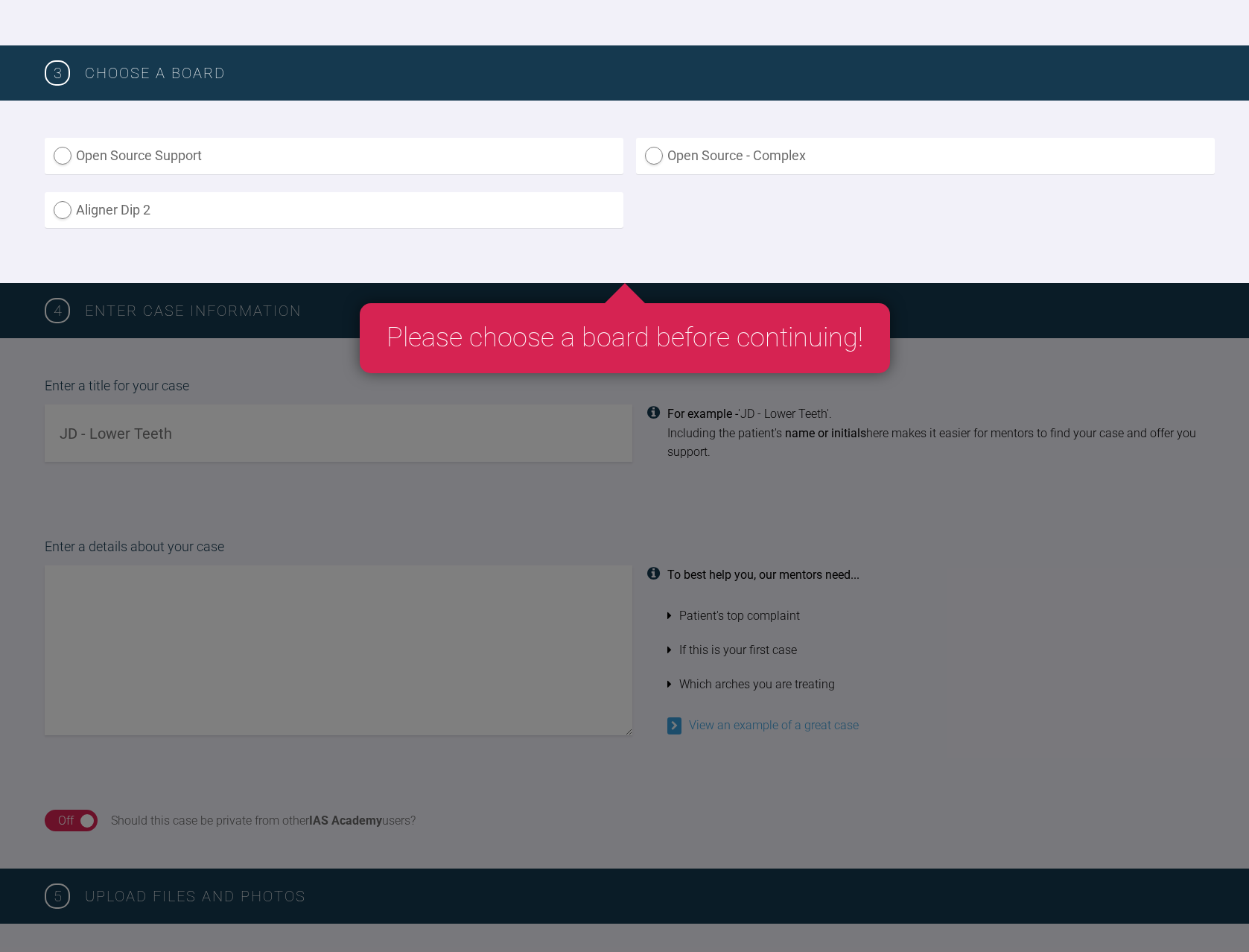
scroll to position [819, 0]
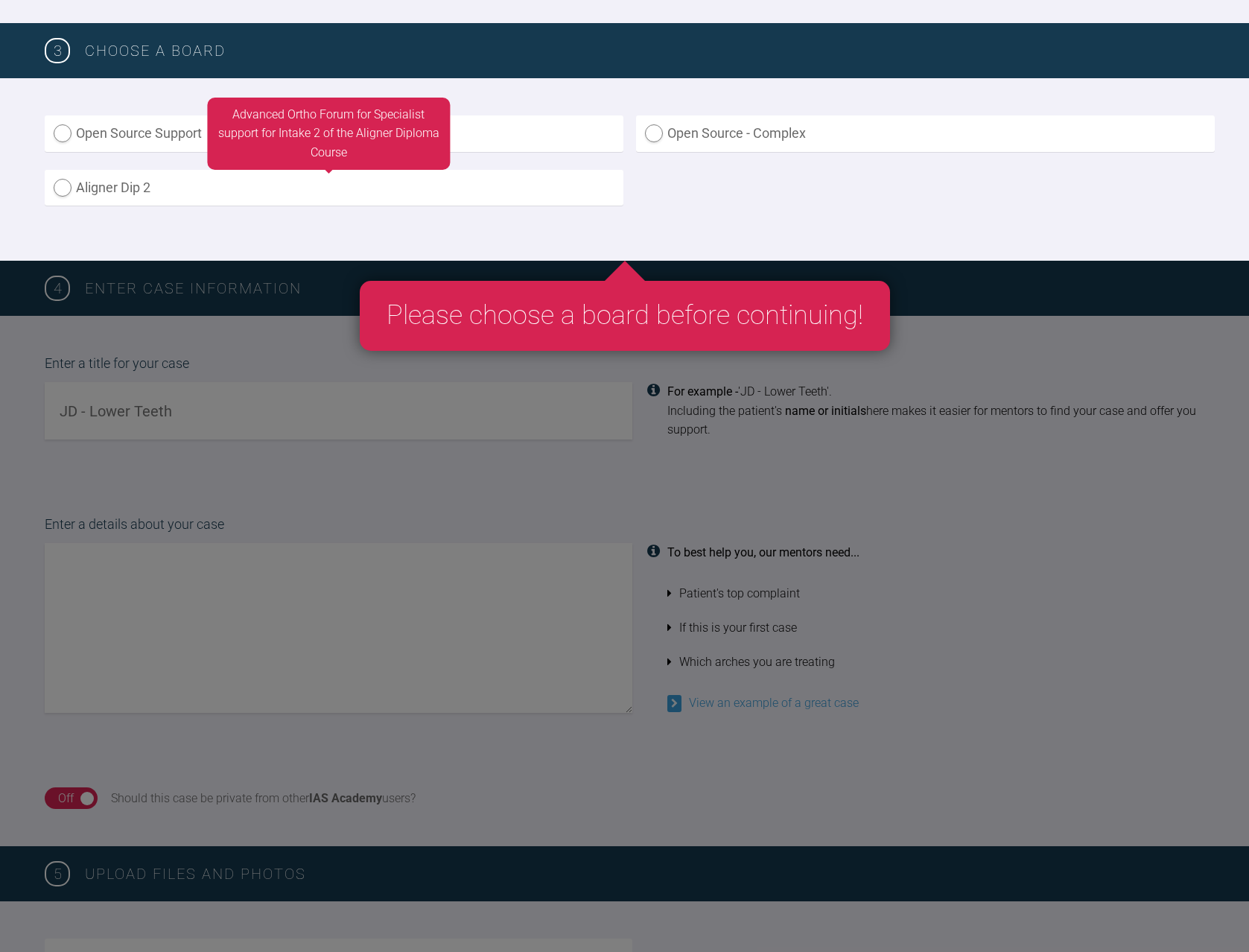
click at [58, 187] on label "Aligner Dip 2" at bounding box center [334, 188] width 578 height 37
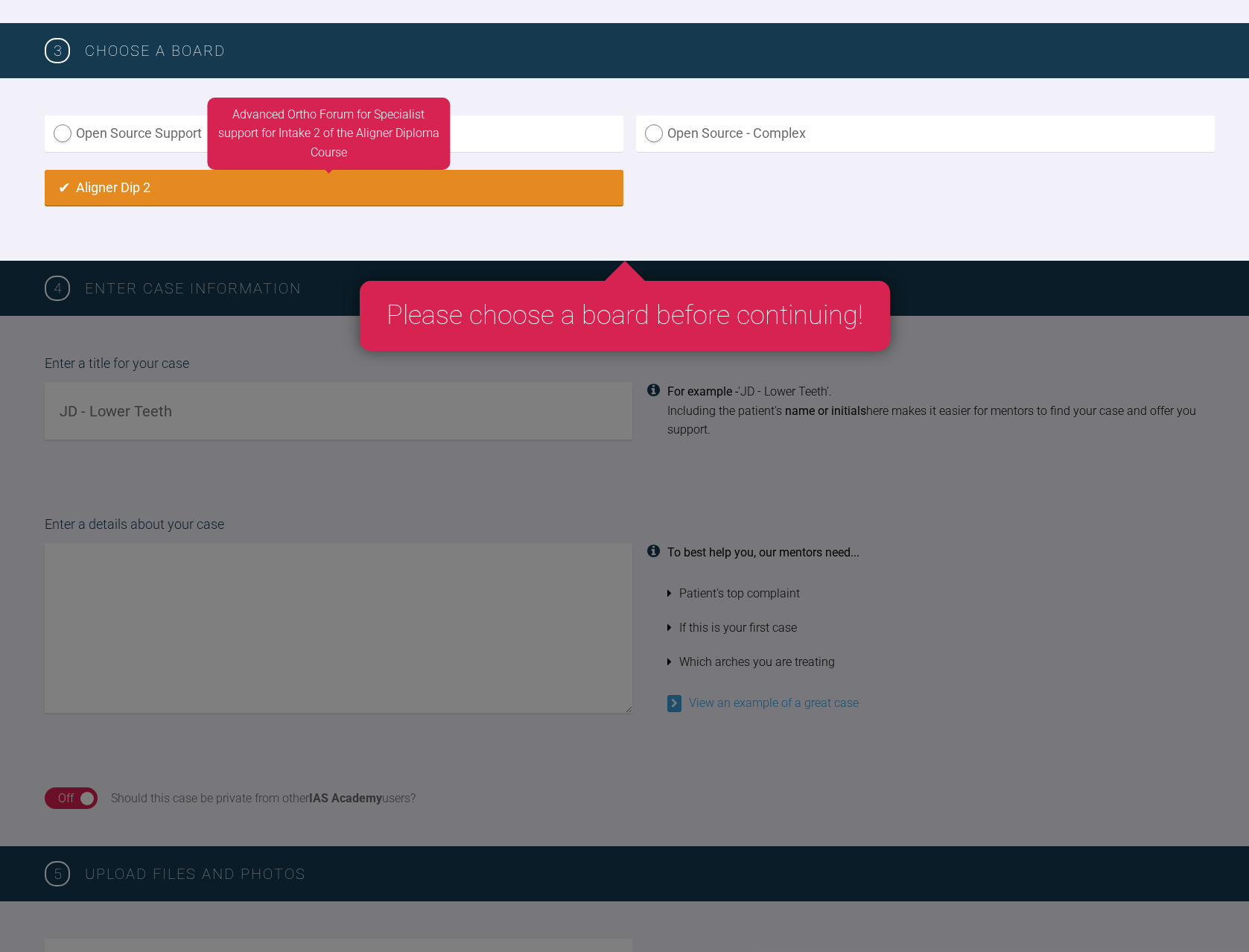
radio input "true"
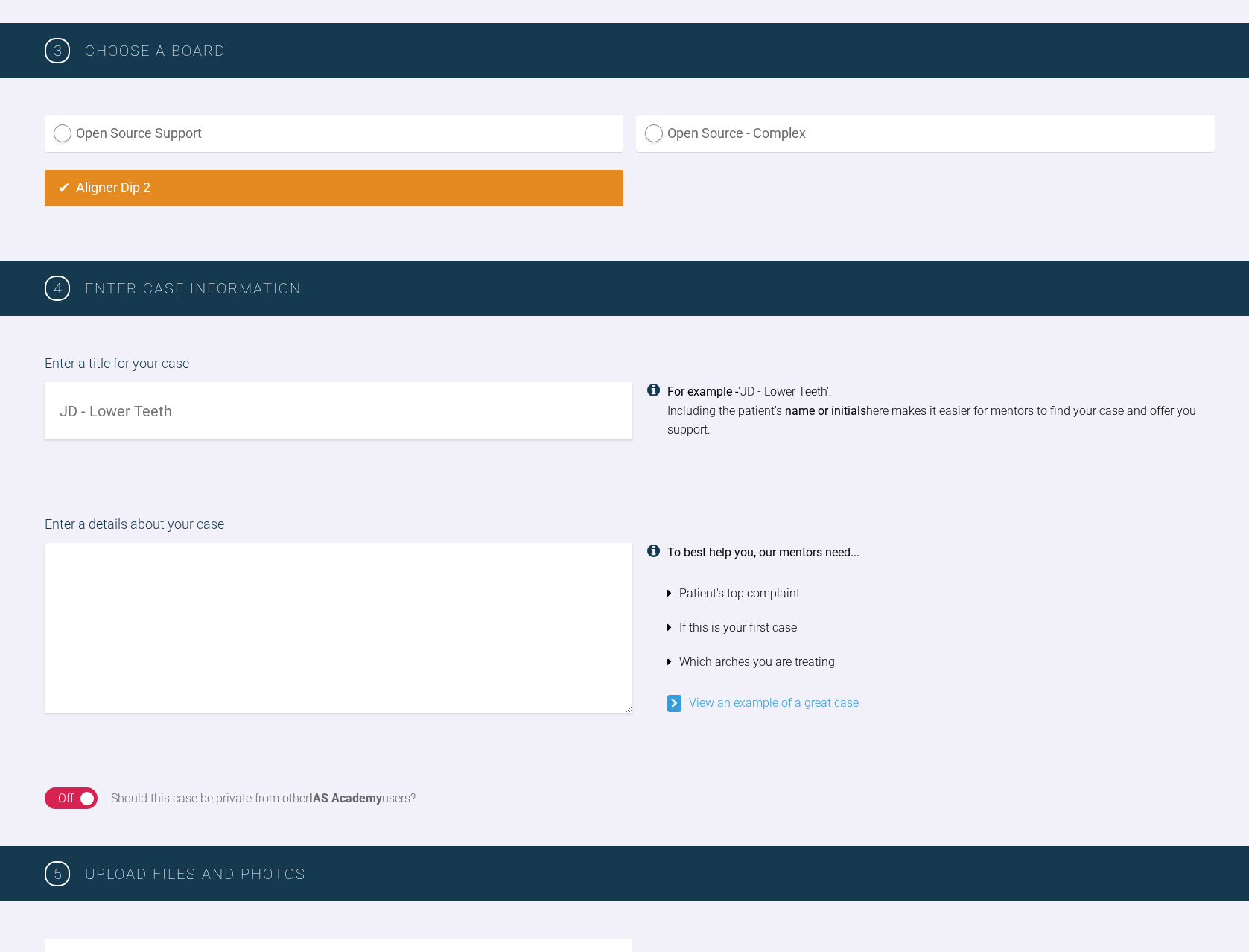
scroll to position [991, 0]
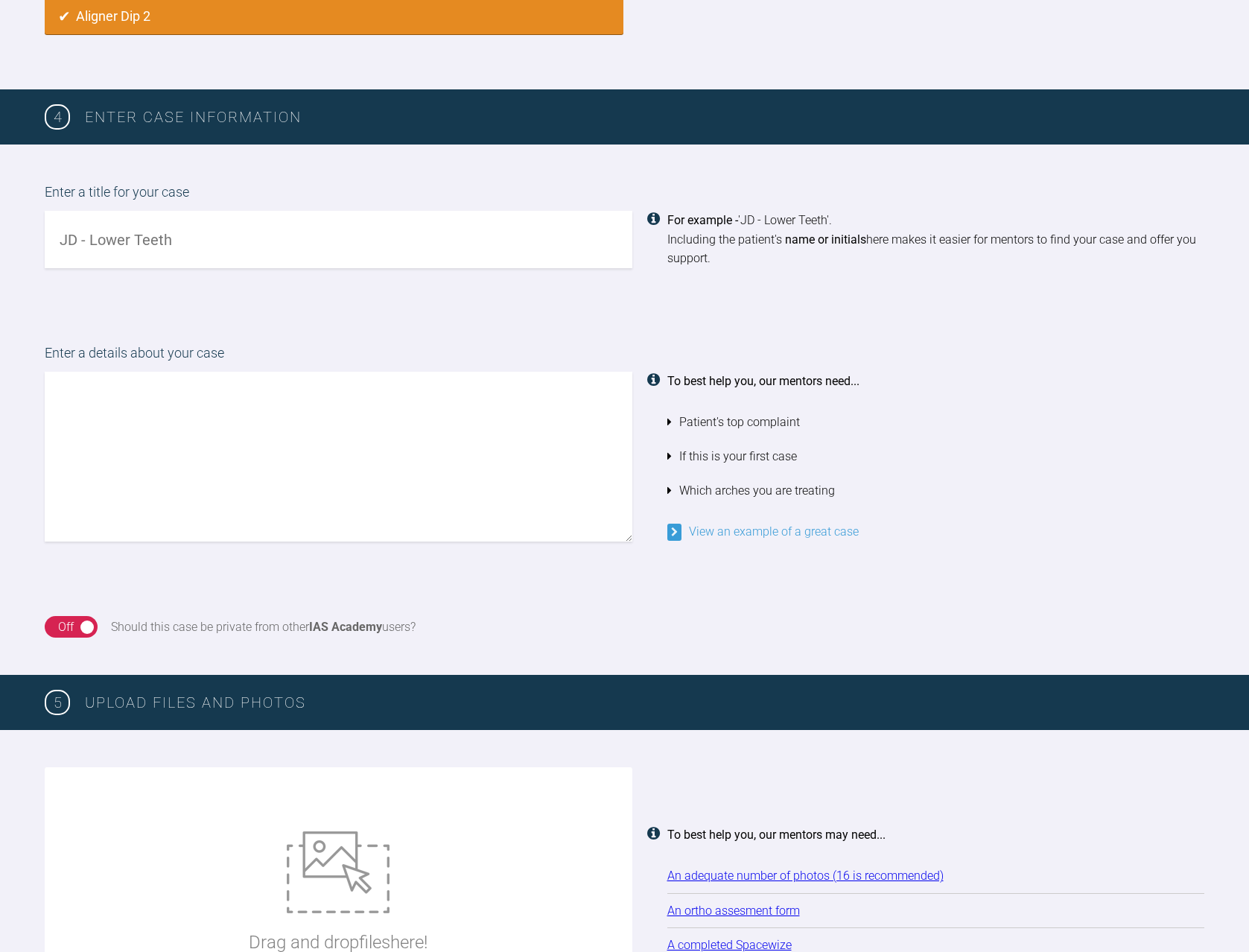
click at [206, 410] on textarea at bounding box center [339, 456] width 587 height 170
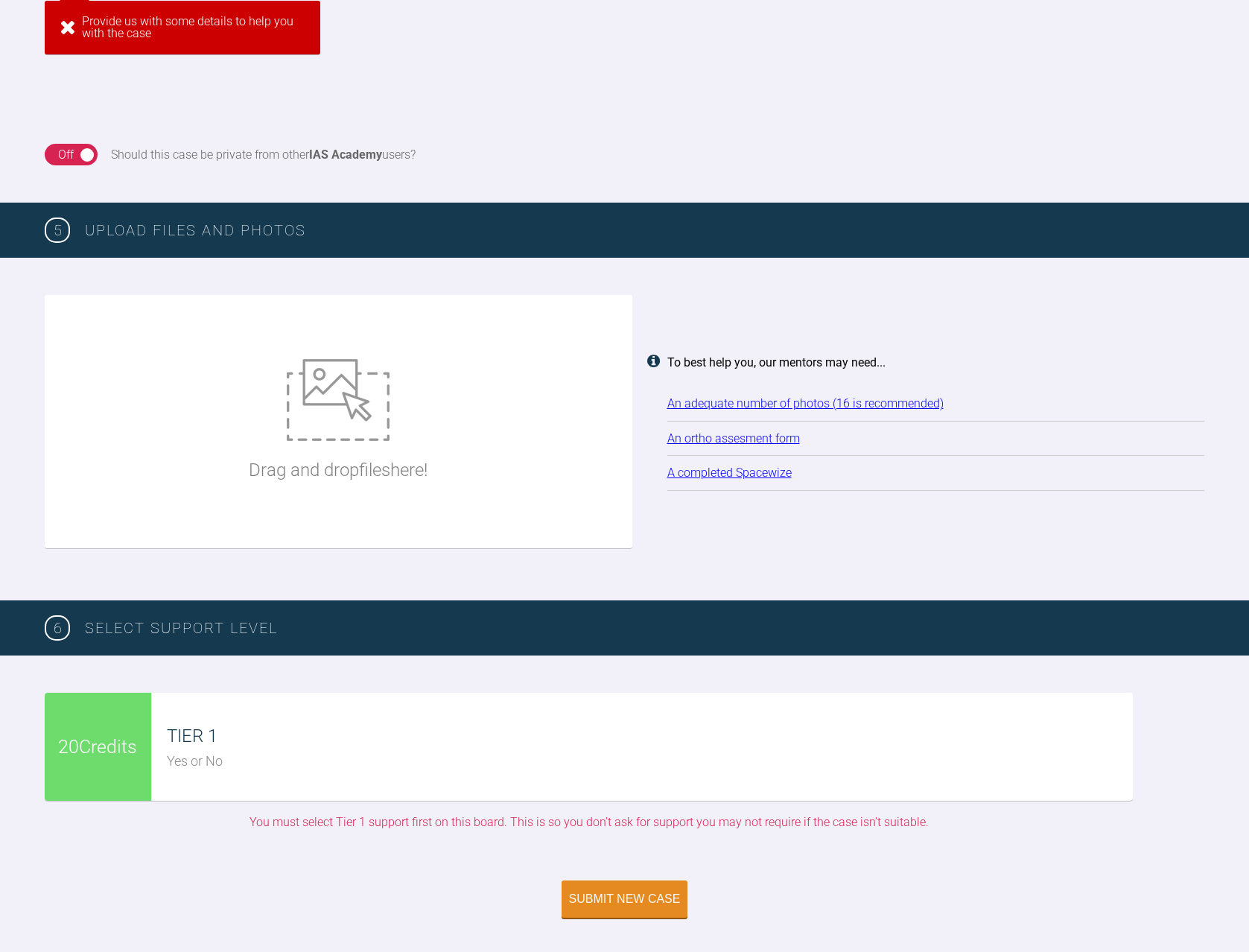
drag, startPoint x: 202, startPoint y: 245, endPoint x: 56, endPoint y: 220, distance: 148.1
click at [56, 220] on div "4 Enter case information Enter a title for your case For example - 'JD - Lower …" at bounding box center [624, 244] width 1249 height 1421
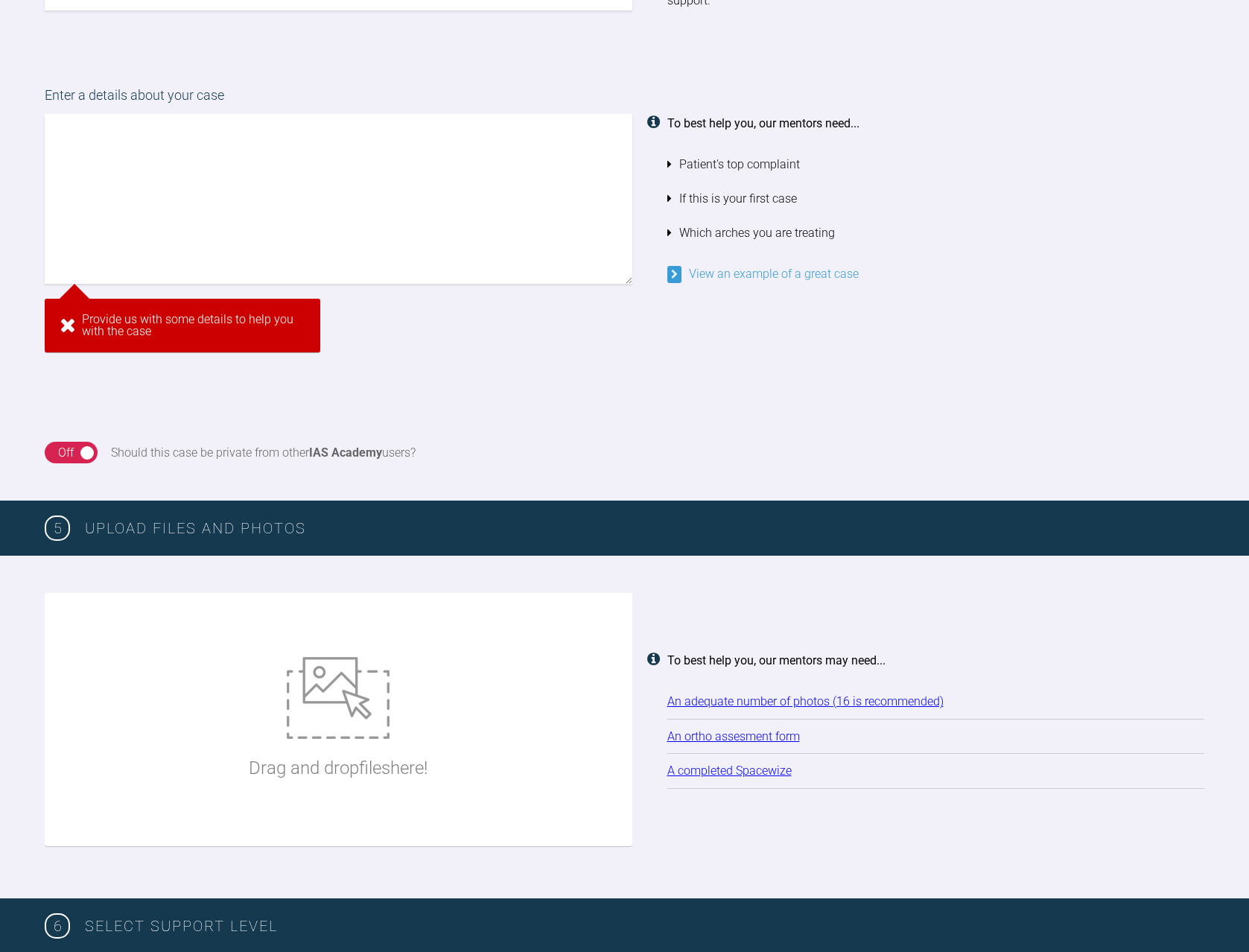
scroll to position [950, 0]
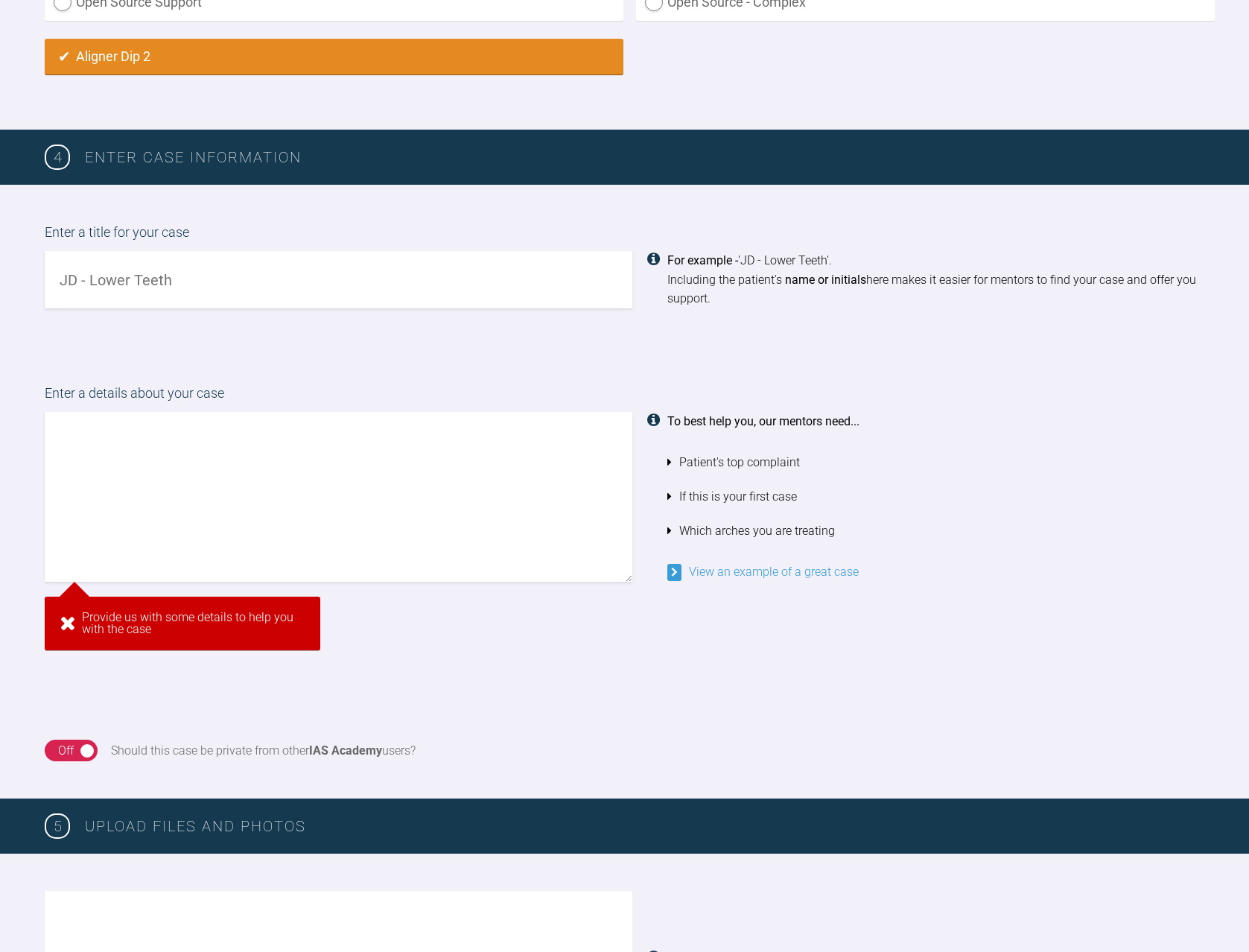
click at [269, 289] on input "text" at bounding box center [339, 279] width 587 height 57
drag, startPoint x: 193, startPoint y: 282, endPoint x: 47, endPoint y: 274, distance: 146.2
click at [47, 274] on input "text" at bounding box center [339, 279] width 587 height 57
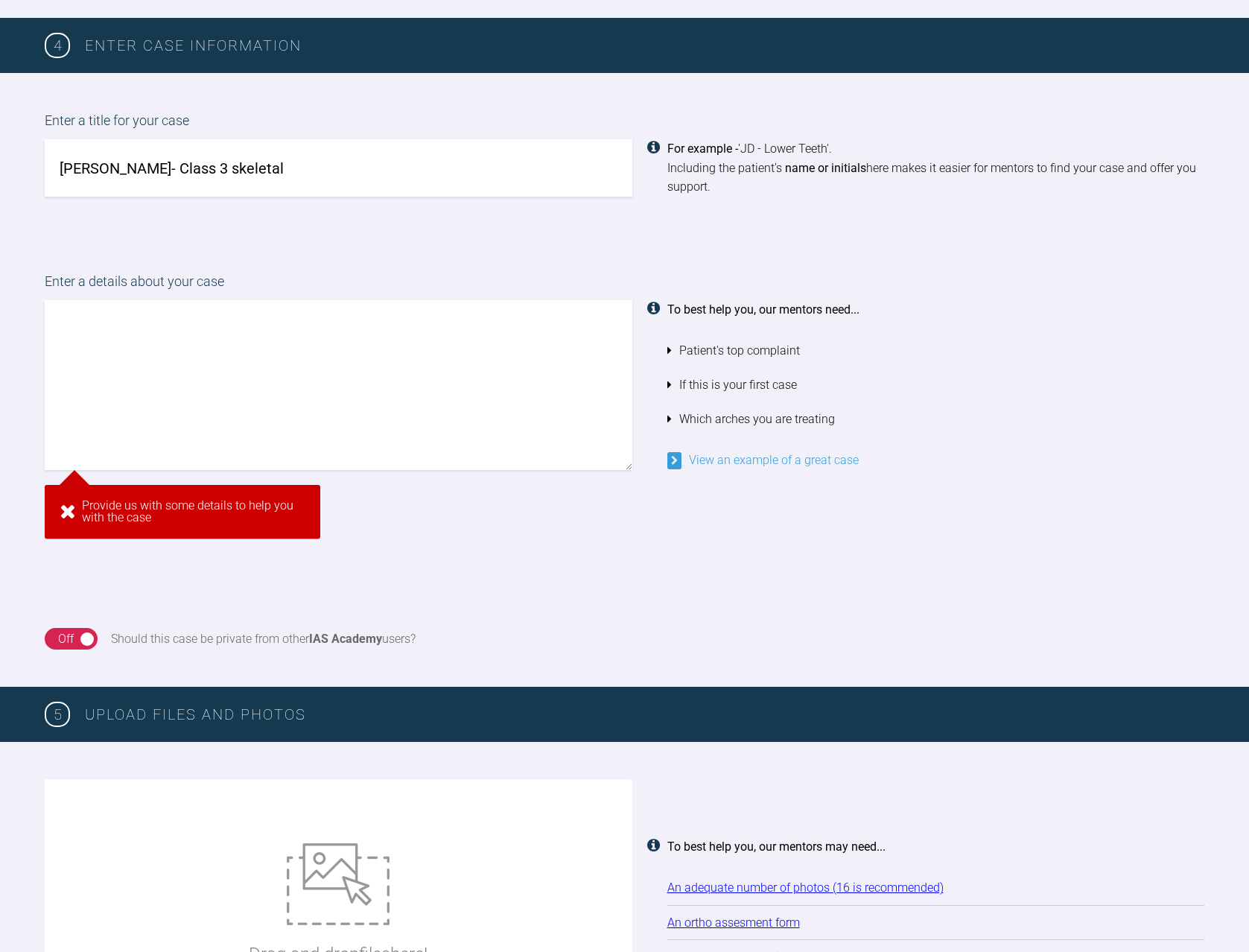
scroll to position [1025, 0]
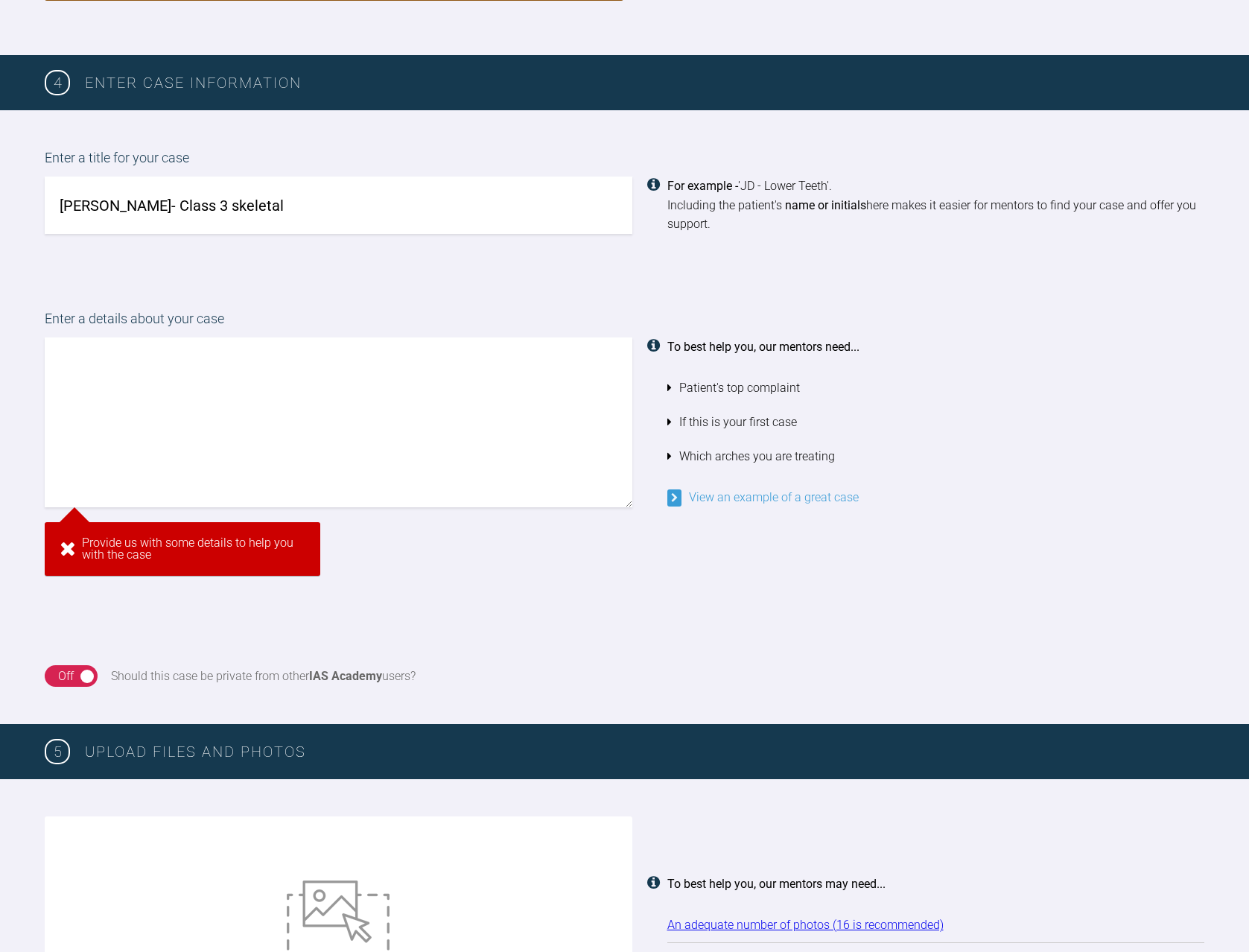
type input "[PERSON_NAME]- Class 3 skeletal"
click at [239, 407] on textarea at bounding box center [339, 422] width 587 height 170
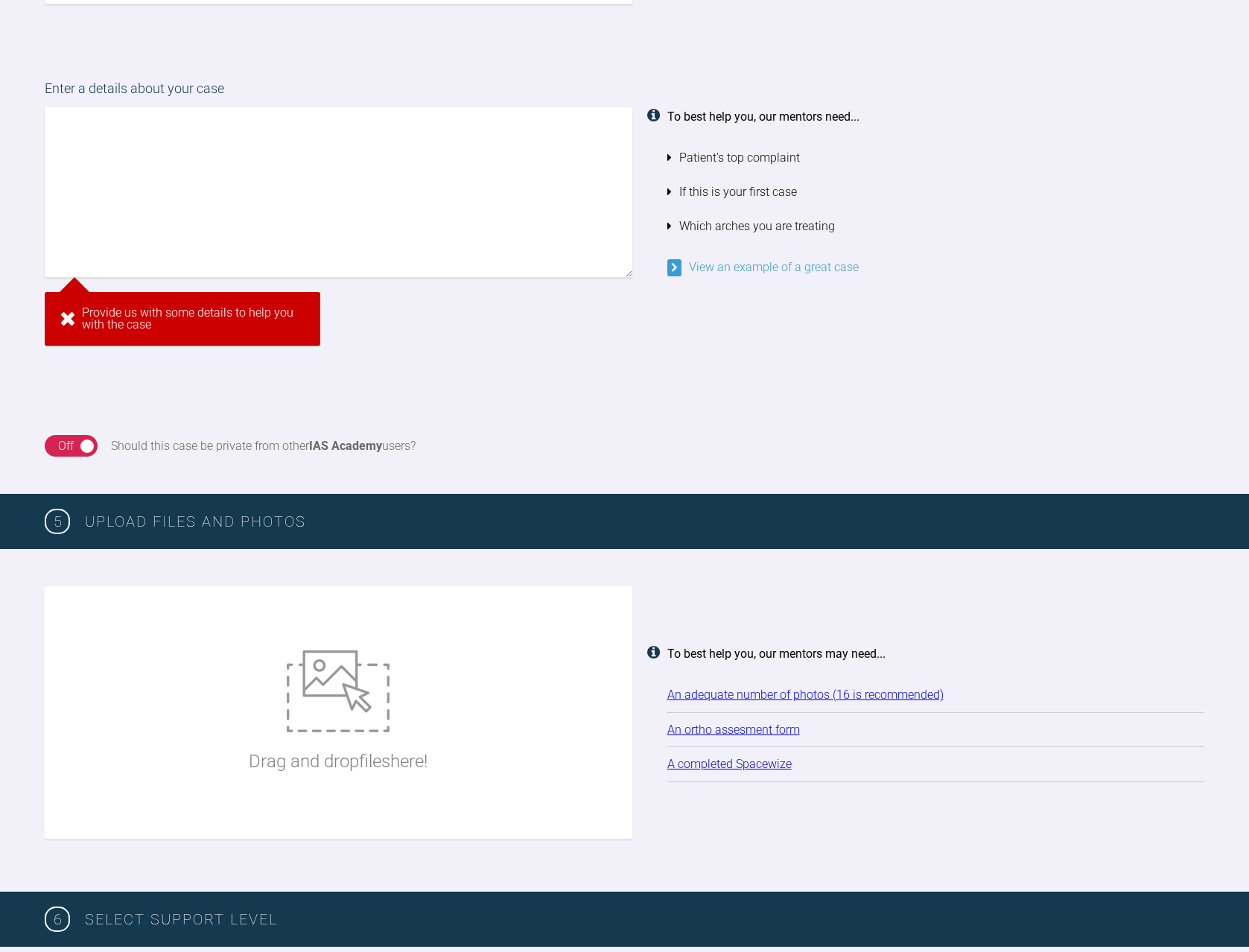
scroll to position [1248, 0]
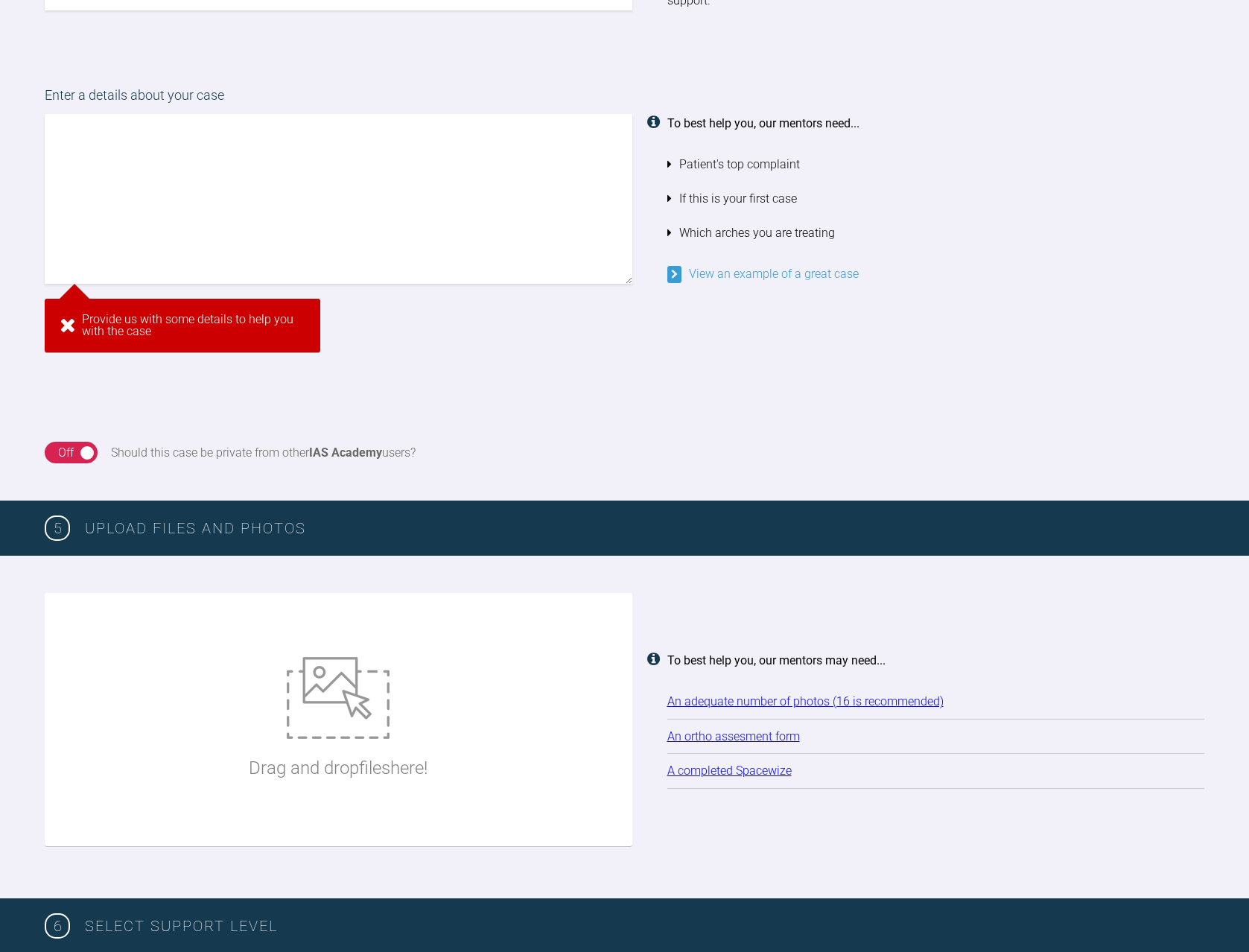
click at [72, 128] on textarea at bounding box center [339, 198] width 587 height 170
paste textarea "Hi, Andy is a class 3 skeletal, his lower anterior crowding bothers him. We bri…"
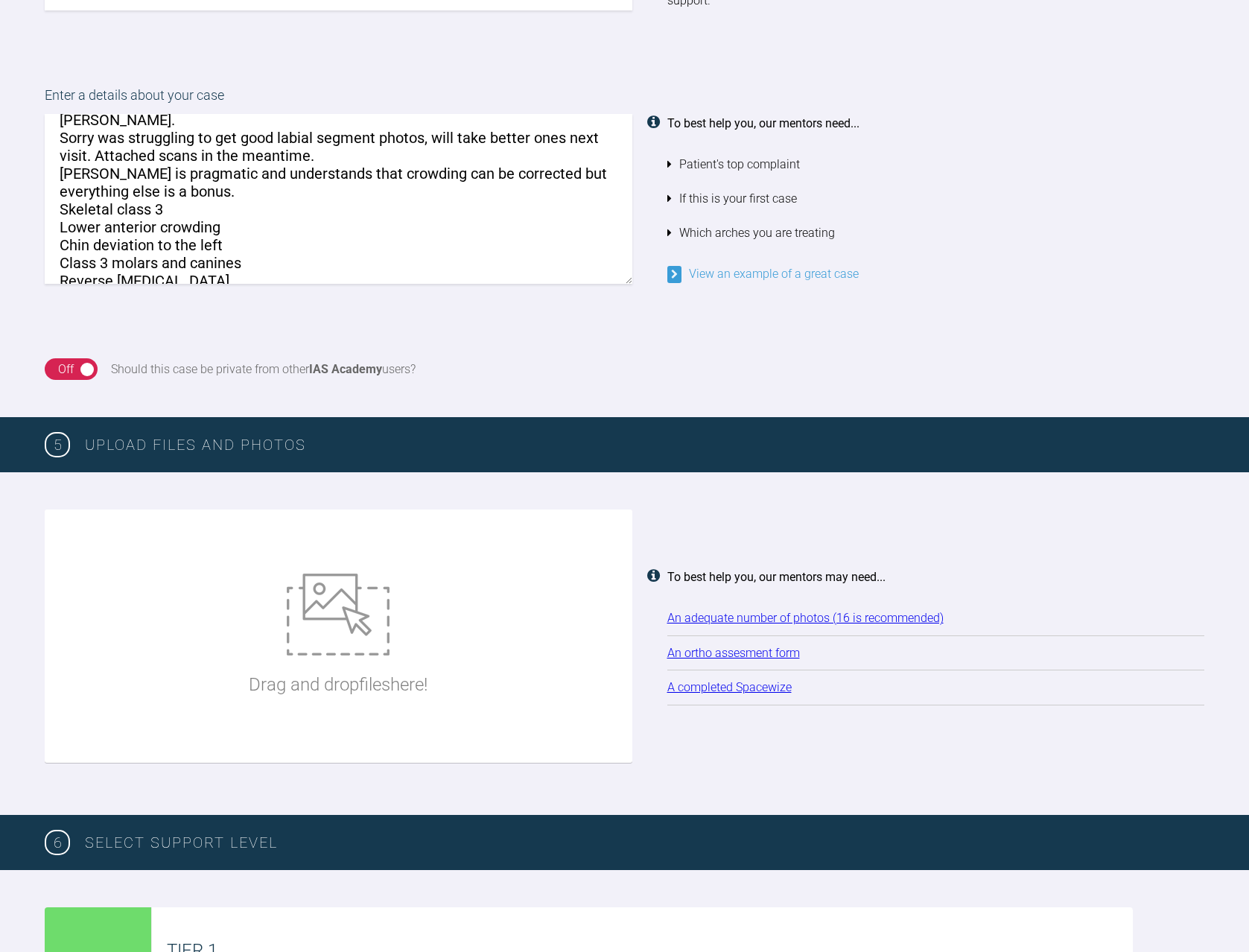
scroll to position [0, 0]
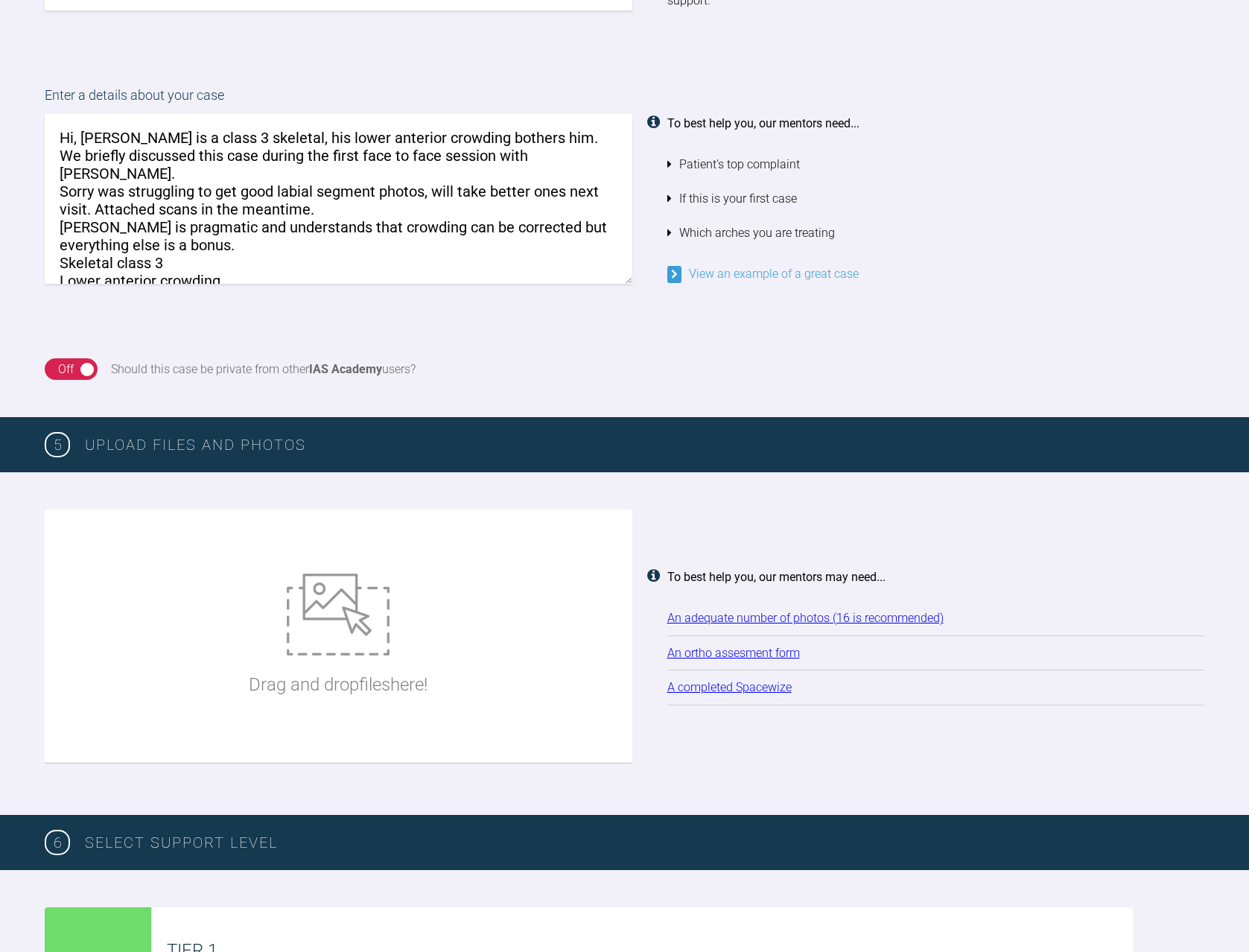
click at [516, 146] on textarea "Hi, Andy is a class 3 skeletal, his lower anterior crowding bothers him. We bri…" at bounding box center [339, 198] width 587 height 170
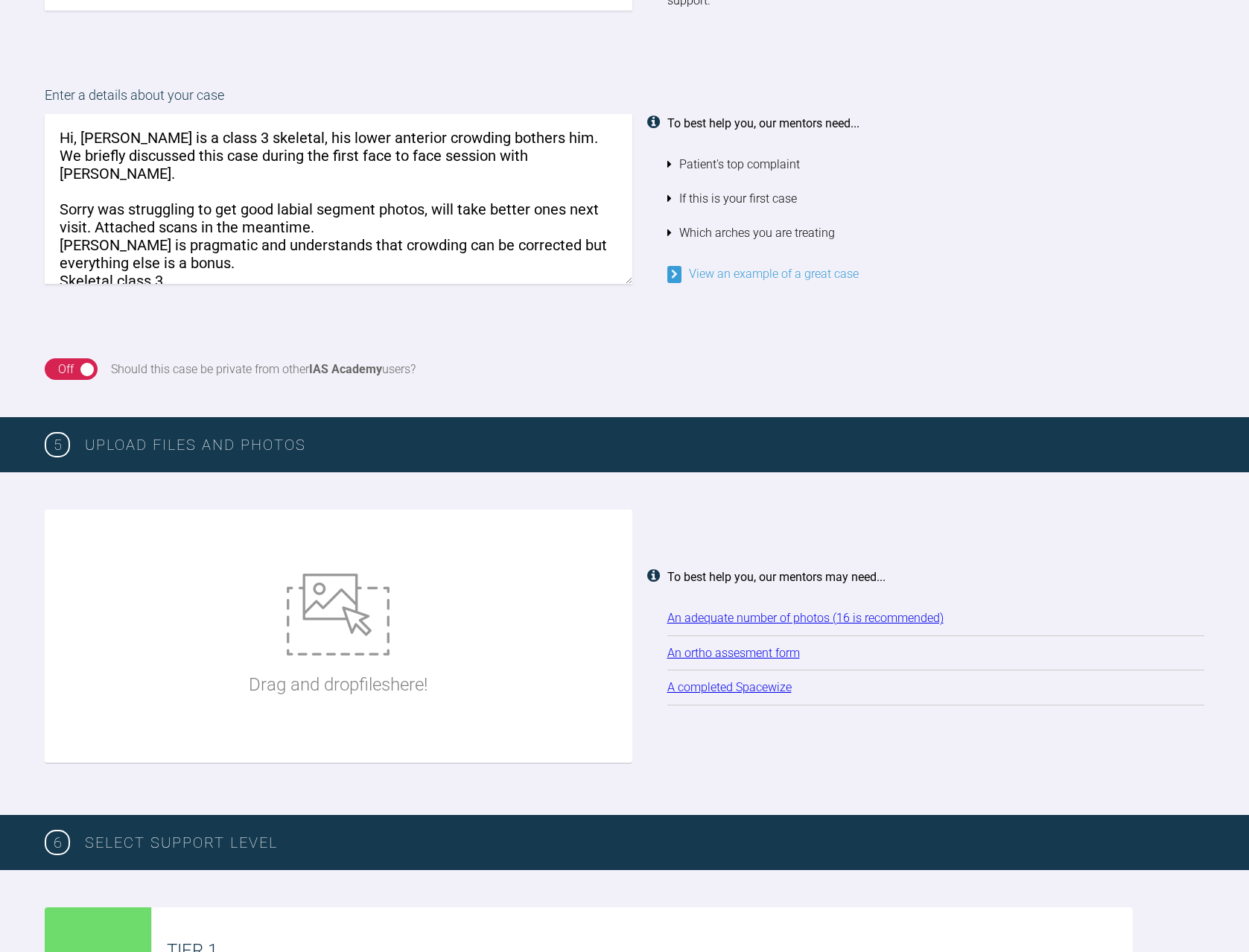
click at [180, 251] on textarea "Hi, Andy is a class 3 skeletal, his lower anterior crowding bothers him. We bri…" at bounding box center [339, 198] width 587 height 170
drag, startPoint x: 535, startPoint y: 227, endPoint x: 569, endPoint y: 225, distance: 34.1
click at [569, 225] on textarea "Hi, Andy is a class 3 skeletal, his lower anterior crowding bothers him. We bri…" at bounding box center [339, 198] width 587 height 170
type textarea "Hi, [PERSON_NAME] is a class 3 skeletal, his lower anterior crowding bothers hi…"
click at [418, 321] on div "On Off Should this case be private from other IAS Academy users?" at bounding box center [624, 369] width 1249 height 97
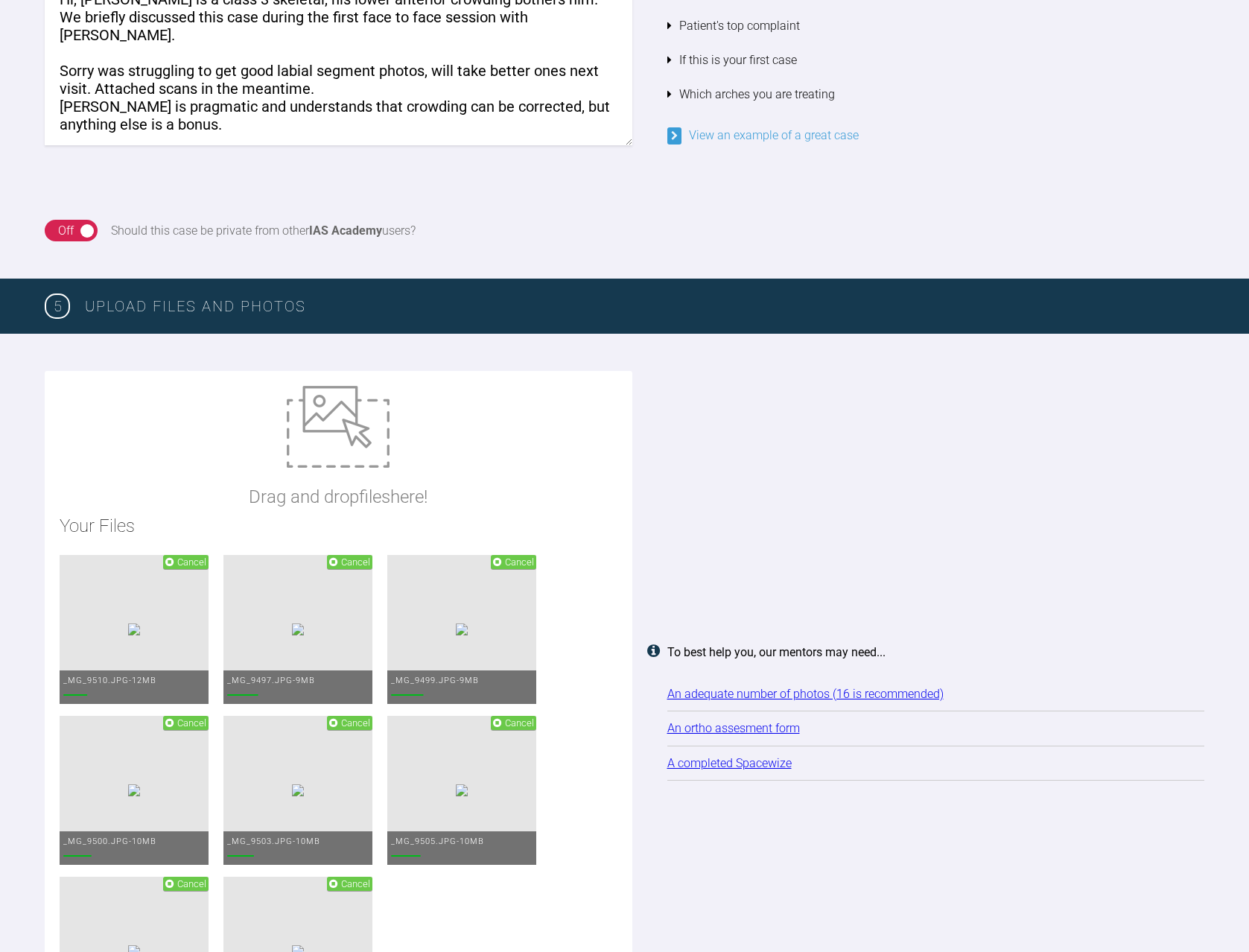
scroll to position [1397, 0]
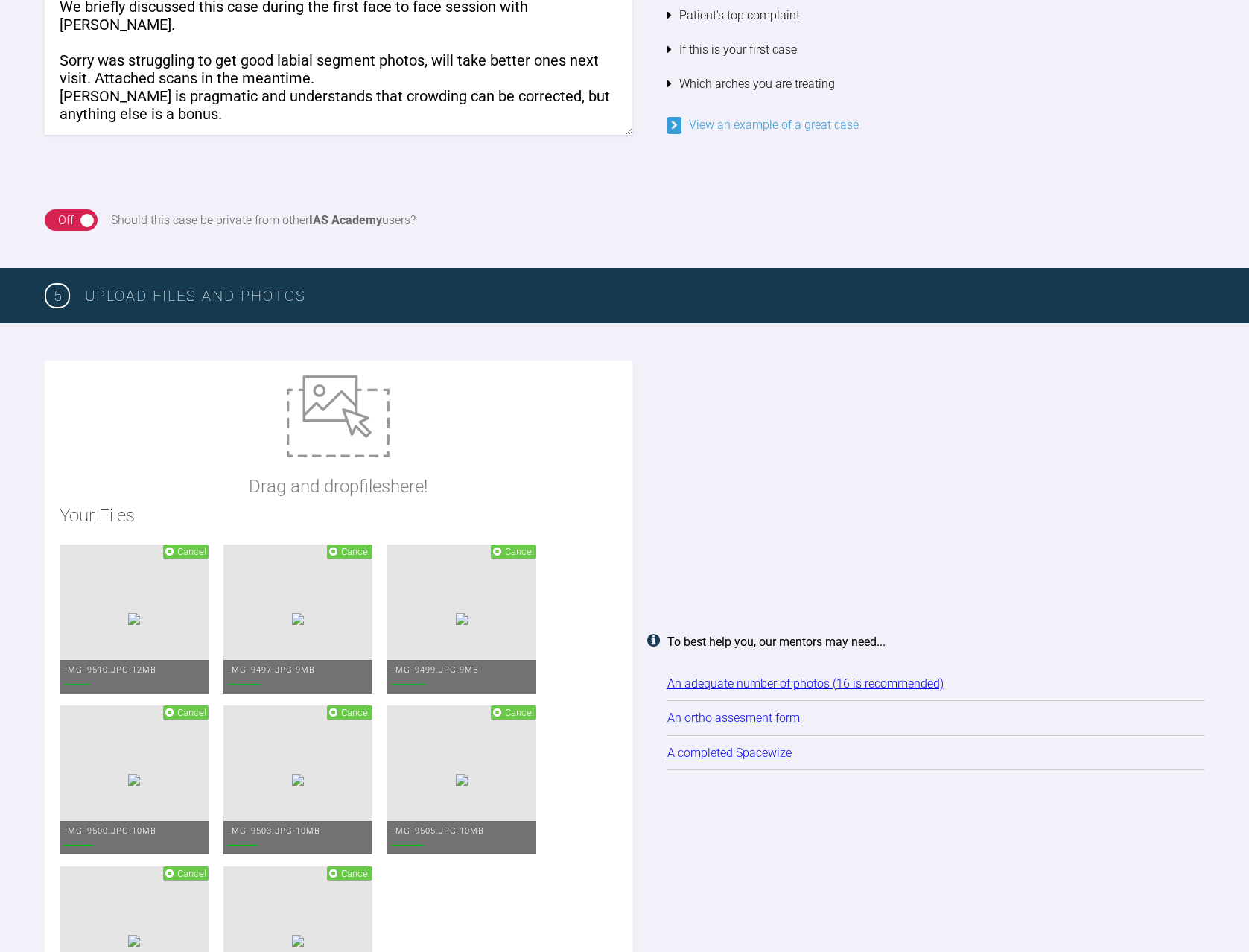
click at [173, 550] on icon at bounding box center [169, 551] width 8 height 10
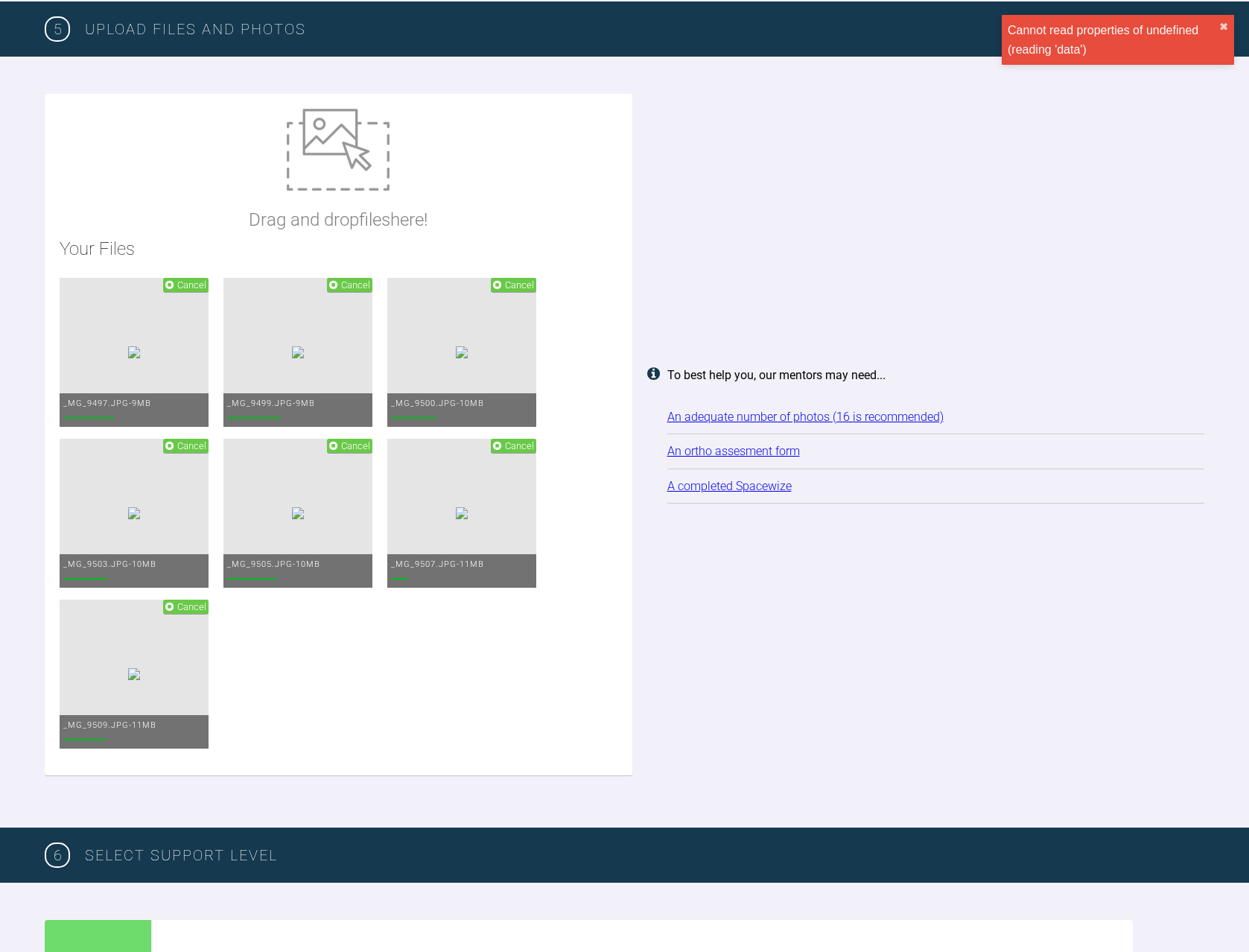
scroll to position [1695, 0]
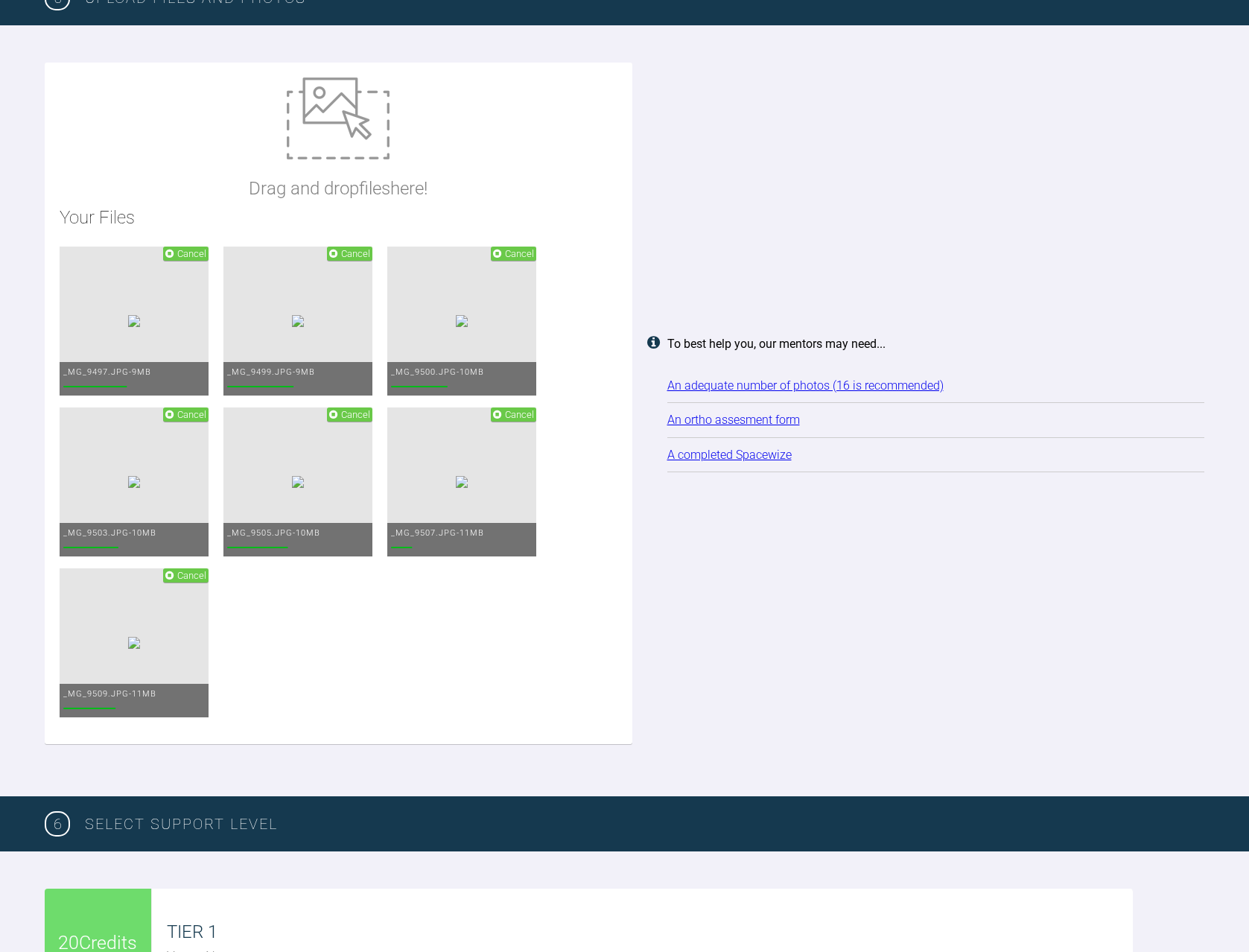
click at [456, 488] on img at bounding box center [462, 481] width 12 height 12
click at [505, 420] on span "Cancel" at bounding box center [519, 414] width 29 height 11
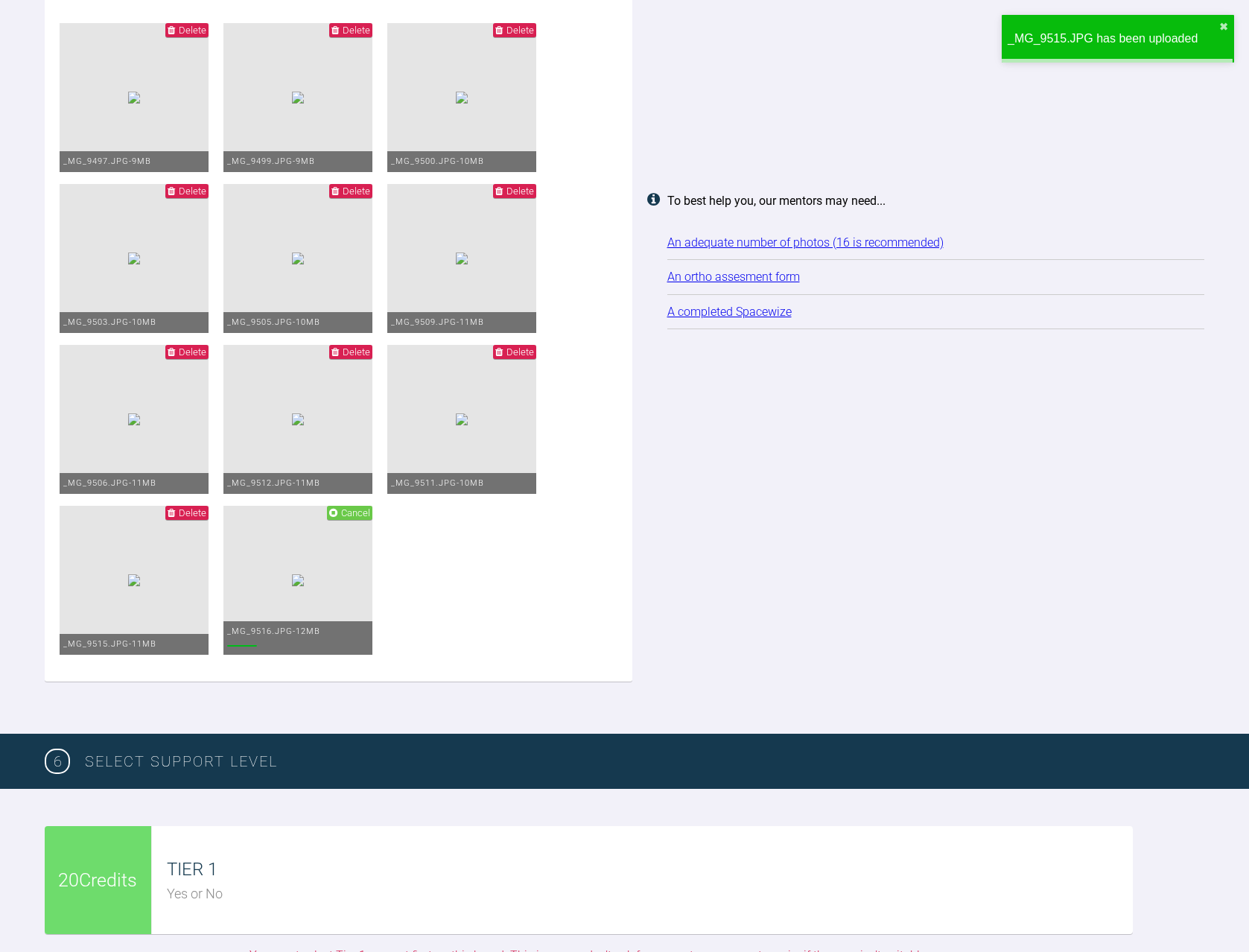
scroll to position [1993, 0]
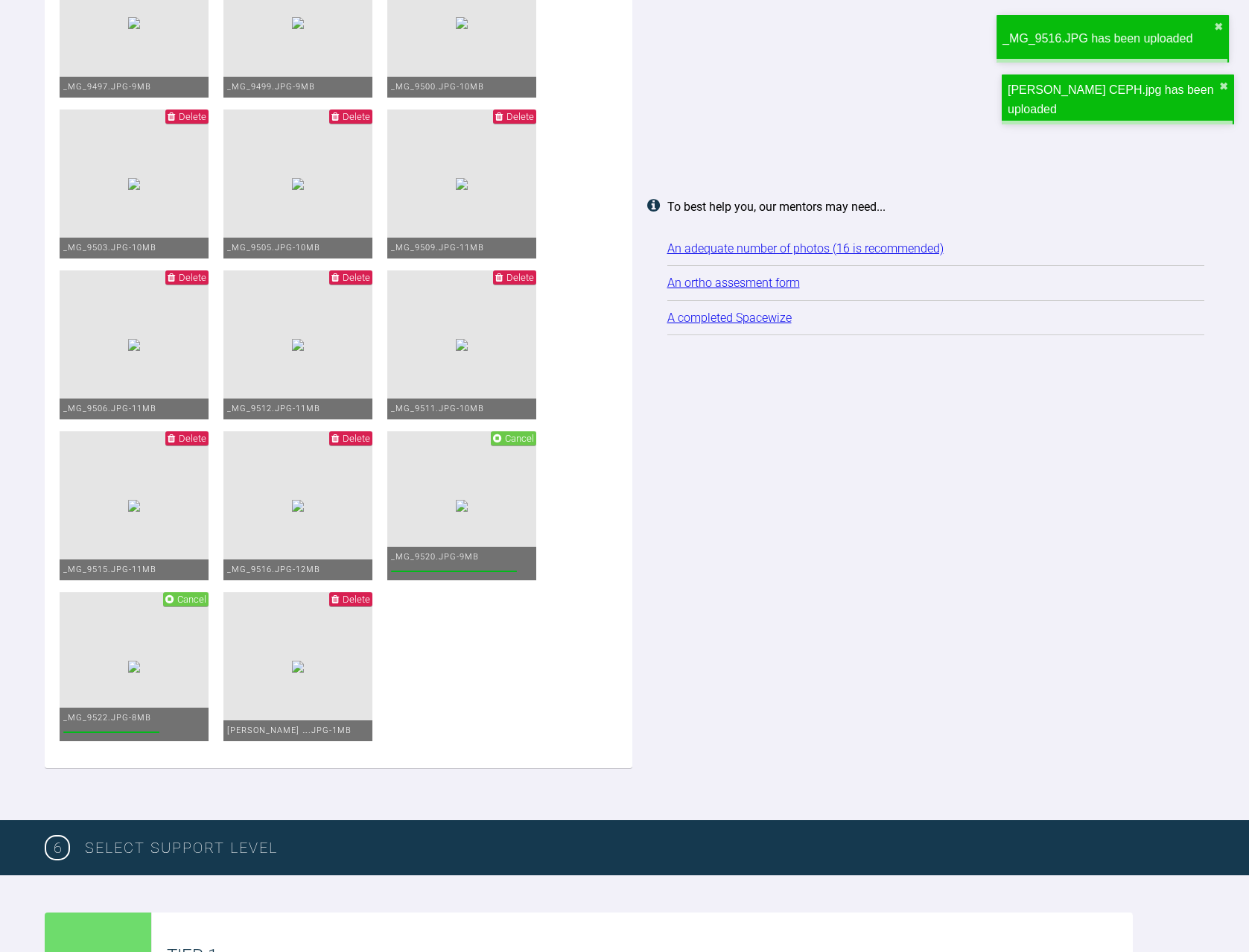
click at [349, 117] on span "Delete" at bounding box center [356, 117] width 28 height 11
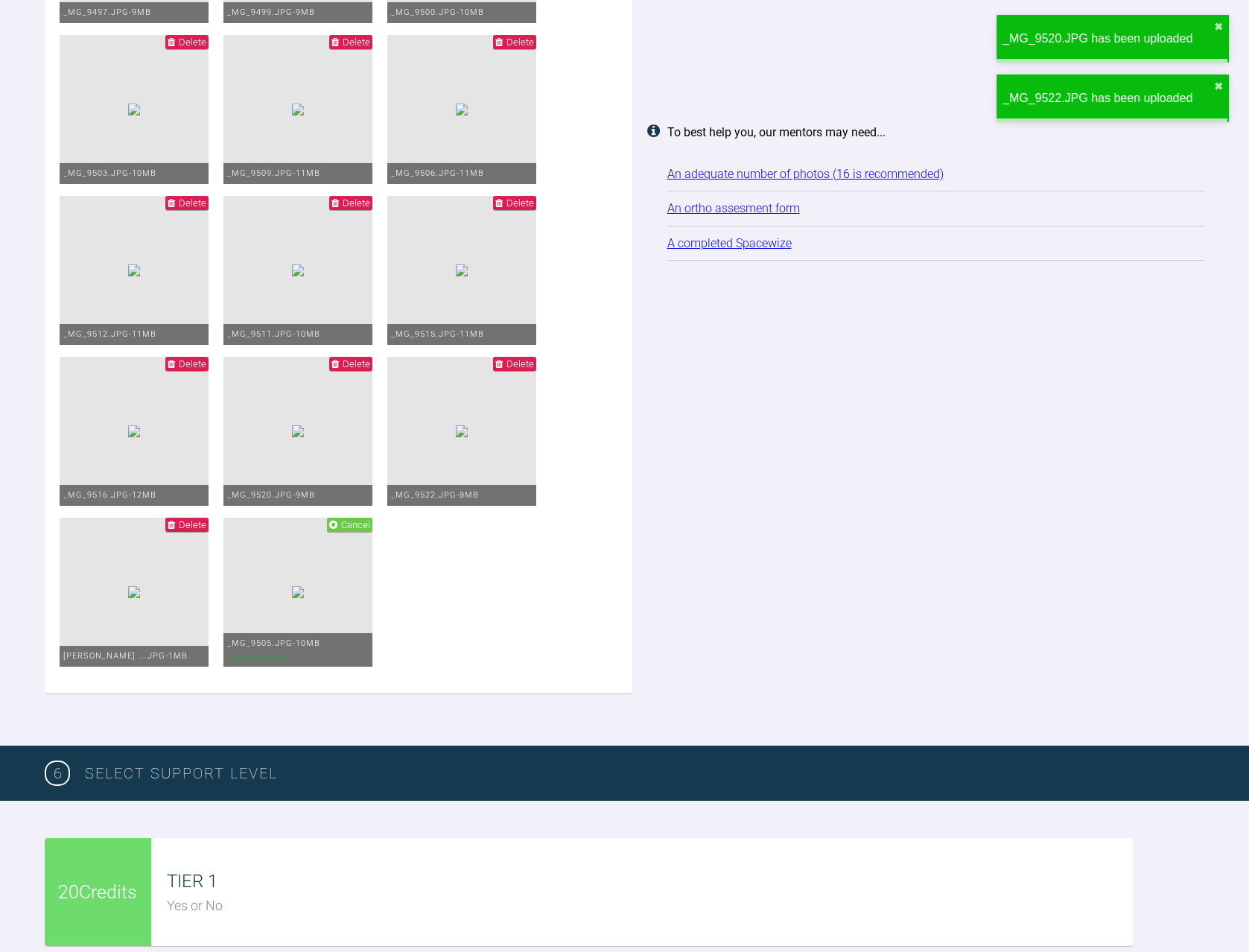
scroll to position [2291, 0]
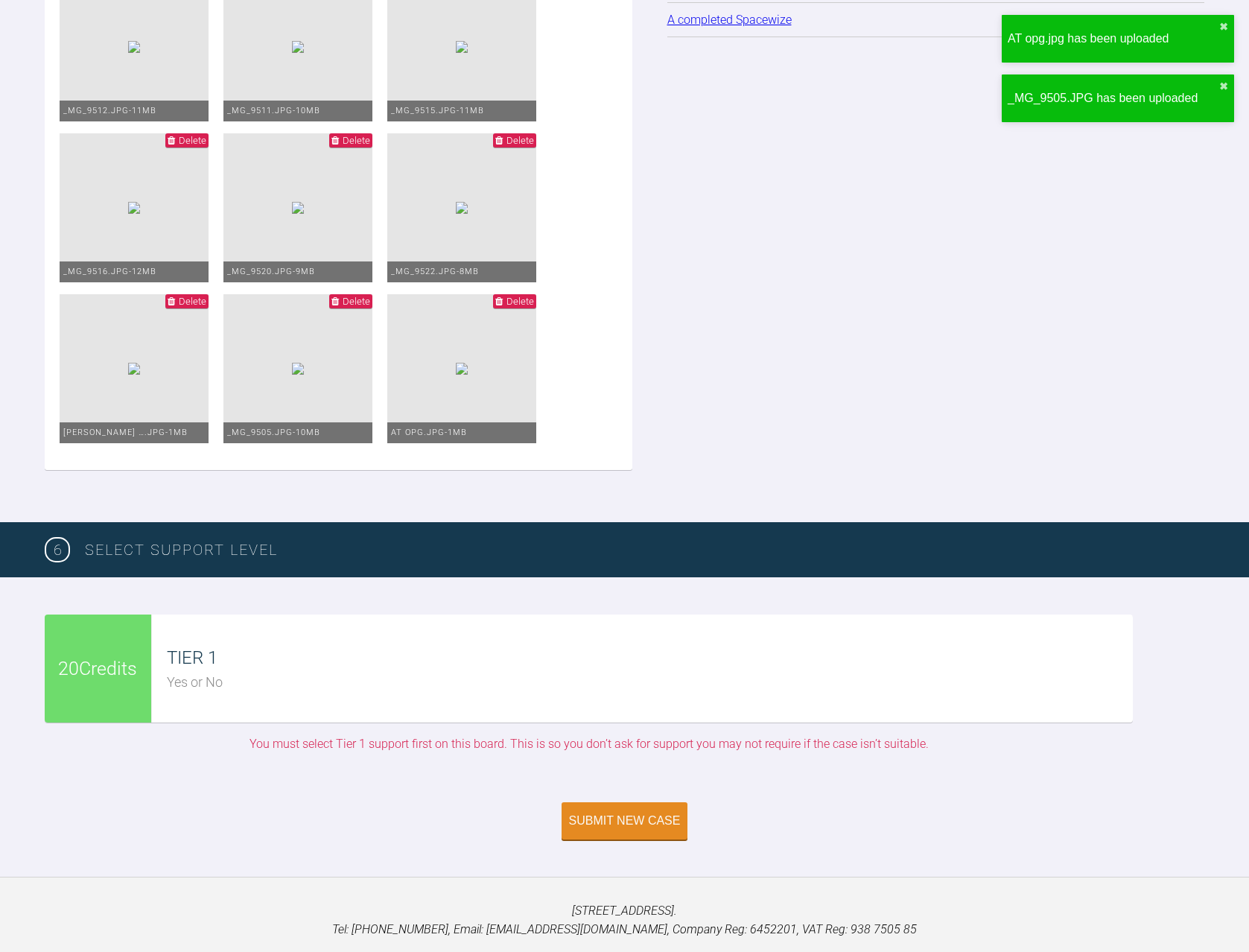
drag, startPoint x: 560, startPoint y: 574, endPoint x: 565, endPoint y: 619, distance: 45.3
click at [565, 455] on ul "Delete _MG_9497.JPG - 9MB Delete _MG_9499.JPG - 9MB Delete _MG_9500.JPG - 10MB …" at bounding box center [338, 53] width 558 height 805
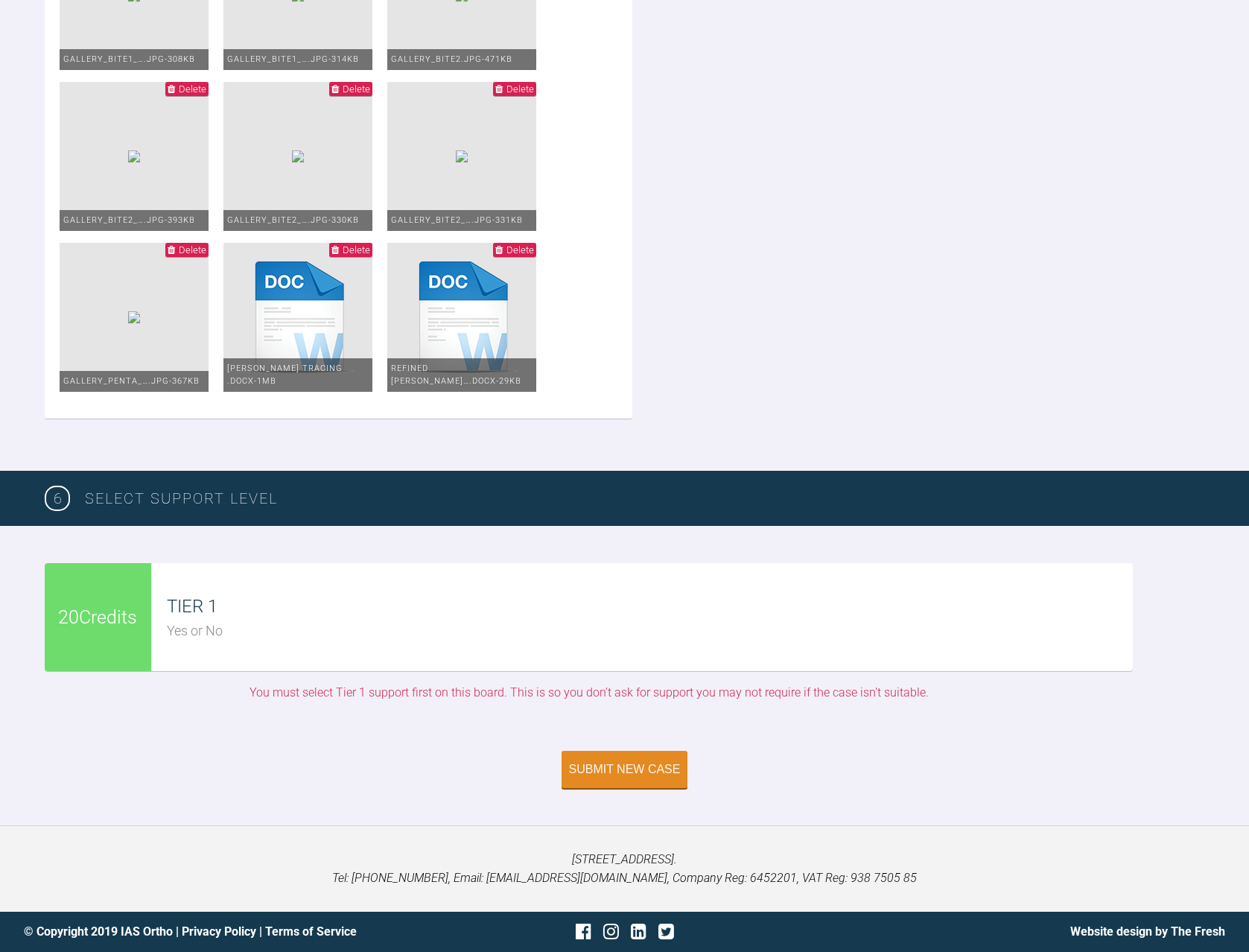
scroll to position [4434, 0]
click at [92, 629] on div "20 Credits" at bounding box center [98, 617] width 107 height 108
click at [418, 626] on div "Yes or No" at bounding box center [650, 631] width 966 height 22
click at [125, 621] on span "20 Credits" at bounding box center [98, 617] width 79 height 19
click at [233, 621] on div "Yes or No" at bounding box center [650, 631] width 966 height 22
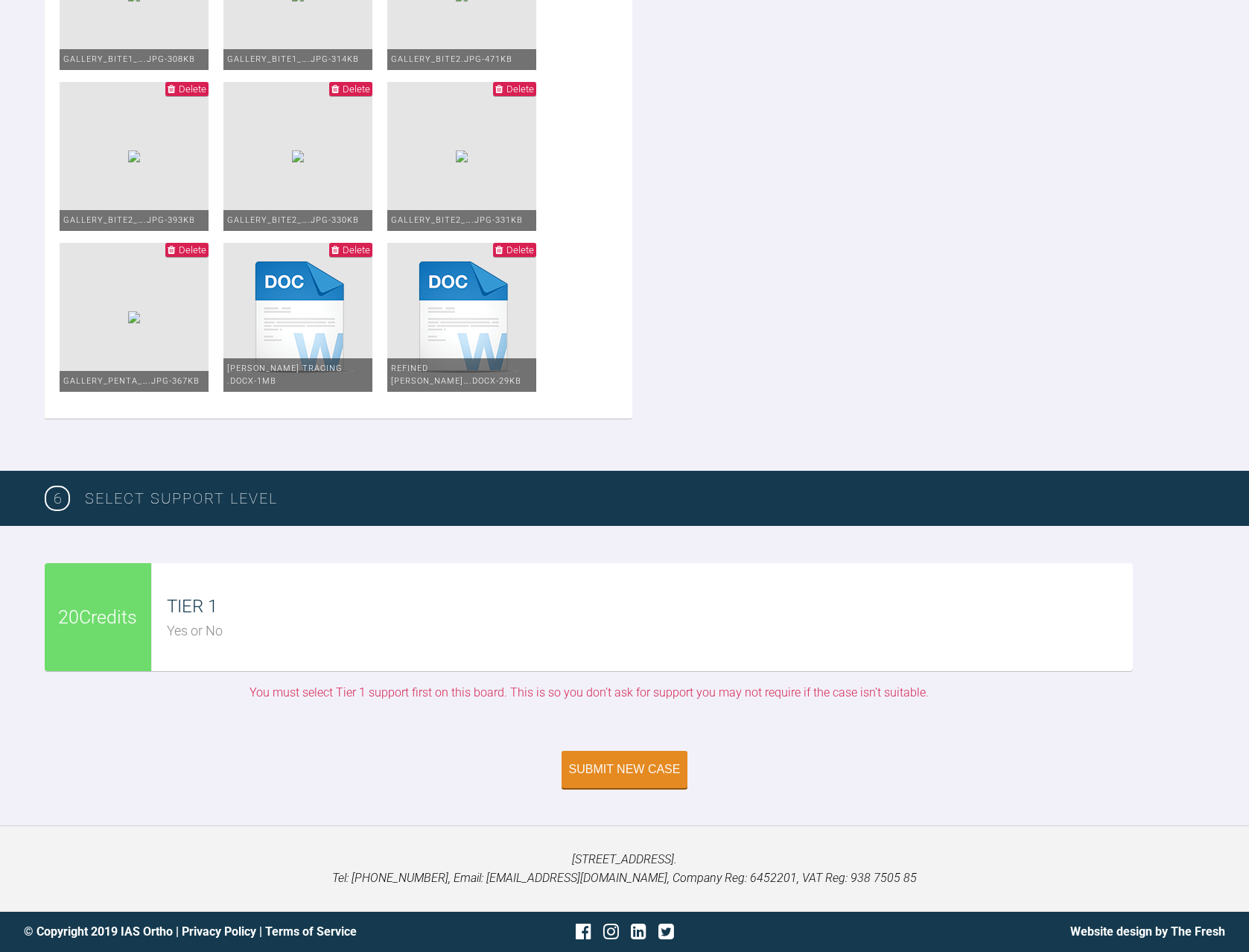
click at [233, 622] on div "Yes or No" at bounding box center [650, 631] width 966 height 22
click at [621, 774] on div "Submit New Case" at bounding box center [625, 771] width 111 height 13
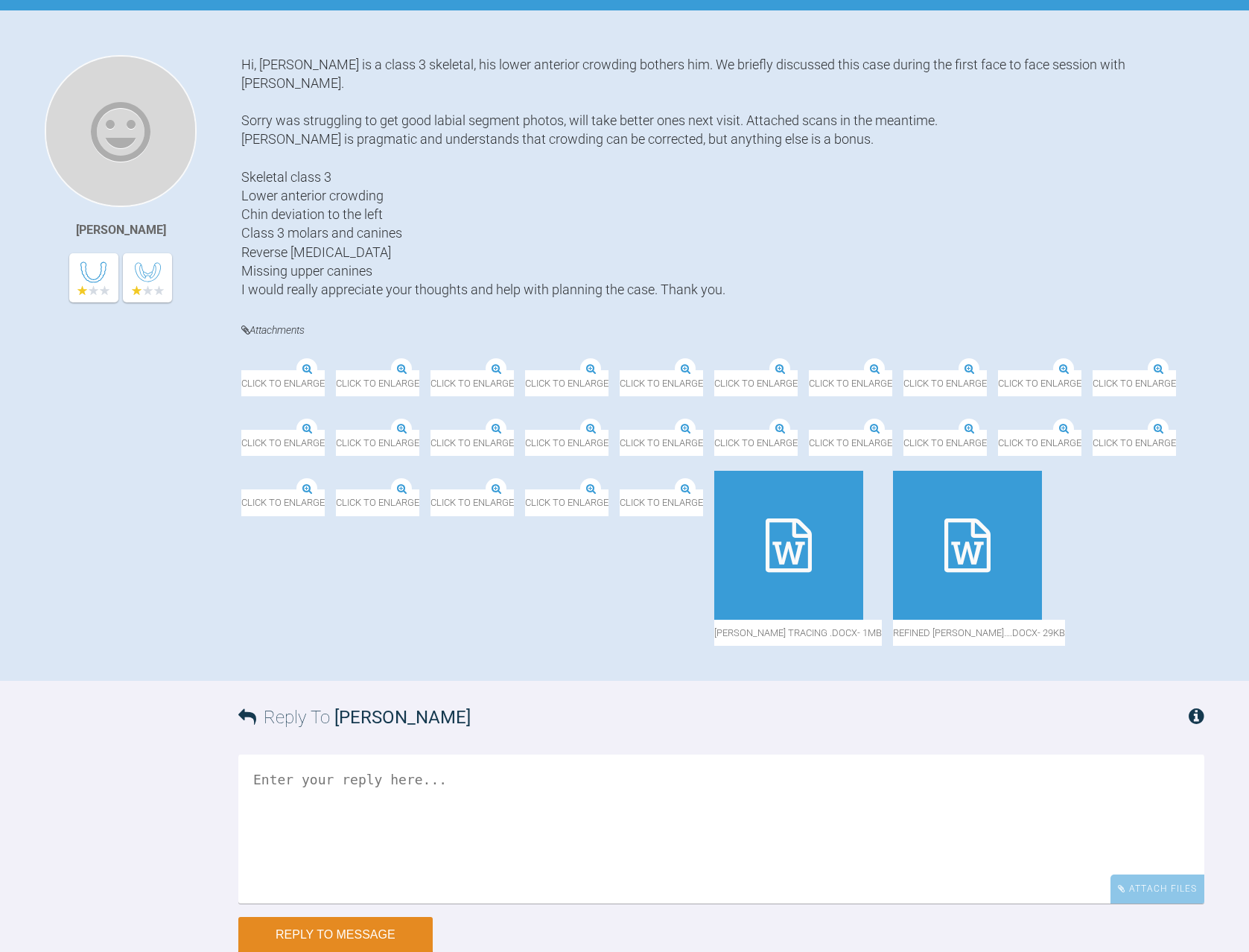
scroll to position [666, 0]
